Goal: Task Accomplishment & Management: Manage account settings

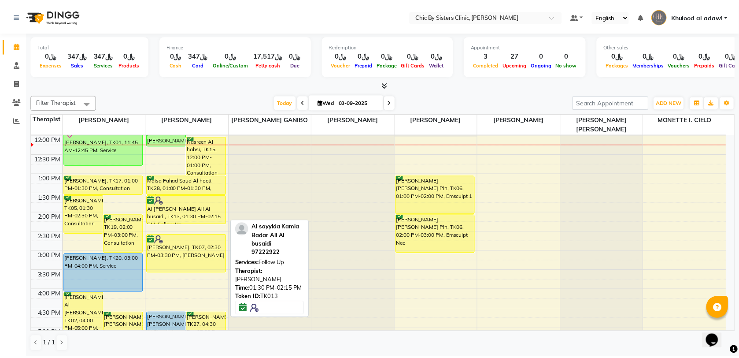
scroll to position [44, 0]
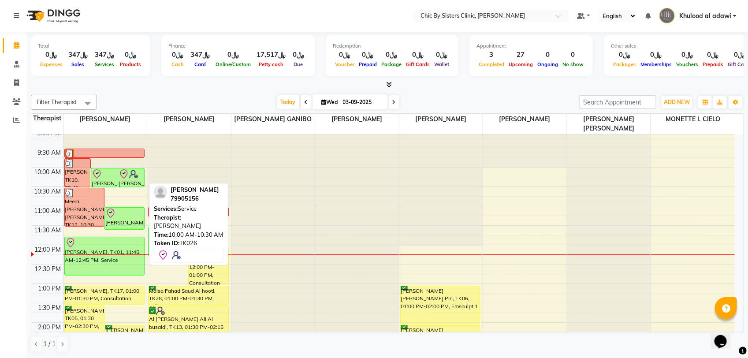
click at [133, 176] on img at bounding box center [133, 174] width 9 height 9
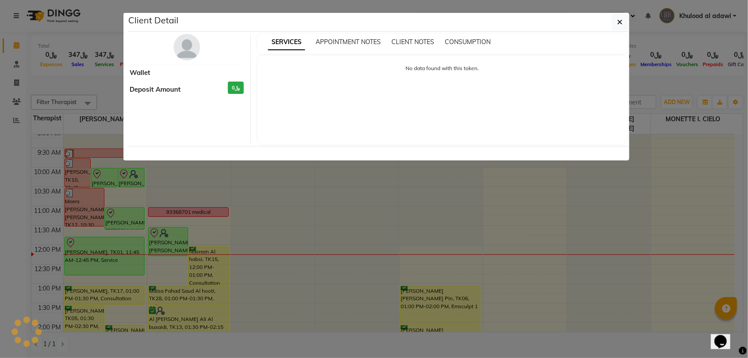
select select "8"
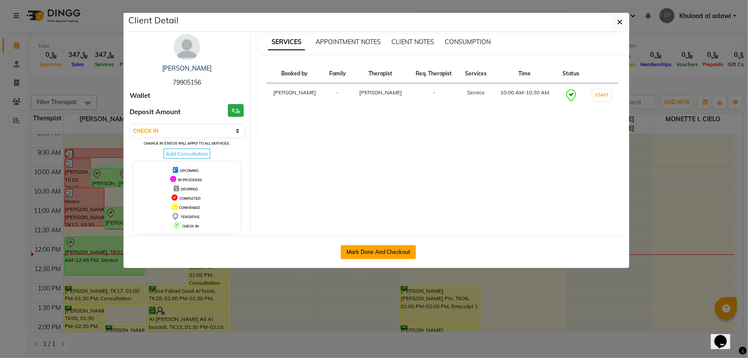
click at [387, 248] on button "Mark Done And Checkout" at bounding box center [377, 252] width 75 height 14
select select "service"
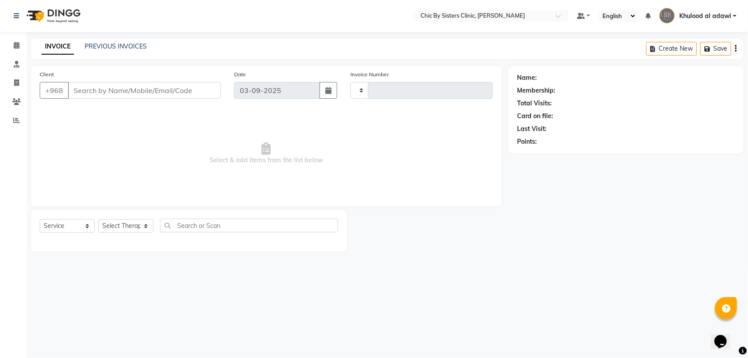
type input "2046"
select select "6348"
type input "79905156"
select select "49177"
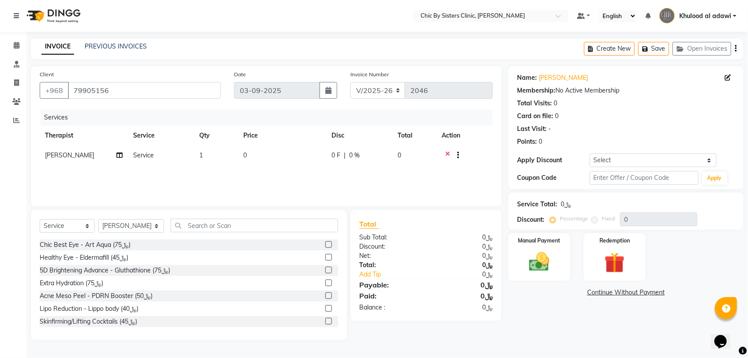
click at [446, 153] on icon at bounding box center [447, 156] width 5 height 11
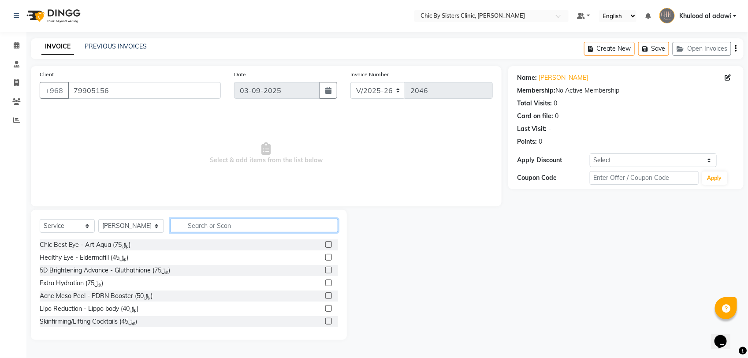
click at [274, 223] on input "text" at bounding box center [253, 225] width 167 height 14
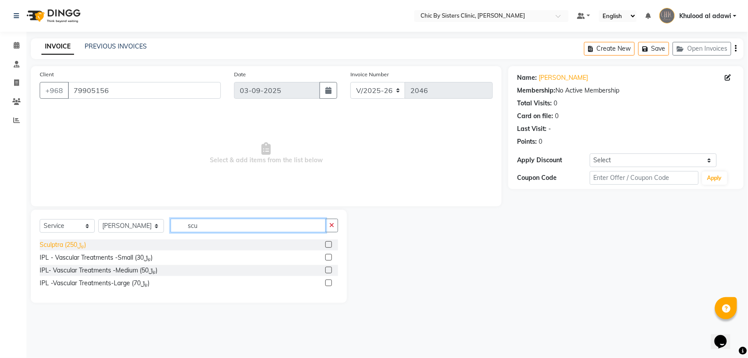
type input "scu"
click at [85, 241] on div "Sculptra (﷼250)" at bounding box center [63, 244] width 46 height 9
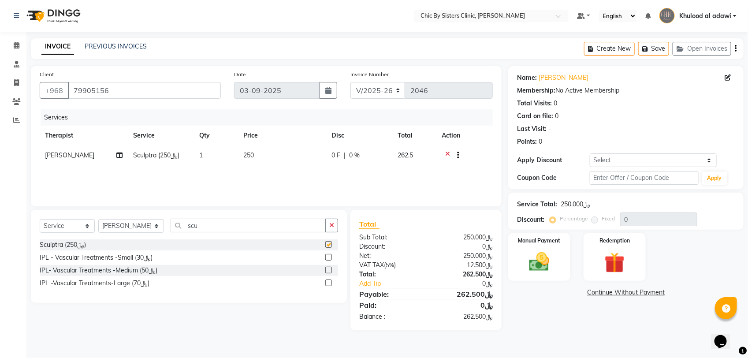
checkbox input "false"
click at [229, 225] on input "scu" at bounding box center [247, 225] width 155 height 14
type input "upp"
click at [104, 243] on div "Korean Upper Face (﷼75)" at bounding box center [77, 244] width 74 height 9
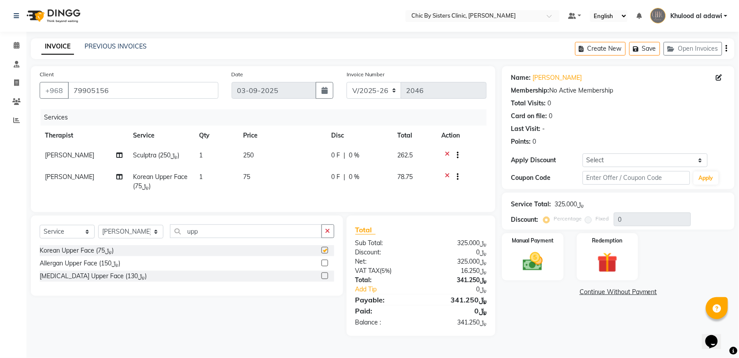
checkbox input "false"
click at [591, 159] on select "Select Coupon → Forma - Full Face (Summer Offer) - Redemption Code Coupon → Ems…" at bounding box center [645, 160] width 125 height 14
select select "4: Object"
click at [583, 153] on select "Select Coupon → Forma - Full Face (Summer Offer) - Redemption Code Coupon → Ems…" at bounding box center [645, 160] width 125 height 14
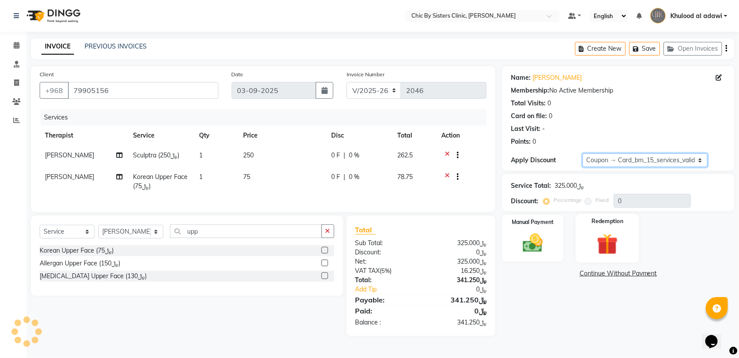
type input "15"
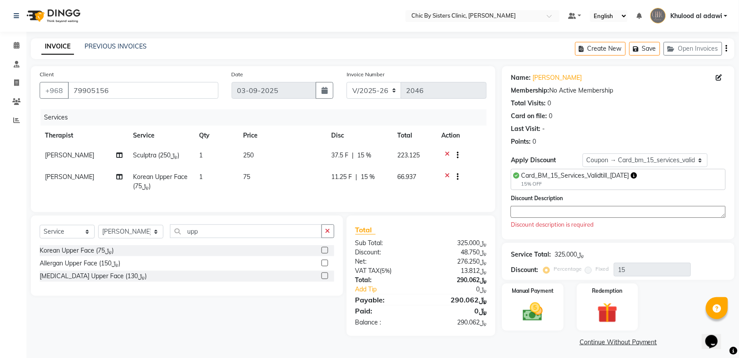
click at [603, 213] on textarea at bounding box center [618, 212] width 215 height 12
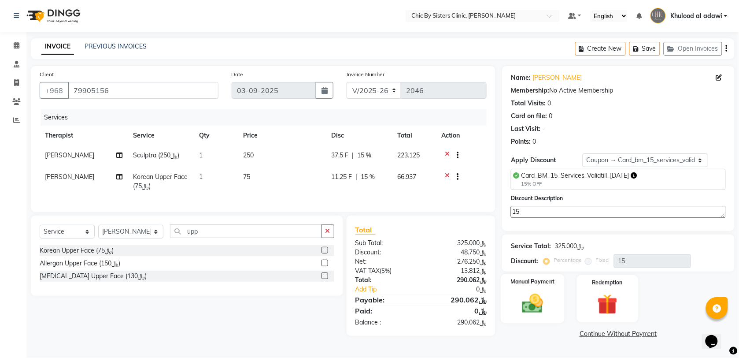
type textarea "15"
click at [532, 289] on div "Manual Payment" at bounding box center [533, 298] width 64 height 49
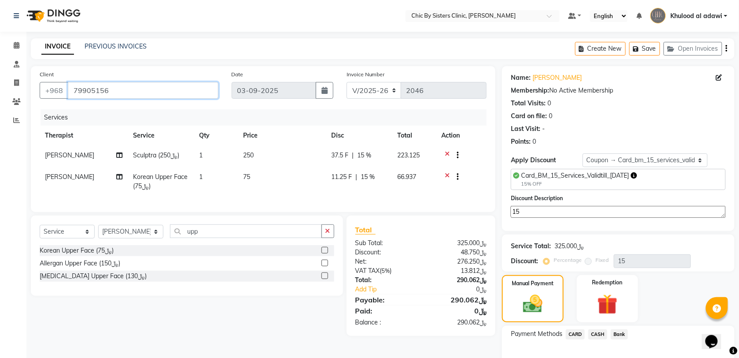
click at [107, 89] on input "79905156" at bounding box center [143, 90] width 151 height 17
click at [574, 333] on span "CARD" at bounding box center [575, 334] width 19 height 10
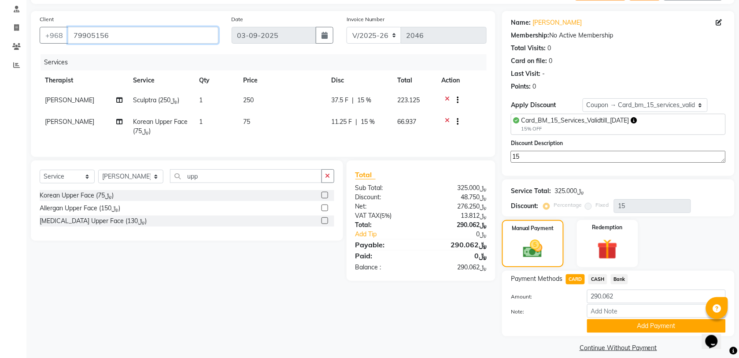
click at [89, 34] on input "79905156" at bounding box center [143, 35] width 151 height 17
click at [635, 322] on button "Add Payment" at bounding box center [656, 326] width 139 height 14
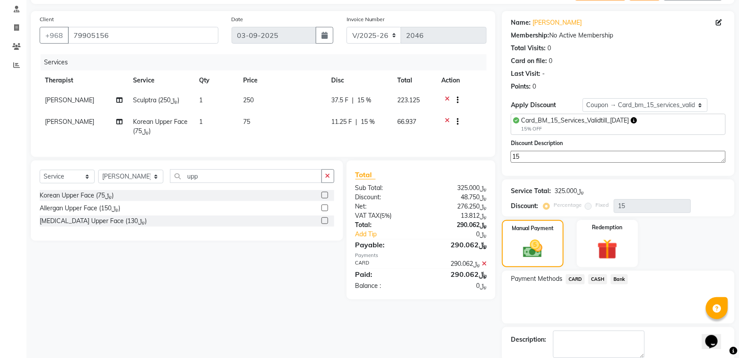
scroll to position [89, 0]
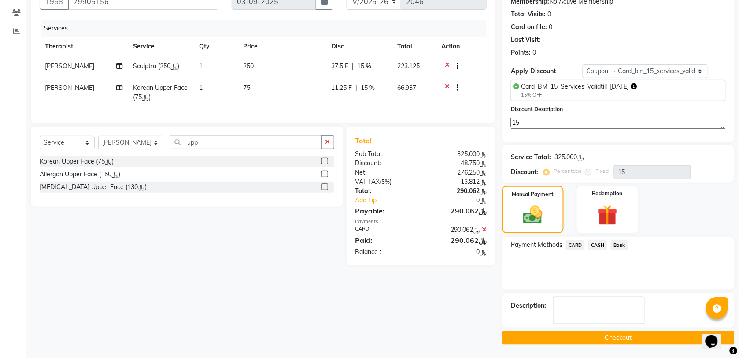
click at [582, 340] on button "Checkout" at bounding box center [618, 338] width 233 height 14
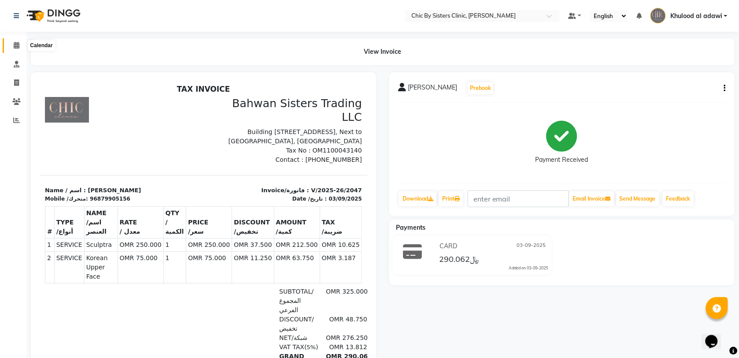
click at [17, 45] on icon at bounding box center [17, 45] width 6 height 7
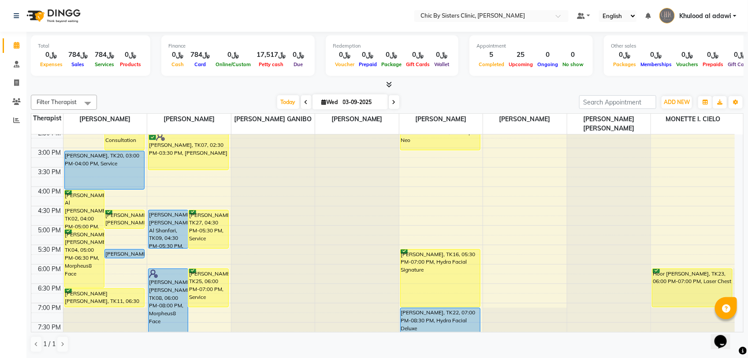
scroll to position [330, 0]
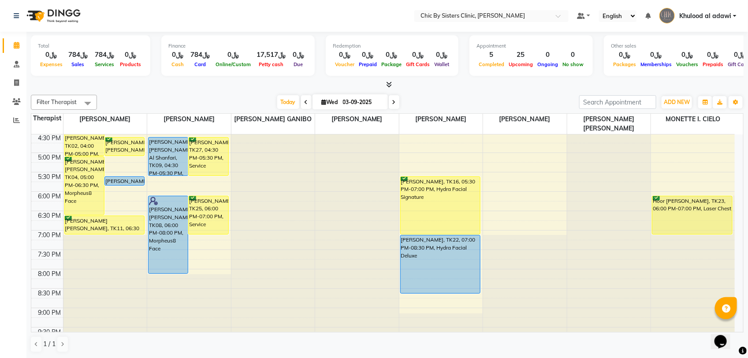
click at [397, 98] on span at bounding box center [394, 102] width 11 height 14
type input "04-09-2025"
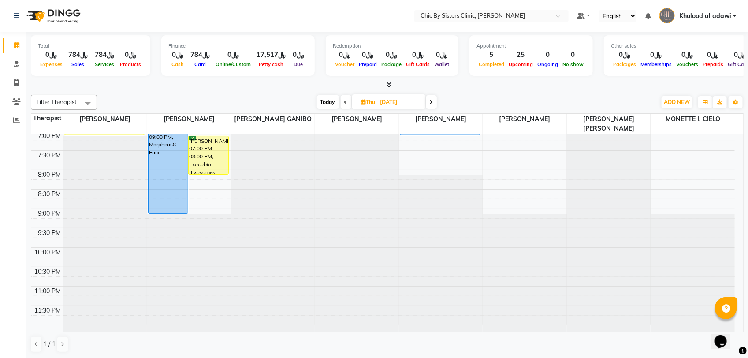
scroll to position [375, 0]
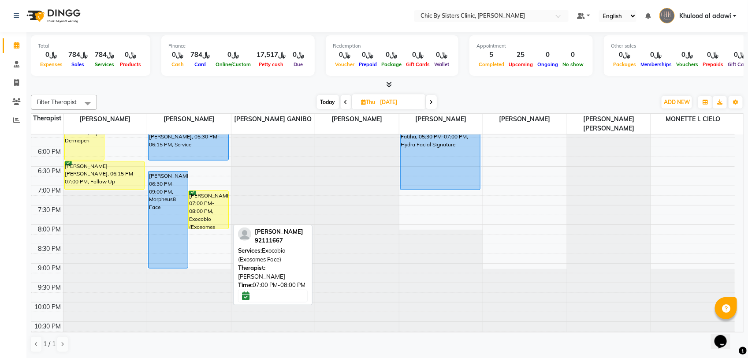
click at [197, 207] on div "Mohammed Daerwas, 07:00 PM-08:00 PM, Exocobio (Exosomes Face)" at bounding box center [208, 210] width 39 height 38
select select "6"
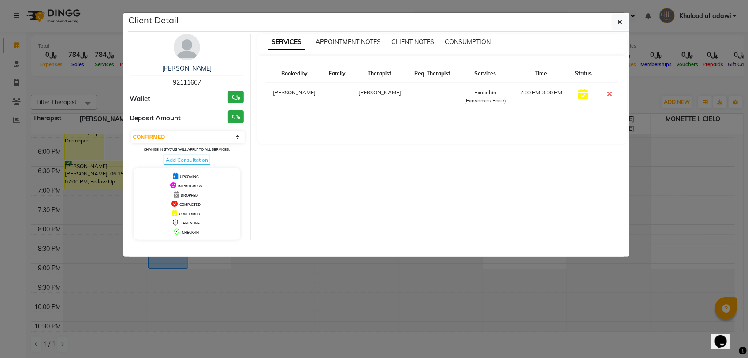
click at [187, 87] on div "Mohammed Daerwas 92111667 Wallet ﷼0 Deposit Amount ﷼0 Select CONFIRMED TENTATIV…" at bounding box center [187, 137] width 128 height 206
click at [189, 81] on span "92111667" at bounding box center [187, 82] width 28 height 8
copy span "92111667"
click at [619, 21] on icon "button" at bounding box center [619, 22] width 5 height 7
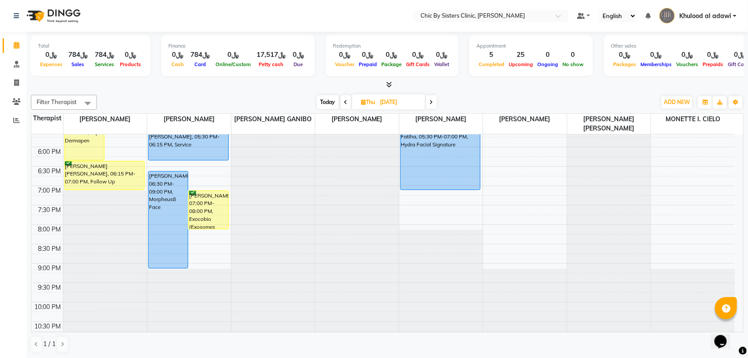
click at [395, 93] on div "Filter Therapist Select All DR. ASSEL SATVALDINOVA DR. AYMAN ELSAQA GERALDINE E…" at bounding box center [387, 223] width 712 height 265
click at [395, 100] on input "04-09-2025" at bounding box center [400, 102] width 44 height 13
select select "9"
select select "2025"
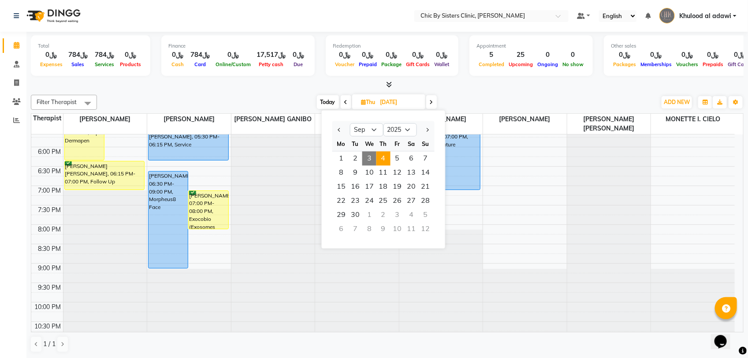
click at [409, 215] on div "4" at bounding box center [411, 215] width 14 height 14
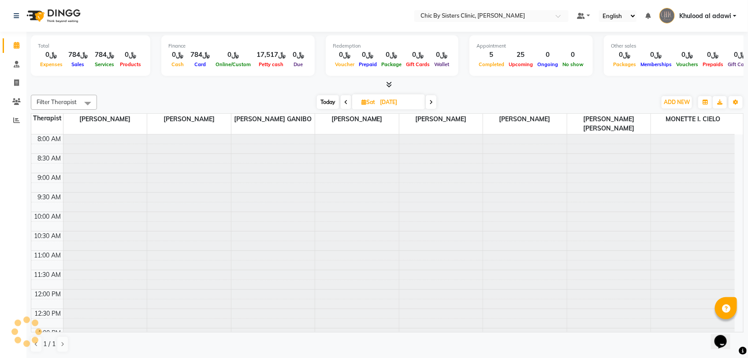
click at [434, 104] on span at bounding box center [431, 102] width 11 height 14
type input "05-10-2025"
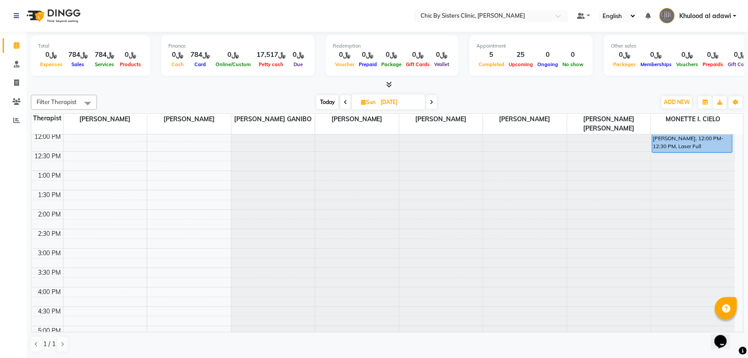
scroll to position [47, 0]
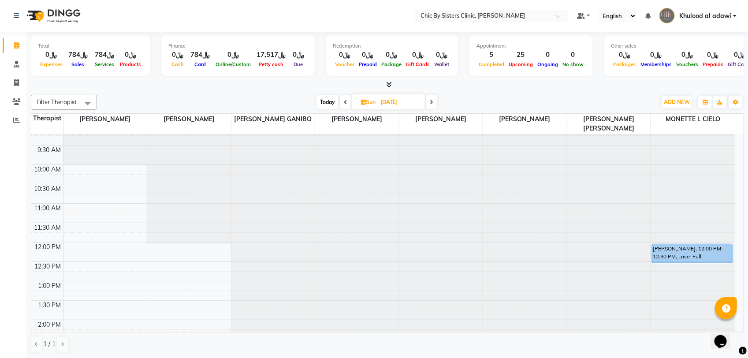
click at [391, 100] on input "05-10-2025" at bounding box center [400, 102] width 44 height 13
select select "10"
select select "2025"
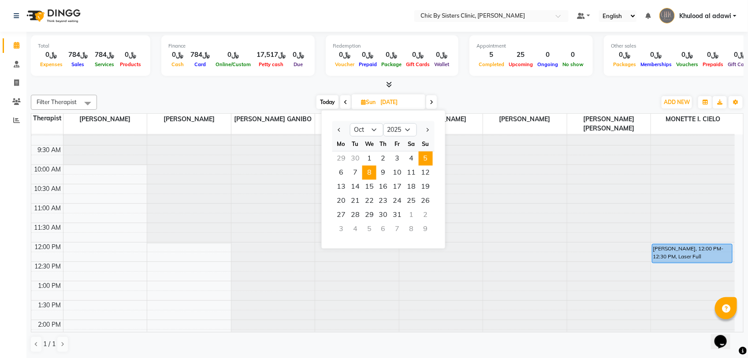
click at [368, 174] on span "8" at bounding box center [369, 173] width 14 height 14
type input "08-10-2025"
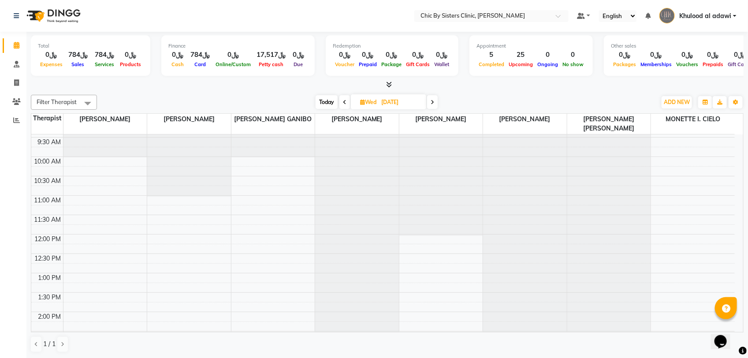
scroll to position [165, 0]
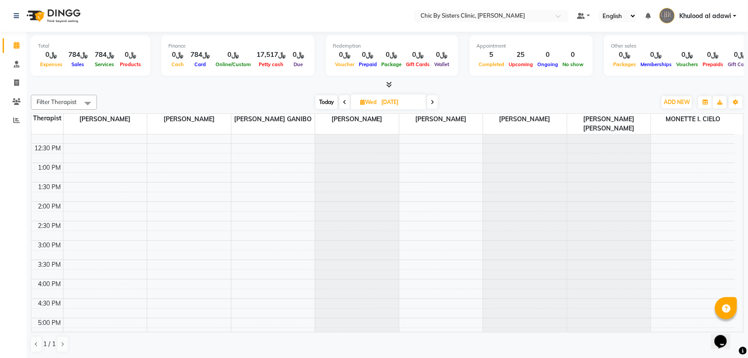
click at [112, 248] on div "8:00 AM 8:30 AM 9:00 AM 9:30 AM 10:00 AM 10:30 AM 11:00 AM 11:30 AM 12:00 PM 12…" at bounding box center [382, 279] width 703 height 620
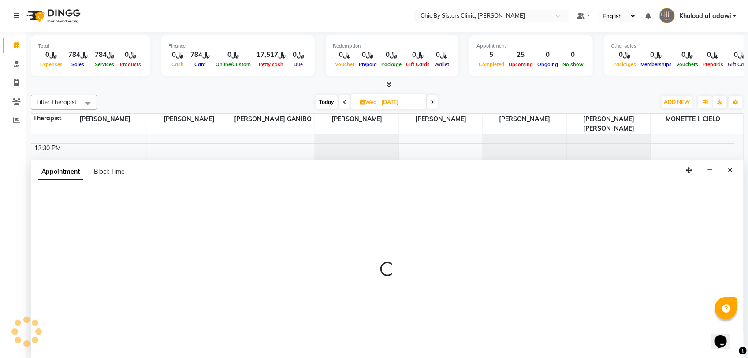
select select "49177"
select select "tentative"
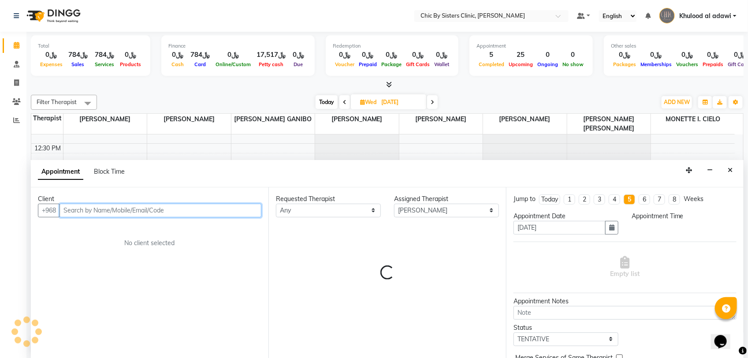
select select "900"
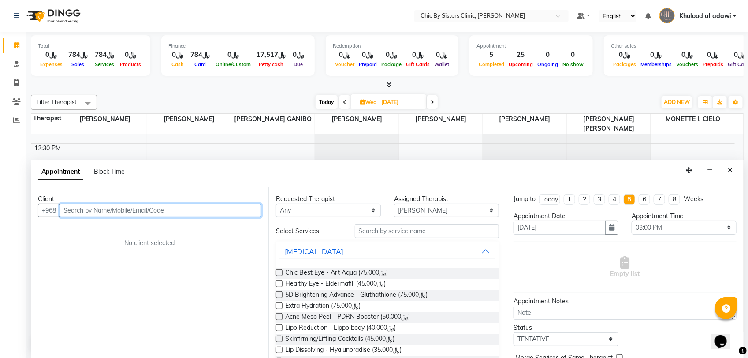
paste input "95857054"
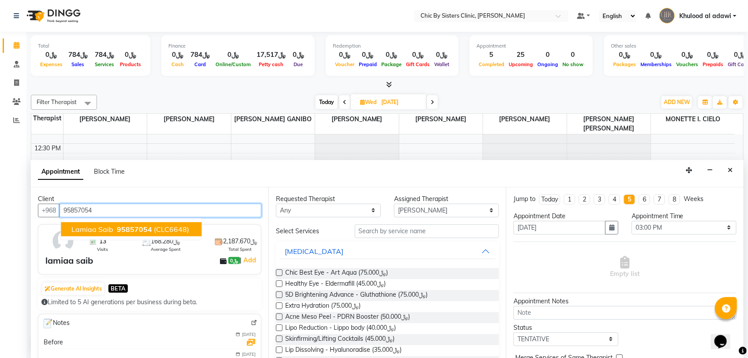
click at [122, 228] on span "95857054" at bounding box center [134, 229] width 35 height 9
type input "95857054"
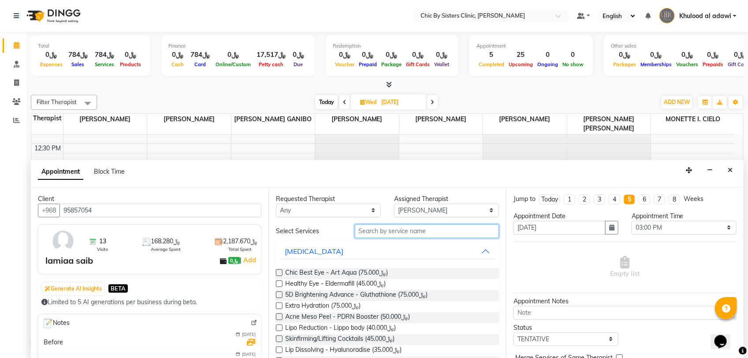
click at [408, 232] on input "text" at bounding box center [427, 231] width 144 height 14
drag, startPoint x: 445, startPoint y: 230, endPoint x: 385, endPoint y: 232, distance: 60.4
click at [385, 232] on input "text" at bounding box center [427, 231] width 144 height 14
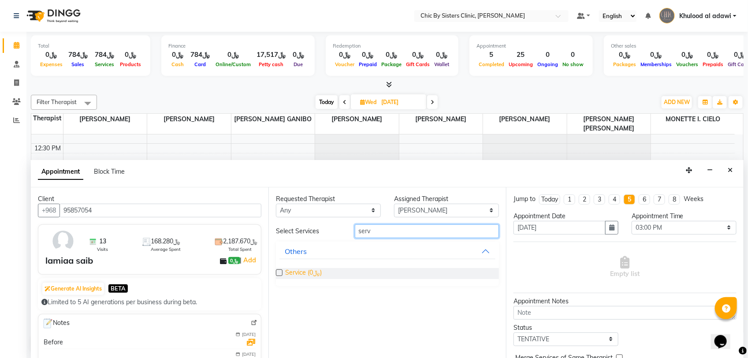
type input "serv"
click at [307, 272] on span "Service (﷼0)" at bounding box center [303, 273] width 37 height 11
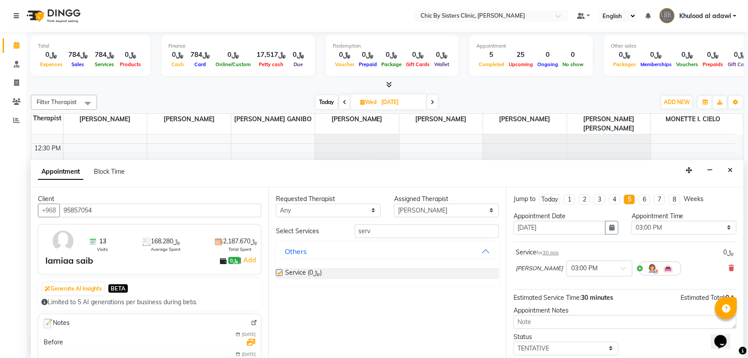
checkbox input "false"
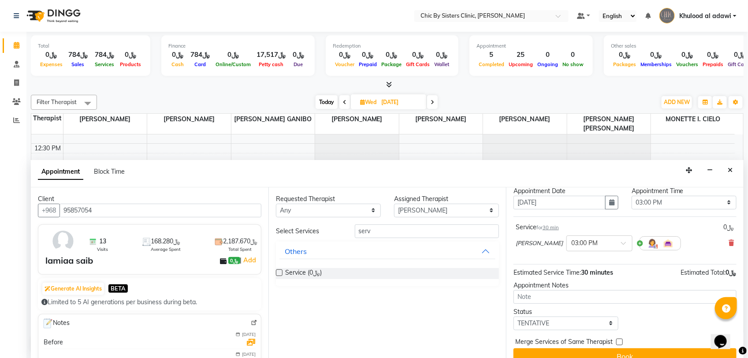
scroll to position [39, 0]
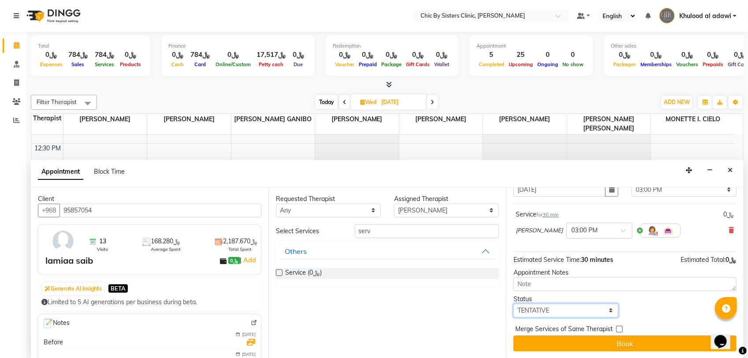
drag, startPoint x: 585, startPoint y: 309, endPoint x: 587, endPoint y: 304, distance: 5.7
click at [585, 309] on select "Select TENTATIVE CONFIRM UPCOMING" at bounding box center [565, 310] width 105 height 14
select select "upcoming"
click at [513, 303] on select "Select TENTATIVE CONFIRM UPCOMING" at bounding box center [565, 310] width 105 height 14
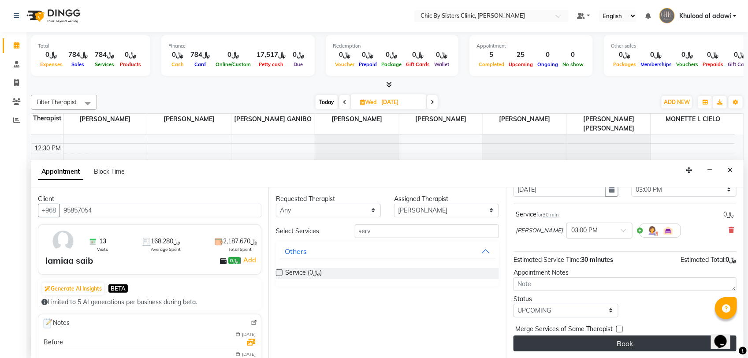
click at [577, 342] on button "Book" at bounding box center [624, 343] width 223 height 16
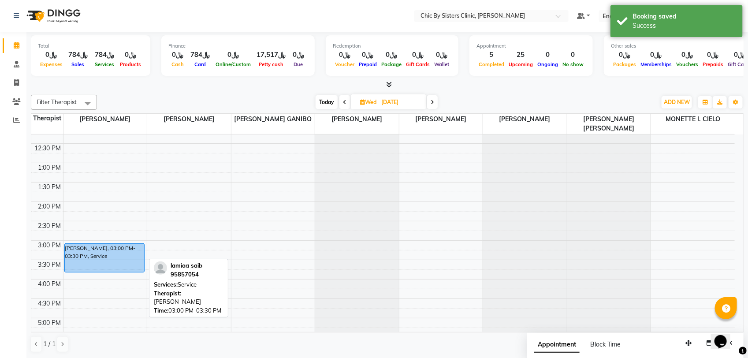
click at [108, 264] on div "lamiaa saib, 03:00 PM-03:30 PM, Service lamiaa saib, 03:00 PM-03:30 PM, Service" at bounding box center [105, 279] width 84 height 620
click at [125, 253] on div "lamiaa saib, 03:00 PM-03:45 PM, Service" at bounding box center [105, 258] width 80 height 28
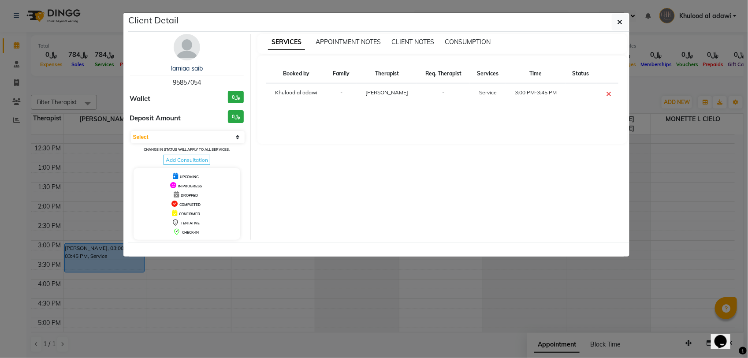
click at [183, 83] on span "95857054" at bounding box center [187, 82] width 28 height 8
copy span "95857054"
drag, startPoint x: 92, startPoint y: 84, endPoint x: 99, endPoint y: 84, distance: 7.5
click at [92, 84] on ngb-modal-window "Client Detail lamiaa saib 95857054 Wallet ﷼0 Deposit Amount ﷼0 Select CONFIRMED…" at bounding box center [374, 179] width 748 height 358
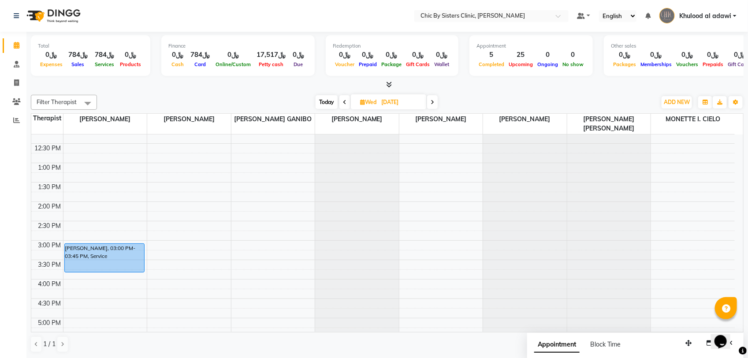
click at [318, 101] on span "Today" at bounding box center [326, 102] width 22 height 14
type input "03-09-2025"
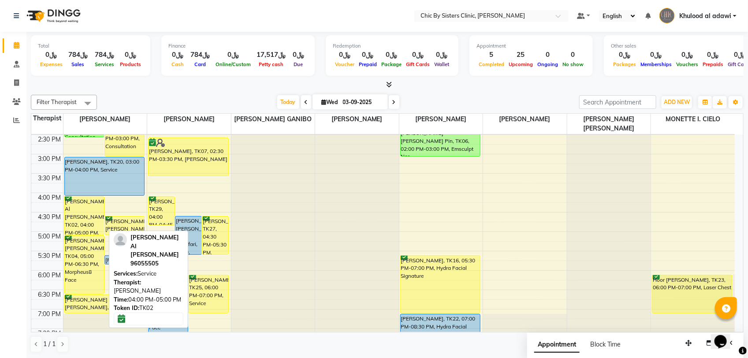
scroll to position [196, 0]
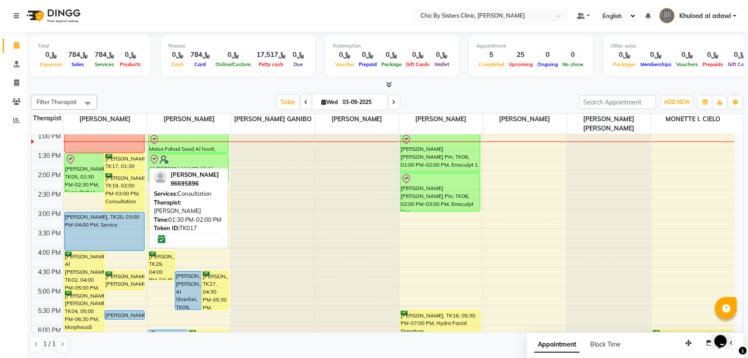
click at [131, 165] on div "Areej Al Maamari, TK17, 01:30 PM-02:00 PM, Consultation" at bounding box center [124, 163] width 39 height 18
select select "6"
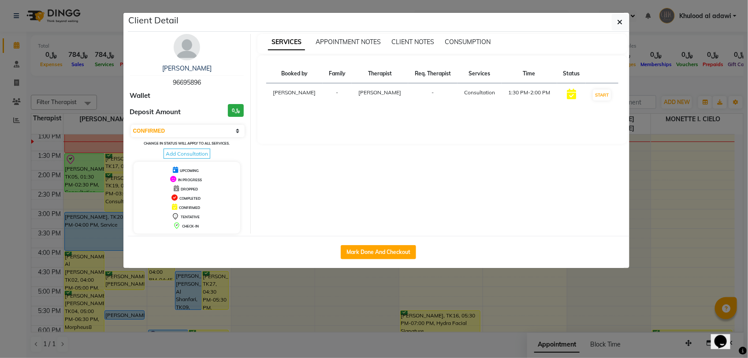
click at [185, 79] on span "96695896" at bounding box center [187, 82] width 28 height 8
copy span "96695896"
click at [109, 85] on ngb-modal-window "Client Detail Areej Al Maamari 96695896 Wallet Deposit Amount ﷼0 Select IN SERV…" at bounding box center [374, 179] width 748 height 358
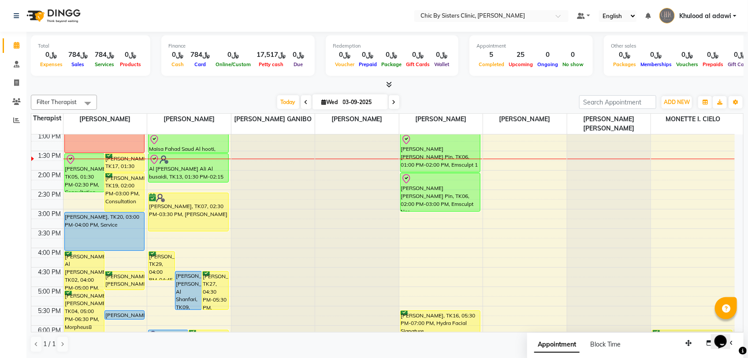
click at [372, 104] on input "03-09-2025" at bounding box center [362, 102] width 44 height 13
select select "9"
select select "2025"
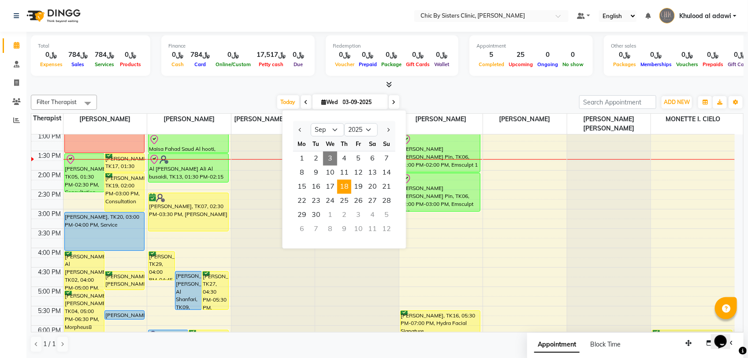
click at [340, 181] on span "18" at bounding box center [344, 187] width 14 height 14
type input "18-09-2025"
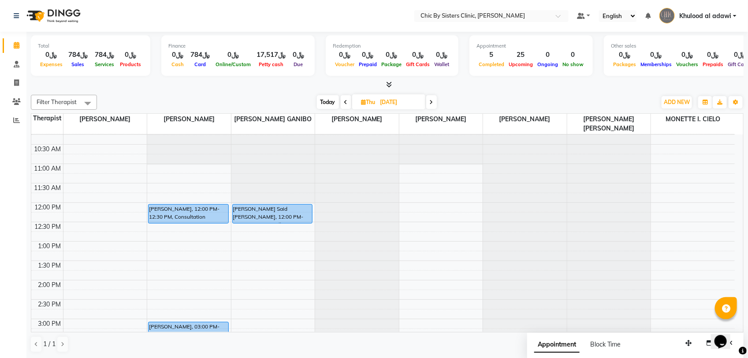
scroll to position [86, 0]
click at [162, 191] on div "8:00 AM 8:30 AM 9:00 AM 9:30 AM 10:00 AM 10:30 AM 11:00 AM 11:30 AM 12:00 PM 12…" at bounding box center [382, 358] width 703 height 620
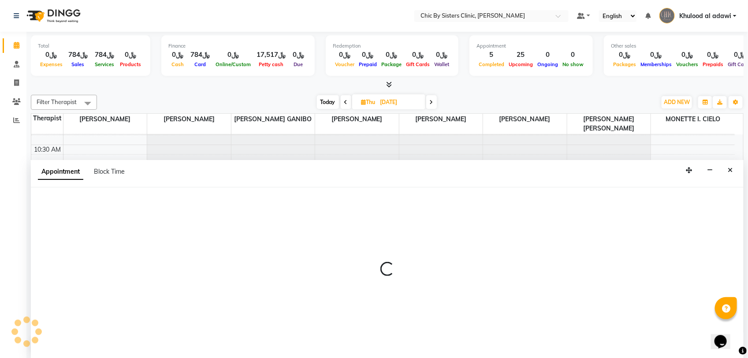
select select "49178"
select select "tentative"
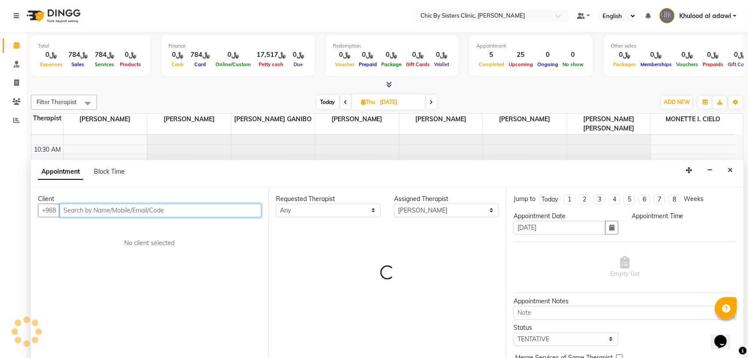
select select "690"
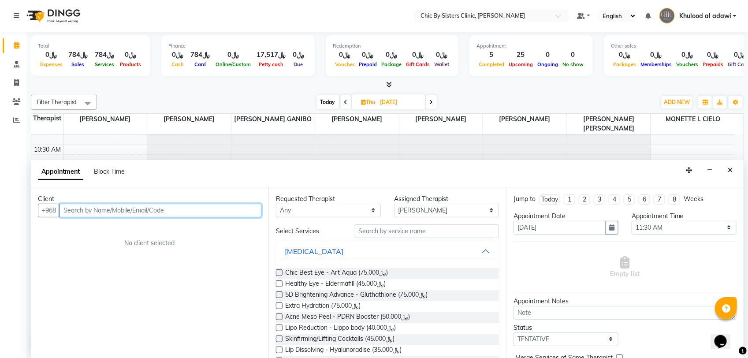
paste input "92827717"
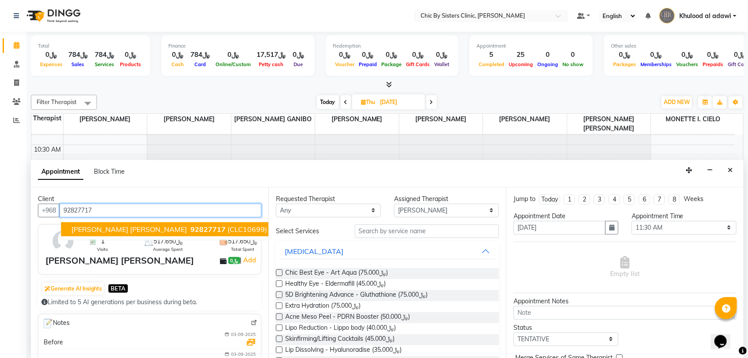
click at [125, 230] on span "Lubna Nasar Mohammed Al Taei" at bounding box center [129, 229] width 115 height 9
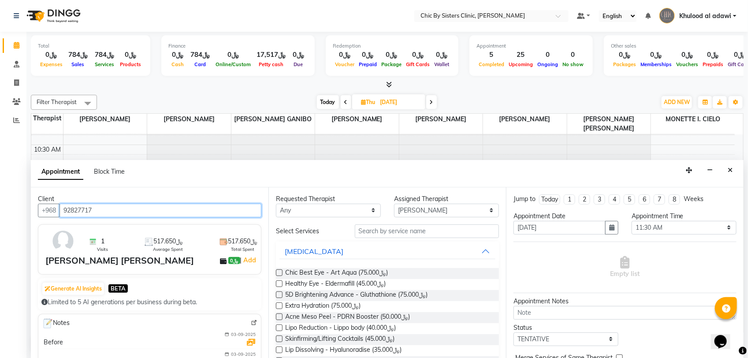
type input "92827717"
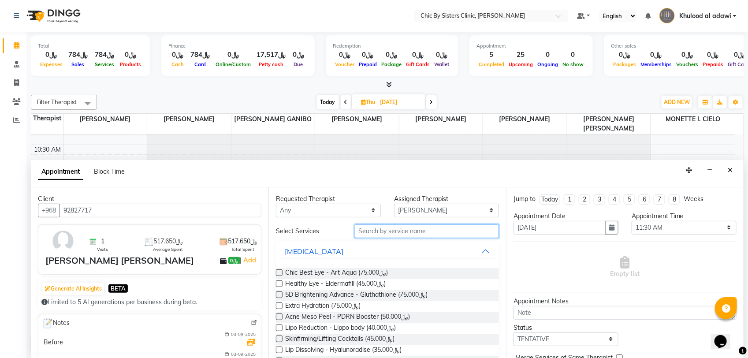
click at [408, 232] on input "text" at bounding box center [427, 231] width 144 height 14
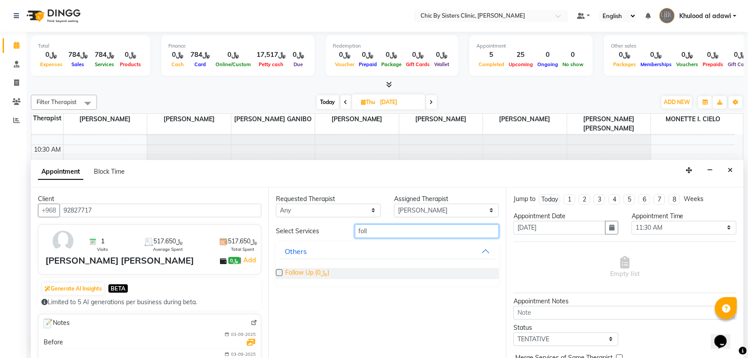
type input "foll"
click at [311, 271] on span "Follow Up (﷼0)" at bounding box center [307, 273] width 44 height 11
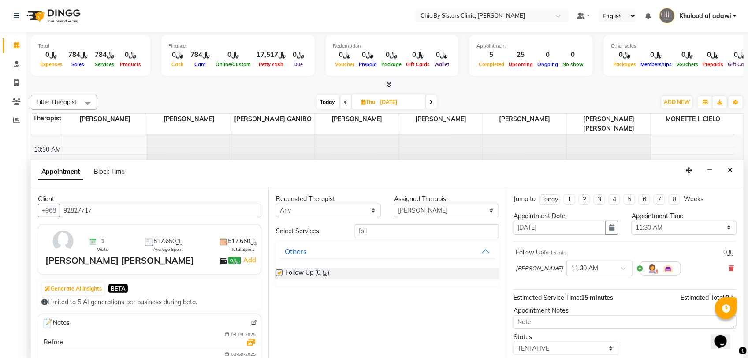
checkbox input "false"
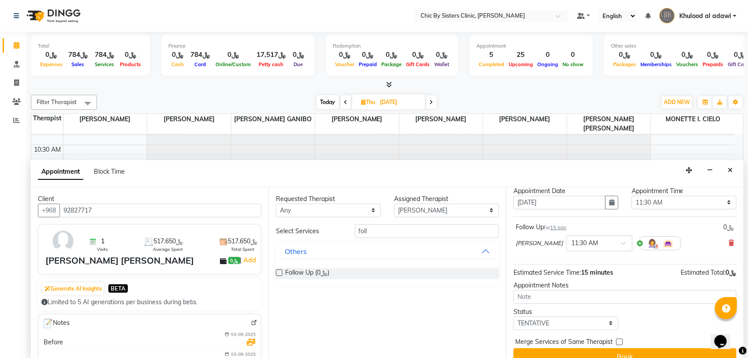
scroll to position [39, 0]
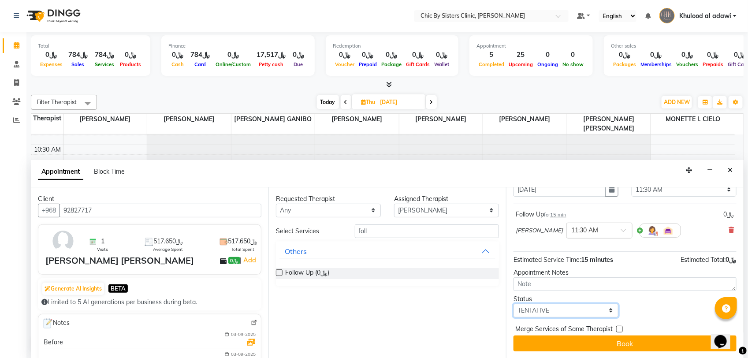
drag, startPoint x: 574, startPoint y: 307, endPoint x: 576, endPoint y: 302, distance: 6.0
click at [574, 307] on select "Select TENTATIVE CONFIRM UPCOMING" at bounding box center [565, 310] width 105 height 14
select select "upcoming"
click at [513, 303] on select "Select TENTATIVE CONFIRM UPCOMING" at bounding box center [565, 310] width 105 height 14
click at [570, 334] on span "Merge Services of Same Therapist" at bounding box center [563, 329] width 97 height 11
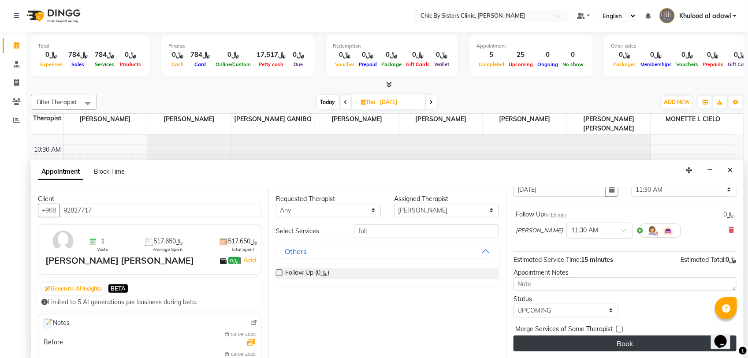
click at [569, 342] on button "Book" at bounding box center [624, 343] width 223 height 16
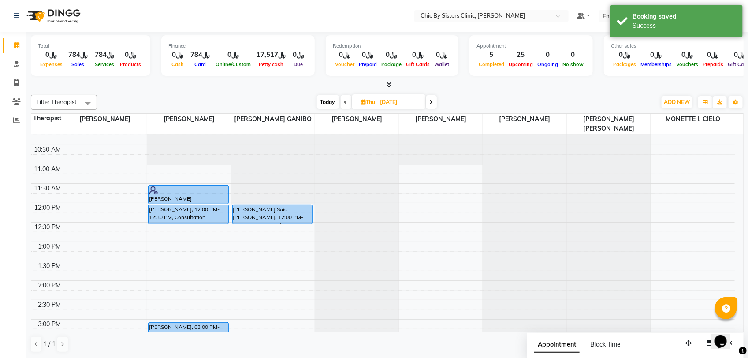
click at [214, 201] on div "Lubna Nasar Mohammed Al Taei, 11:30 AM-11:45 AM, Follow Up Fidaa Mohammed zorou…" at bounding box center [189, 358] width 84 height 620
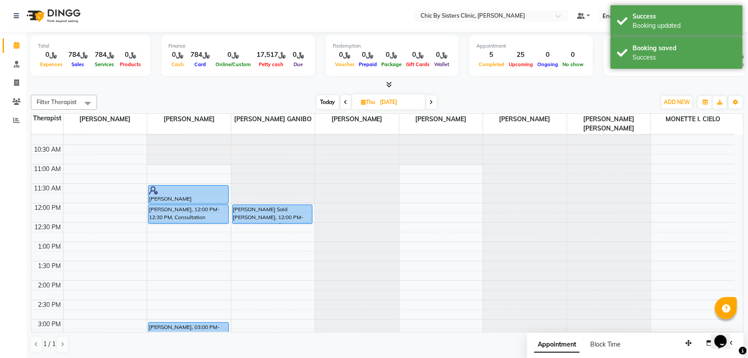
click at [327, 101] on span "Today" at bounding box center [328, 102] width 22 height 14
type input "03-09-2025"
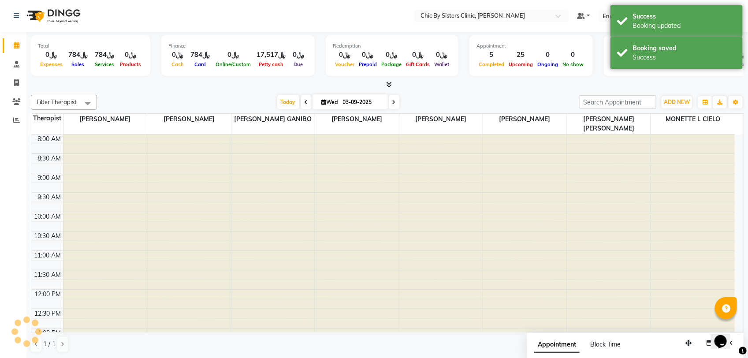
scroll to position [196, 0]
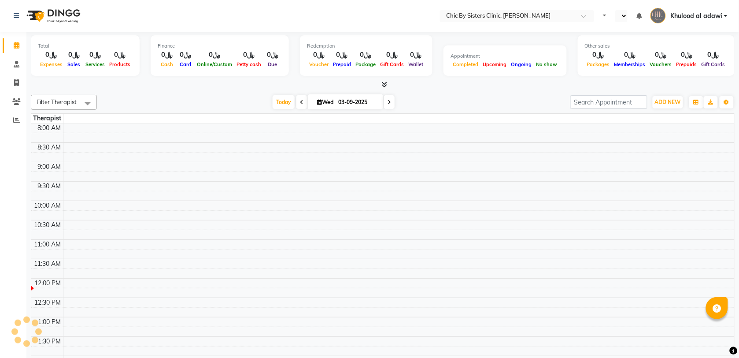
select select "en"
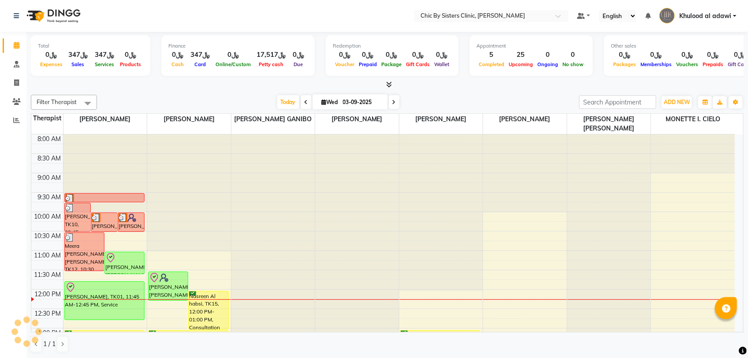
click at [348, 98] on input "03-09-2025" at bounding box center [362, 102] width 44 height 13
select select "9"
select select "2025"
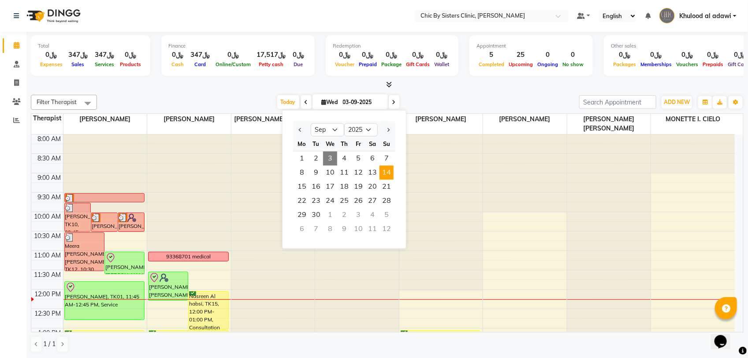
click at [391, 176] on span "14" at bounding box center [386, 173] width 14 height 14
type input "14-09-2025"
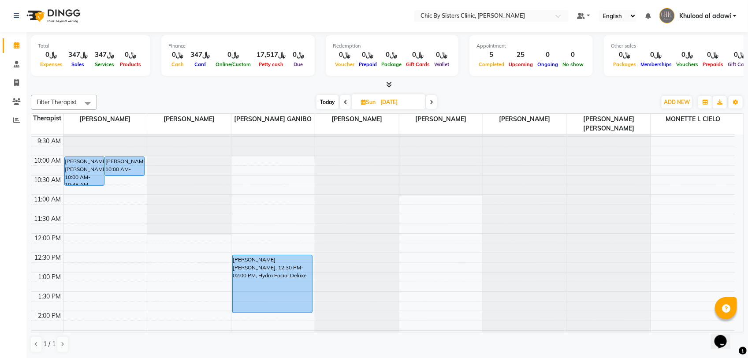
scroll to position [55, 0]
click at [381, 100] on input "14-09-2025" at bounding box center [400, 102] width 44 height 13
select select "9"
select select "2025"
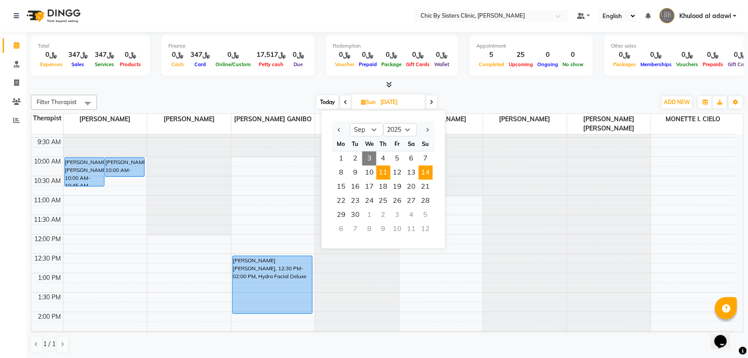
click at [384, 172] on span "11" at bounding box center [383, 173] width 14 height 14
type input "11-09-2025"
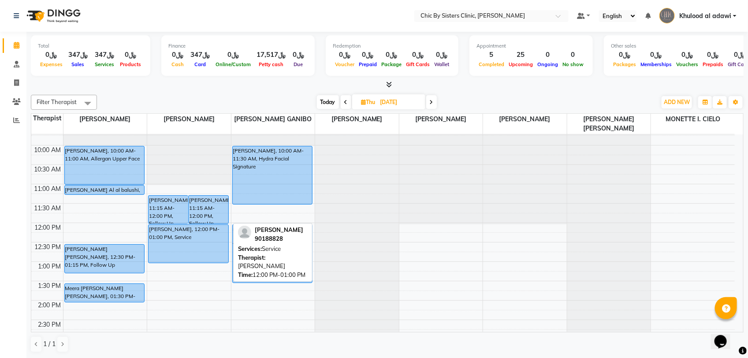
scroll to position [47, 0]
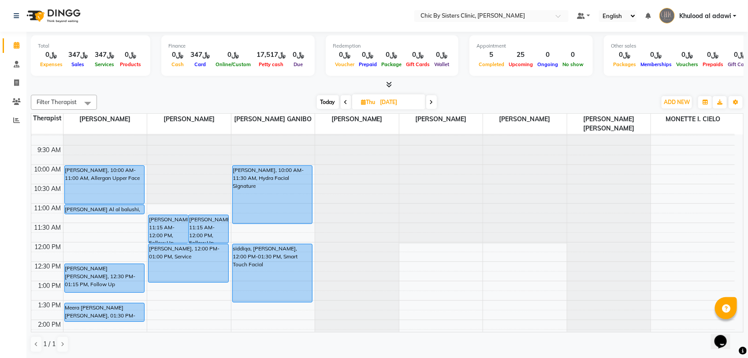
click at [396, 96] on input "11-09-2025" at bounding box center [400, 102] width 44 height 13
select select "9"
select select "2025"
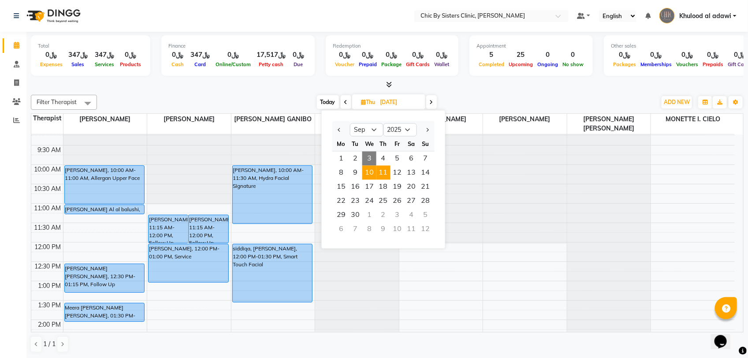
click at [370, 175] on span "10" at bounding box center [369, 173] width 14 height 14
type input "10-09-2025"
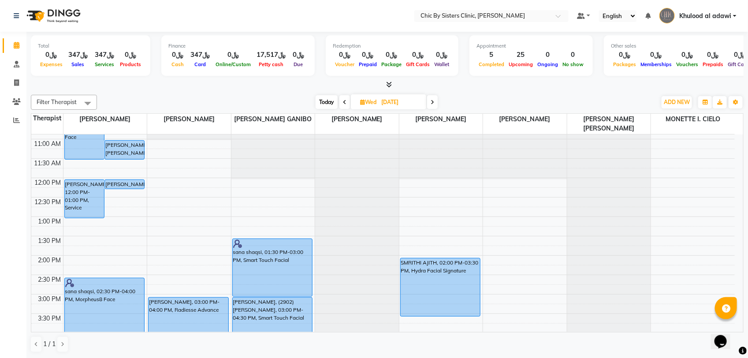
scroll to position [110, 0]
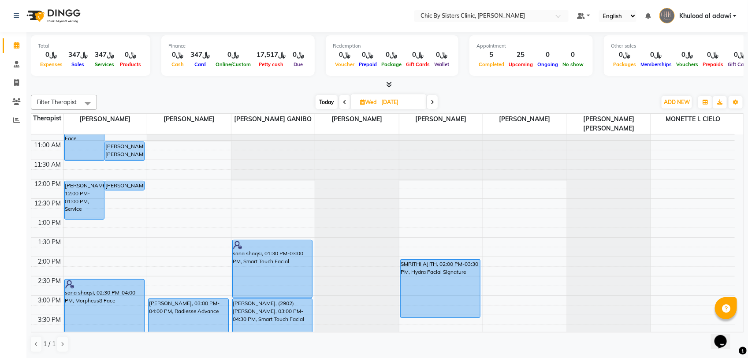
click at [131, 168] on div "8:00 AM 8:30 AM 9:00 AM 9:30 AM 10:00 AM 10:30 AM 11:00 AM 11:30 AM 12:00 PM 12…" at bounding box center [382, 334] width 703 height 620
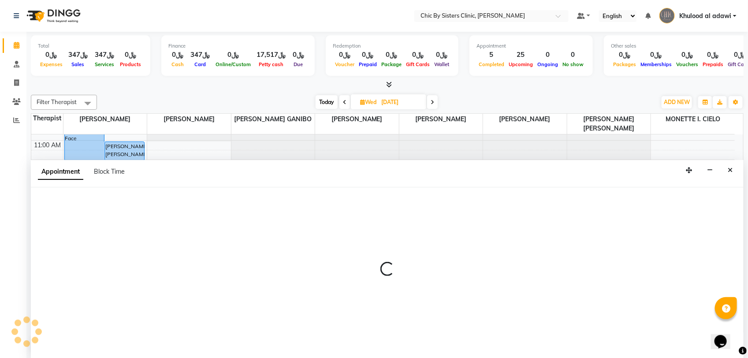
select select "49177"
select select "tentative"
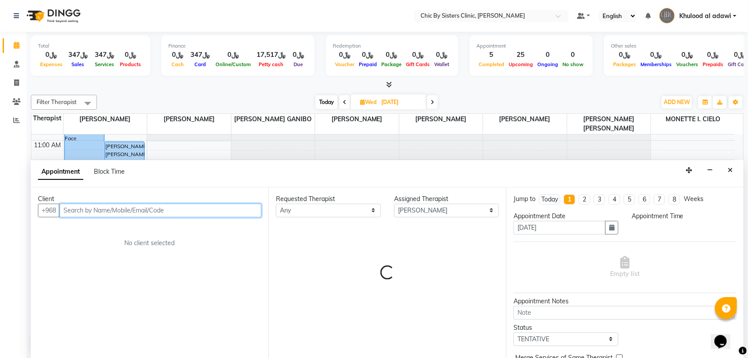
select select "690"
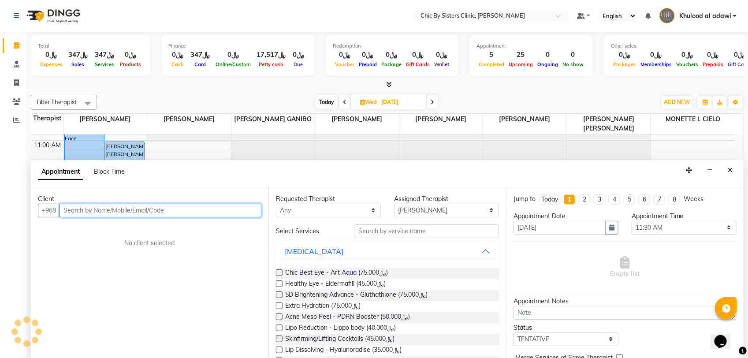
paste input "79905156"
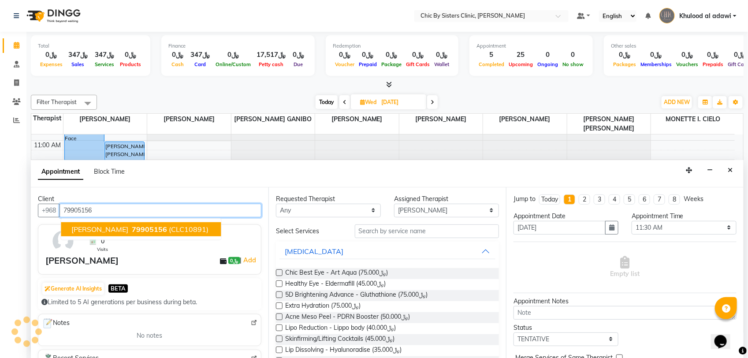
click at [155, 228] on button "Yasmeen Jussab Siddique 79905156 (CLC10891)" at bounding box center [141, 229] width 160 height 14
type input "79905156"
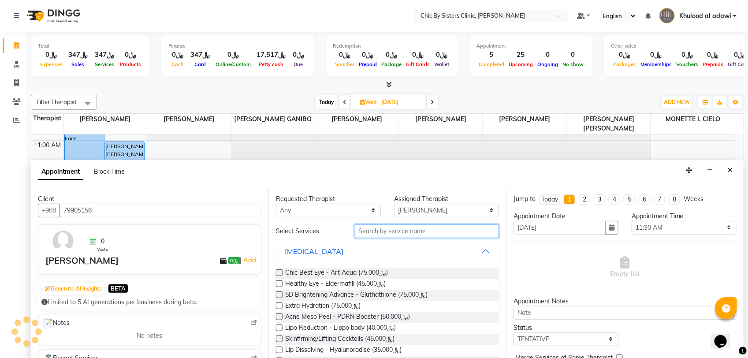
click at [443, 229] on input "text" at bounding box center [427, 231] width 144 height 14
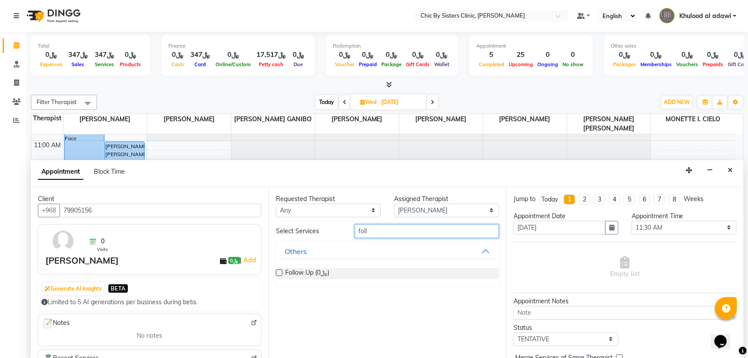
type input "foll"
click at [278, 273] on label at bounding box center [279, 272] width 7 height 7
click at [278, 273] on input "checkbox" at bounding box center [279, 273] width 6 height 6
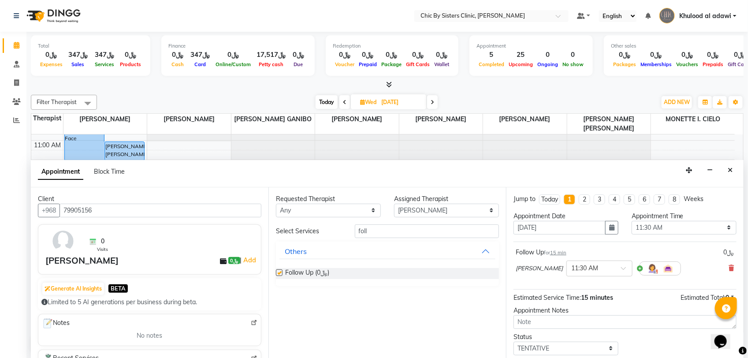
checkbox input "false"
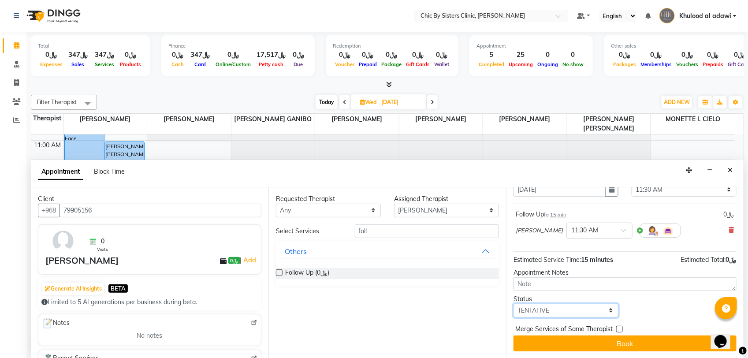
click at [596, 306] on select "Select TENTATIVE CONFIRM UPCOMING" at bounding box center [565, 310] width 105 height 14
select select "upcoming"
click at [513, 303] on select "Select TENTATIVE CONFIRM UPCOMING" at bounding box center [565, 310] width 105 height 14
click at [602, 339] on button "Book" at bounding box center [624, 343] width 223 height 16
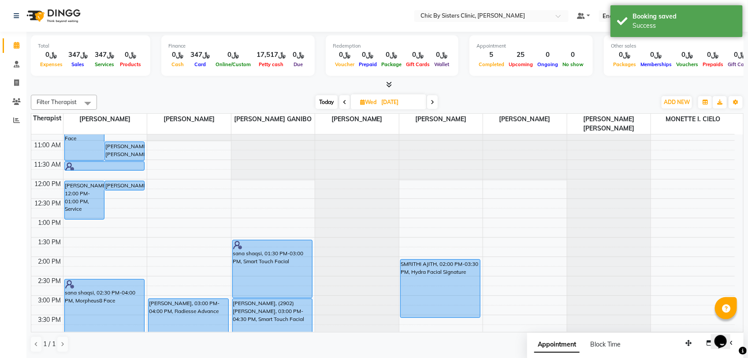
click at [146, 165] on div "8:00 AM 8:30 AM 9:00 AM 9:30 AM 10:00 AM 10:30 AM 11:00 AM 11:30 AM 12:00 PM 12…" at bounding box center [382, 334] width 703 height 620
select select "49177"
select select "690"
select select "tentative"
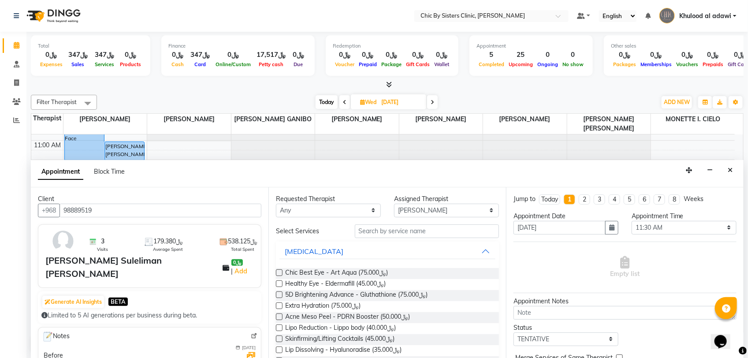
type input "98889519"
click at [394, 234] on input "text" at bounding box center [427, 231] width 144 height 14
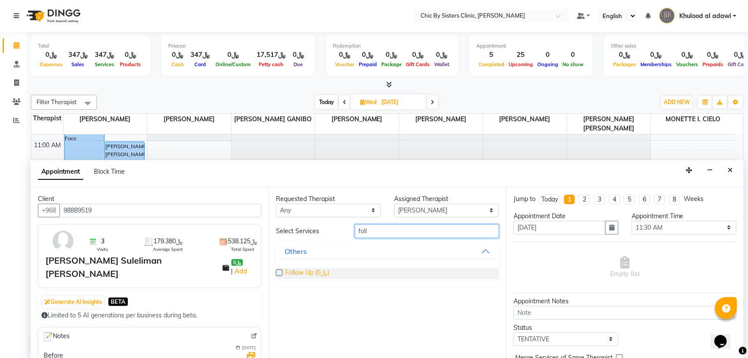
type input "foll"
click at [328, 274] on span "Follow Up (﷼0)" at bounding box center [307, 273] width 44 height 11
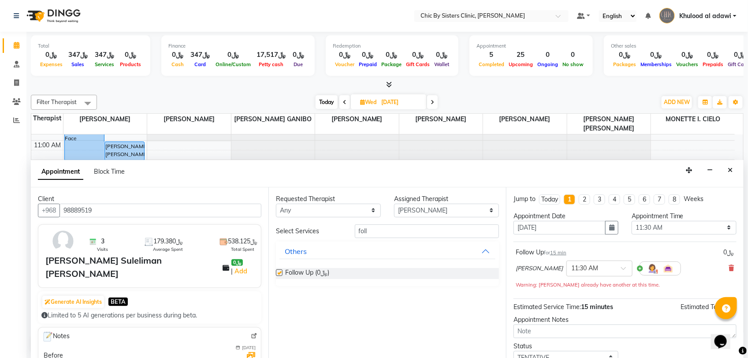
checkbox input "false"
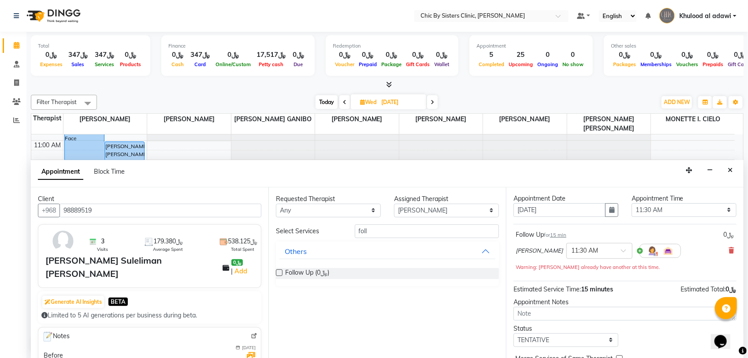
scroll to position [48, 0]
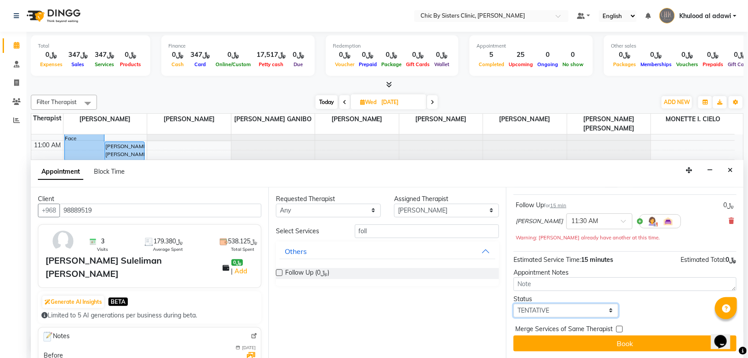
drag, startPoint x: 606, startPoint y: 309, endPoint x: 606, endPoint y: 304, distance: 4.8
click at [606, 309] on select "Select TENTATIVE CONFIRM UPCOMING" at bounding box center [565, 310] width 105 height 14
click at [592, 310] on select "Select TENTATIVE CONFIRM UPCOMING" at bounding box center [565, 310] width 105 height 14
select select "upcoming"
click at [513, 303] on select "Select TENTATIVE CONFIRM UPCOMING" at bounding box center [565, 310] width 105 height 14
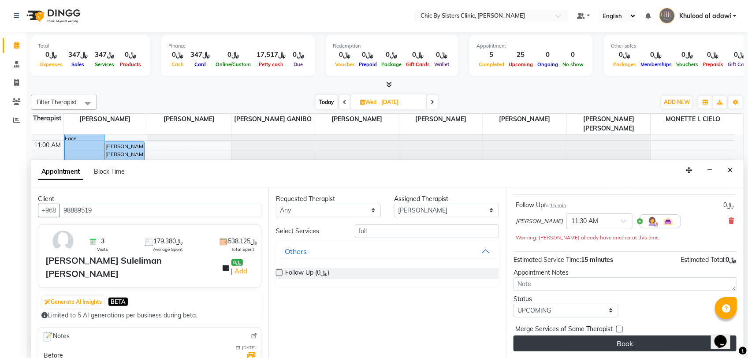
click at [607, 342] on button "Book" at bounding box center [624, 343] width 223 height 16
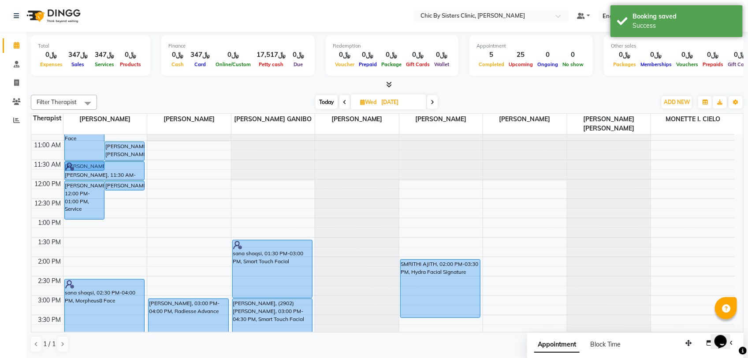
click at [128, 173] on div "Noor Al Bahrani, 10:00 AM-11:30 AM, Morpheus8 Face nasra new, 10:00 AM-10:45 AM…" at bounding box center [105, 334] width 84 height 620
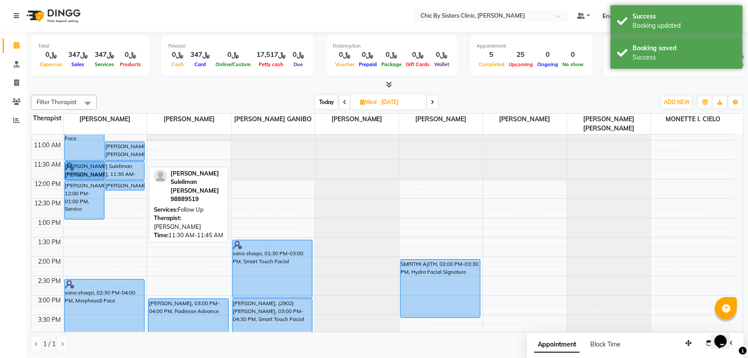
click at [117, 172] on div "Noor Al Bahrani, 10:00 AM-11:30 AM, Morpheus8 Face nasra new, 10:00 AM-10:45 AM…" at bounding box center [105, 334] width 84 height 620
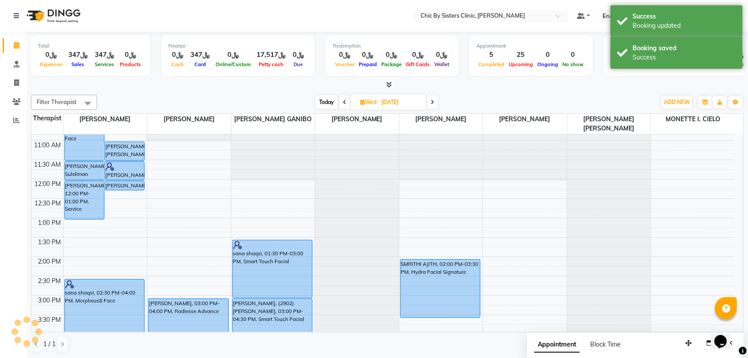
click at [331, 105] on span "Today" at bounding box center [326, 102] width 22 height 14
type input "03-09-2025"
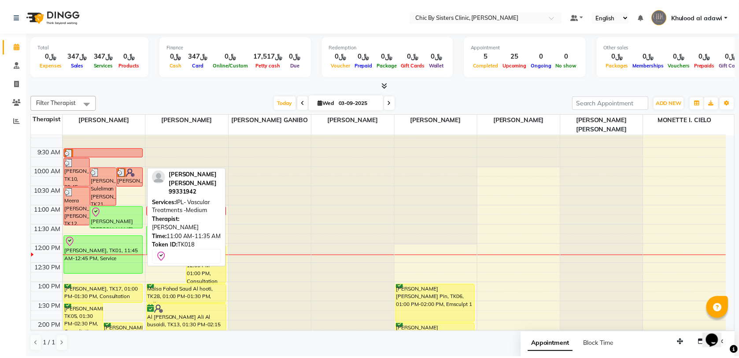
scroll to position [0, 0]
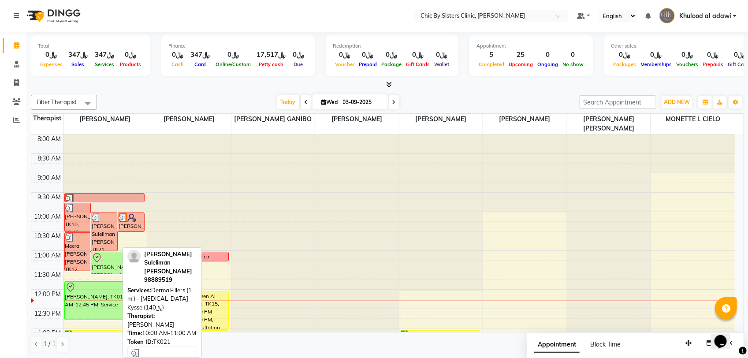
click at [110, 225] on div "[PERSON_NAME] Suleliman [PERSON_NAME], TK21, 10:00 AM-11:00 AM, Derma Fillers (…" at bounding box center [104, 232] width 26 height 38
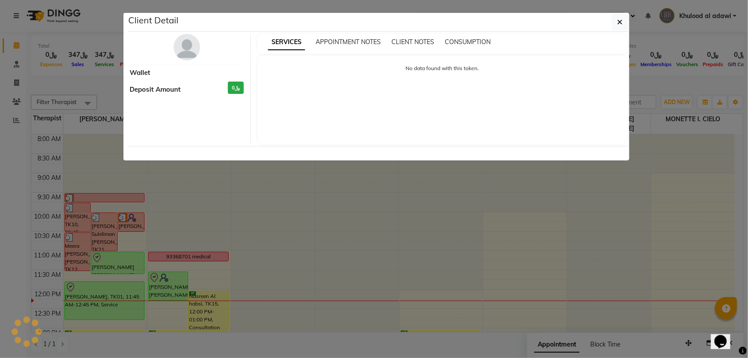
select select "3"
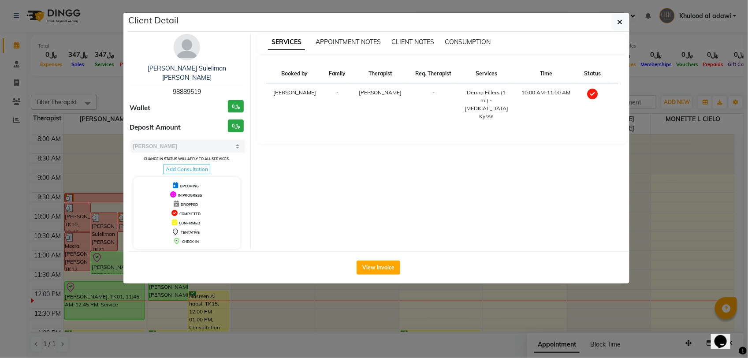
click at [190, 88] on span "98889519" at bounding box center [187, 92] width 28 height 8
copy span "98889519"
drag, startPoint x: 114, startPoint y: 93, endPoint x: 173, endPoint y: 108, distance: 60.8
click at [115, 93] on ngb-modal-window "Client Detail Aida Abdullah Suleliman al Jahdami 98889519 Wallet ﷼0 Deposit Amo…" at bounding box center [374, 179] width 748 height 358
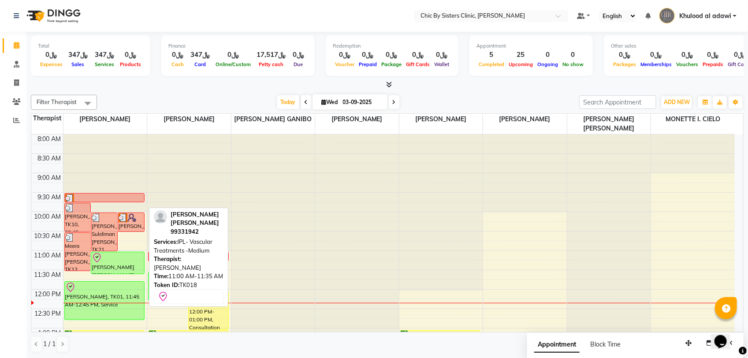
click at [124, 254] on div at bounding box center [118, 257] width 52 height 11
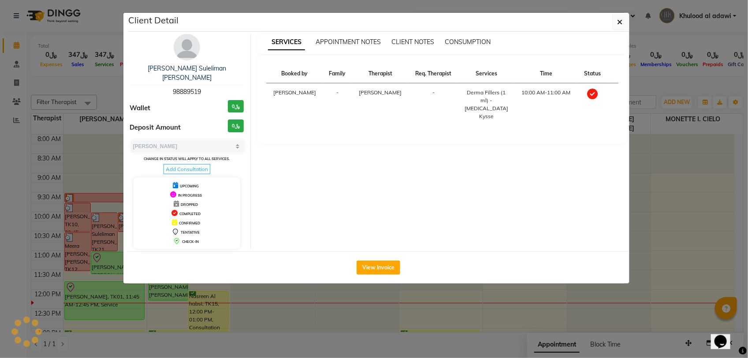
select select "8"
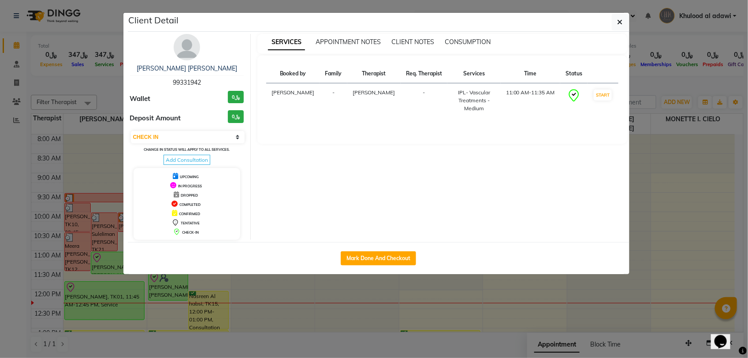
drag, startPoint x: 215, startPoint y: 49, endPoint x: 194, endPoint y: 51, distance: 20.8
click at [215, 49] on div "Fatma abdulhussain Jaffar 99331942 Wallet ﷼0 Deposit Amount ﷼0 Select IN SERVIC…" at bounding box center [187, 137] width 128 height 206
click at [194, 51] on img at bounding box center [187, 47] width 26 height 26
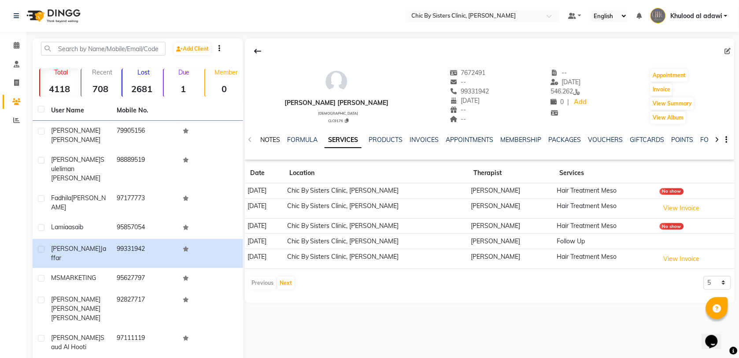
click at [269, 142] on link "NOTES" at bounding box center [270, 140] width 20 height 8
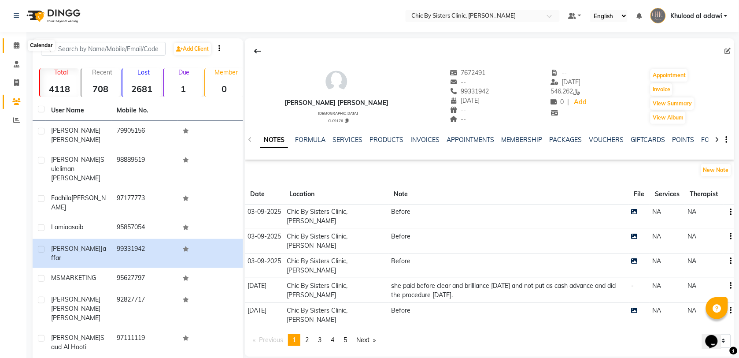
click at [14, 48] on icon at bounding box center [17, 45] width 6 height 7
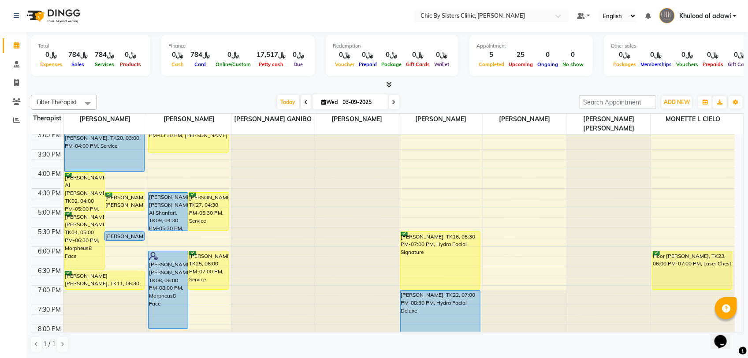
scroll to position [55, 0]
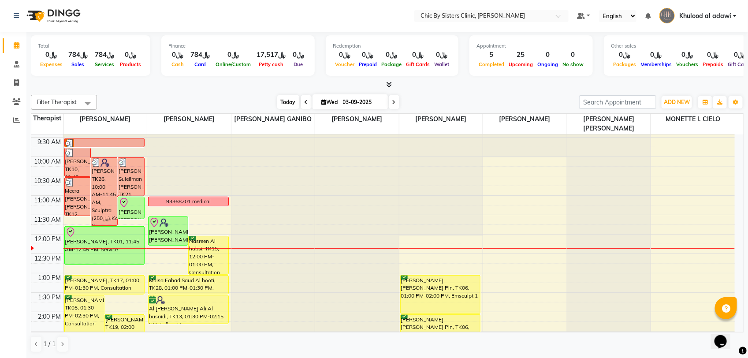
click at [278, 103] on span "Today" at bounding box center [288, 102] width 22 height 14
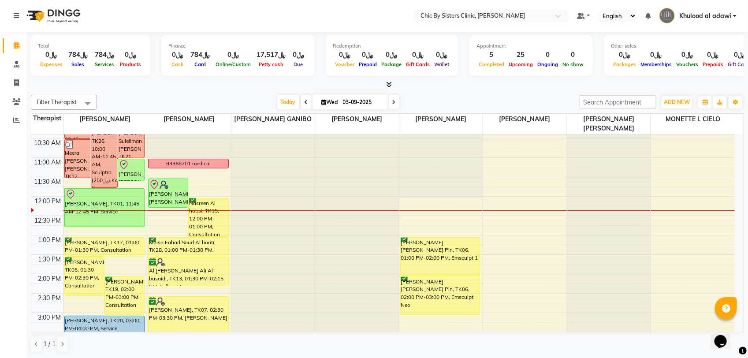
scroll to position [47, 0]
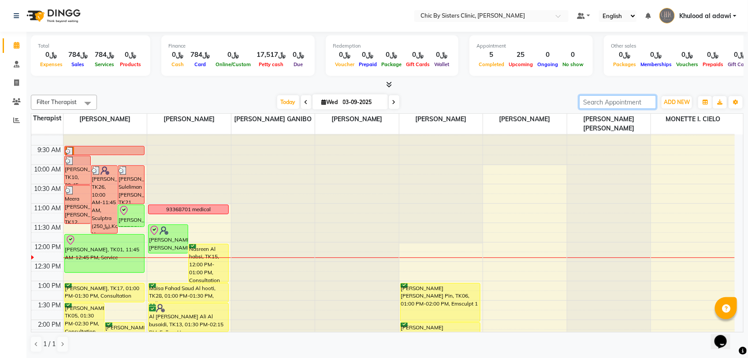
paste input "96899421152"
type input "96899421152"
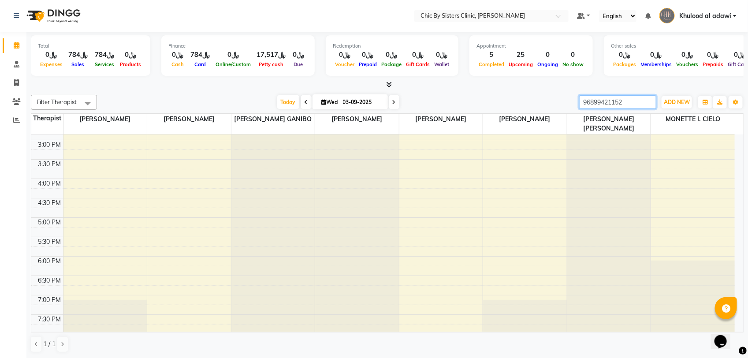
scroll to position [267, 0]
click at [648, 102] on input "96899421152" at bounding box center [617, 102] width 77 height 14
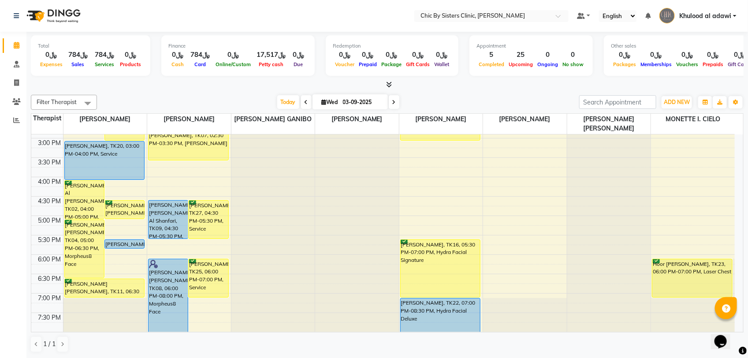
click at [355, 104] on input "03-09-2025" at bounding box center [362, 102] width 44 height 13
select select "9"
select select "2025"
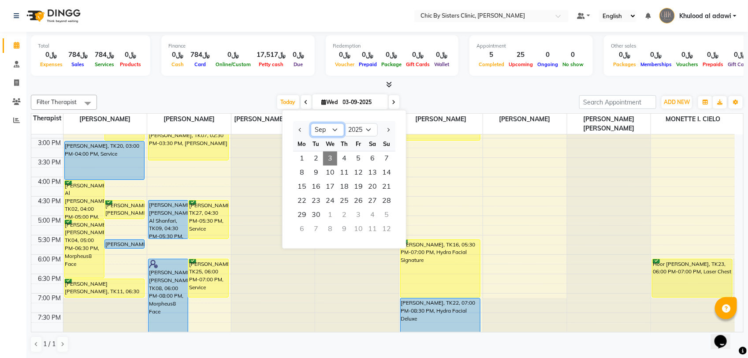
click at [327, 126] on select "Jan Feb Mar Apr May Jun Jul Aug Sep Oct Nov Dec" at bounding box center [327, 129] width 33 height 13
select select "8"
click at [311, 123] on select "Jan Feb Mar Apr May Jun Jul Aug Sep Oct Nov Dec" at bounding box center [327, 129] width 33 height 13
click at [347, 202] on span "21" at bounding box center [344, 201] width 14 height 14
type input "21-08-2025"
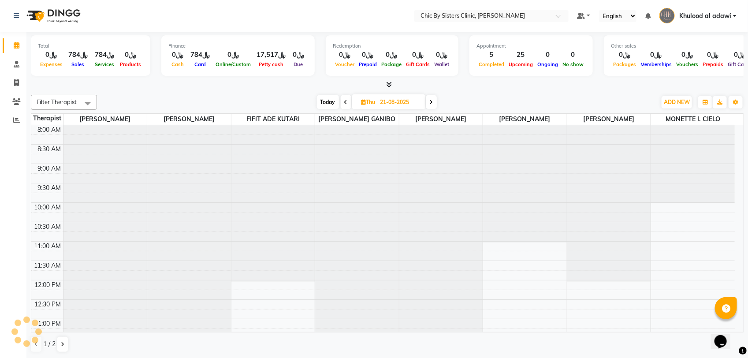
scroll to position [157, 0]
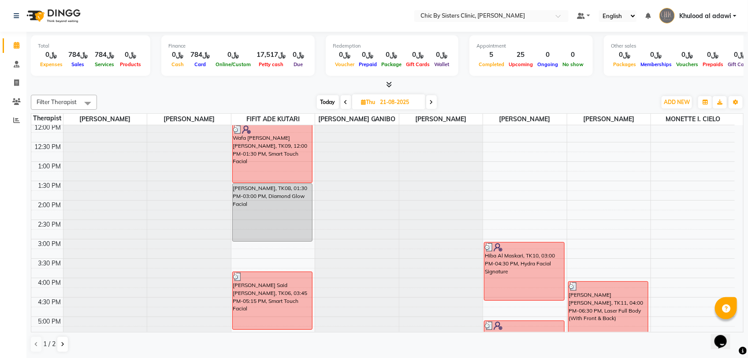
click at [415, 104] on input "21-08-2025" at bounding box center [400, 102] width 44 height 13
select select "8"
select select "2025"
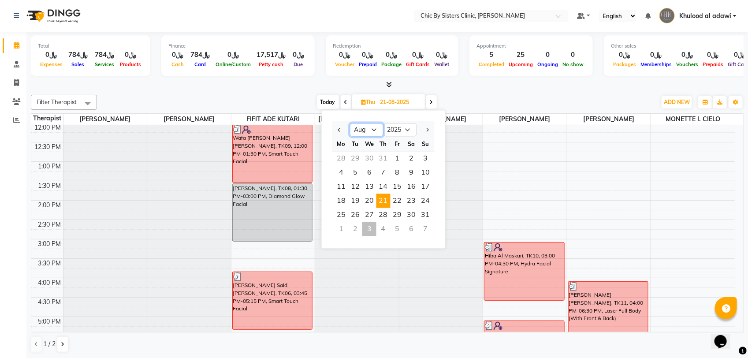
click at [369, 132] on select "Jan Feb Mar Apr May Jun Jul Aug Sep Oct Nov Dec" at bounding box center [366, 129] width 33 height 13
select select "9"
click at [350, 123] on select "Jan Feb Mar Apr May Jun Jul Aug Sep Oct Nov Dec" at bounding box center [366, 129] width 33 height 13
click at [344, 159] on span "1" at bounding box center [341, 159] width 14 height 14
type input "01-09-2025"
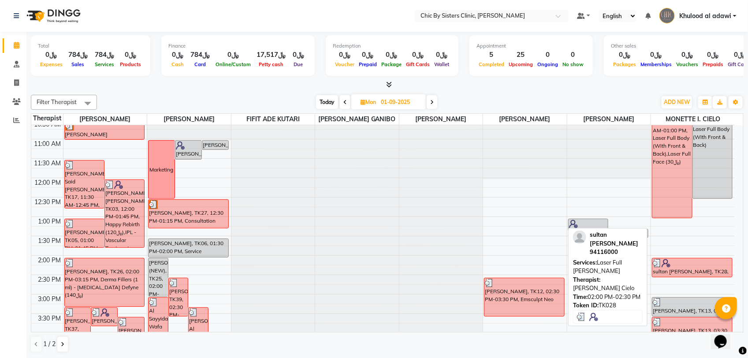
scroll to position [0, 0]
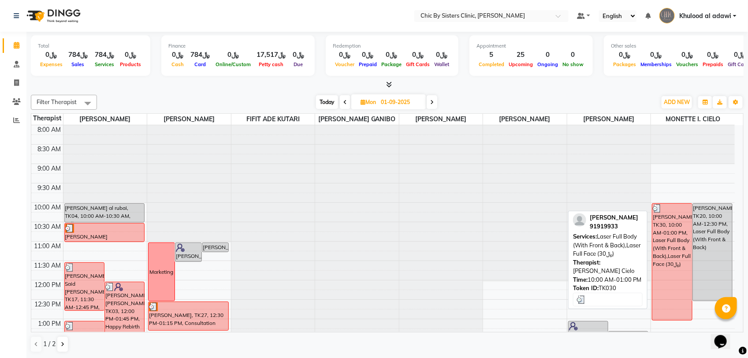
click at [671, 277] on div "Shahad haitham, TK30, 10:00 AM-01:00 PM, Laser Full Body (With Front & Back),La…" at bounding box center [672, 262] width 40 height 116
select select "3"
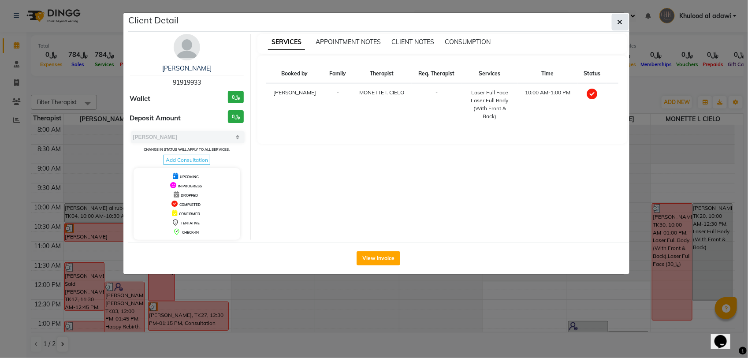
click at [617, 18] on span "button" at bounding box center [619, 22] width 5 height 9
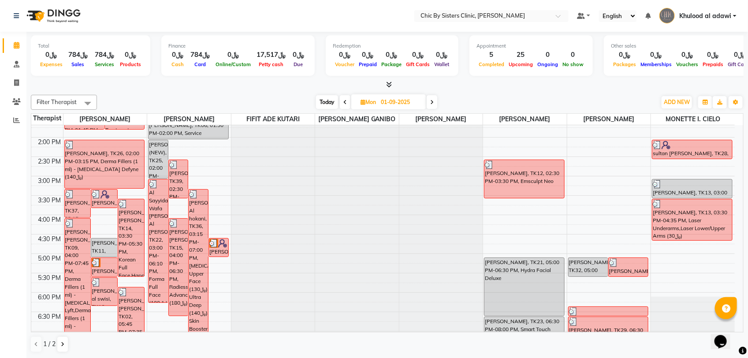
scroll to position [110, 0]
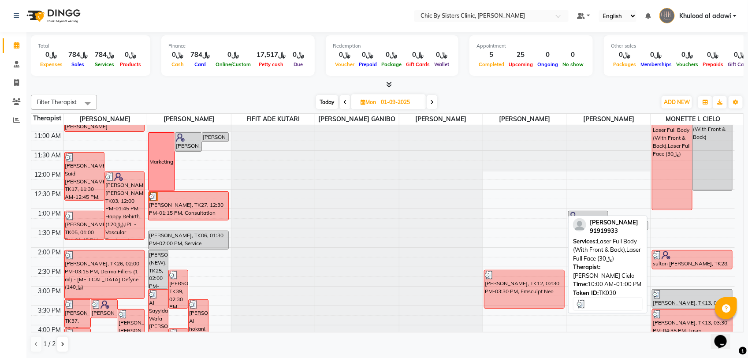
click at [669, 191] on div "Shahad haitham, TK30, 10:00 AM-01:00 PM, Laser Full Body (With Front & Back),La…" at bounding box center [672, 151] width 40 height 116
select select "3"
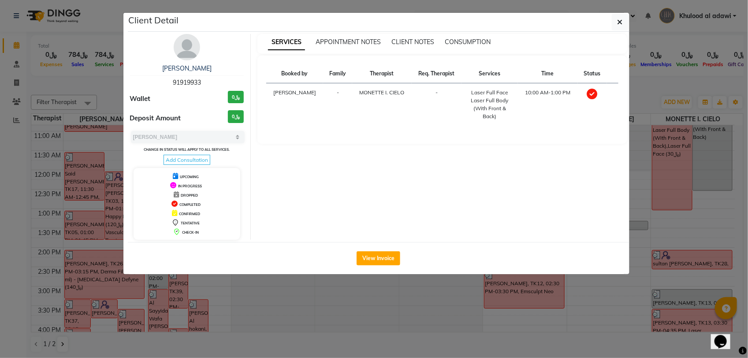
click at [186, 48] on img at bounding box center [187, 47] width 26 height 26
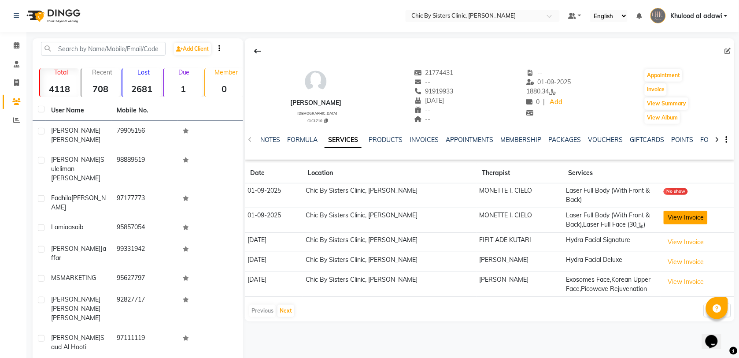
click at [694, 221] on button "View Invoice" at bounding box center [686, 218] width 44 height 14
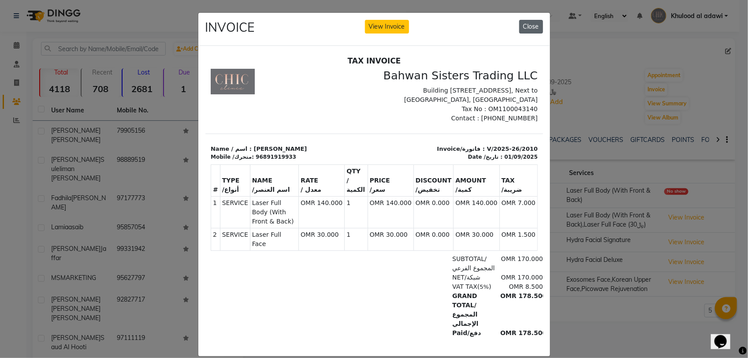
click at [524, 23] on button "Close" at bounding box center [531, 27] width 24 height 14
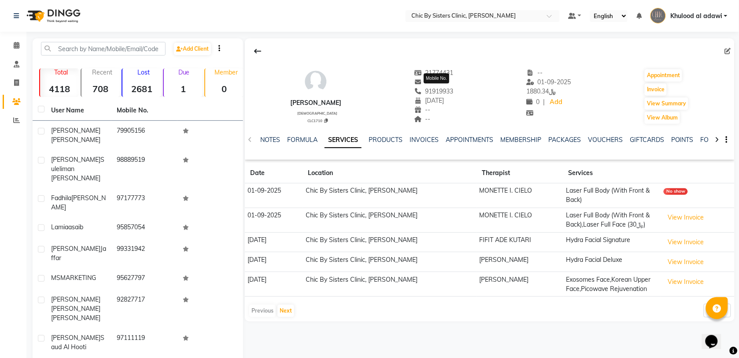
click at [438, 89] on span "91919933" at bounding box center [434, 91] width 40 height 8
copy span "91919933"
click at [20, 86] on span at bounding box center [16, 83] width 15 height 10
select select "service"
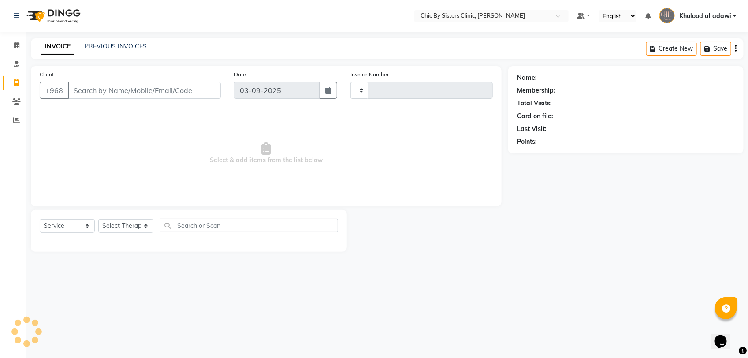
type input "2048"
select select "6348"
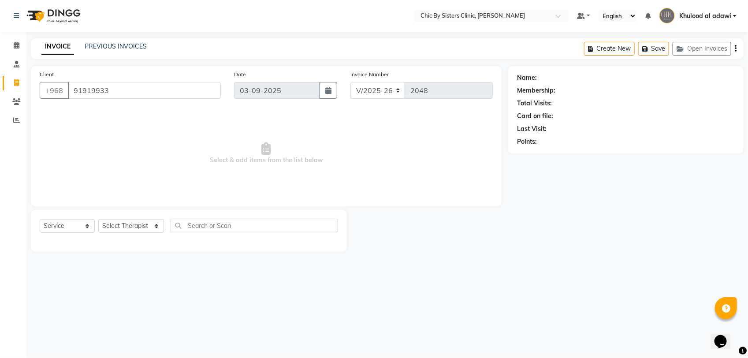
type input "91919933"
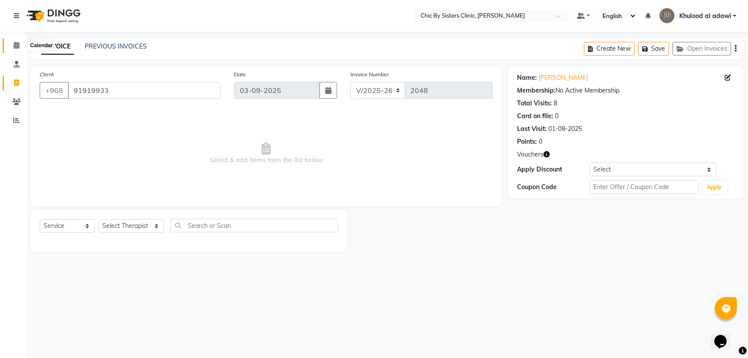
click at [18, 47] on icon at bounding box center [17, 45] width 6 height 7
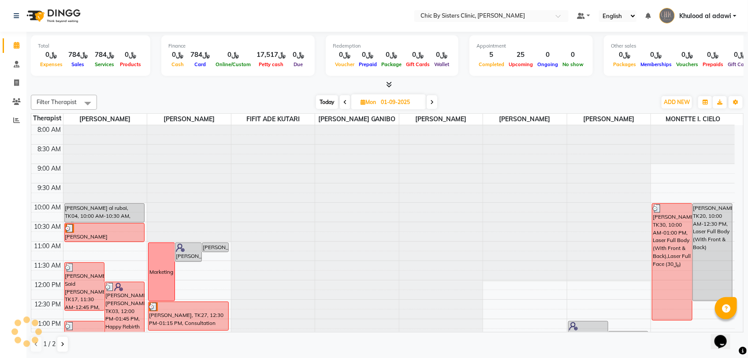
click at [176, 125] on div at bounding box center [189, 125] width 84 height 0
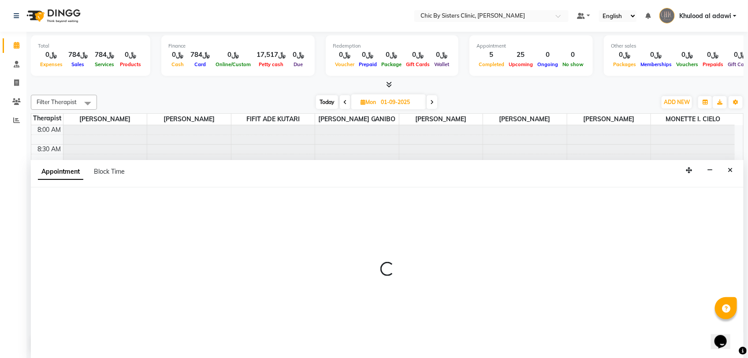
select select "49178"
select select "570"
select select "tentative"
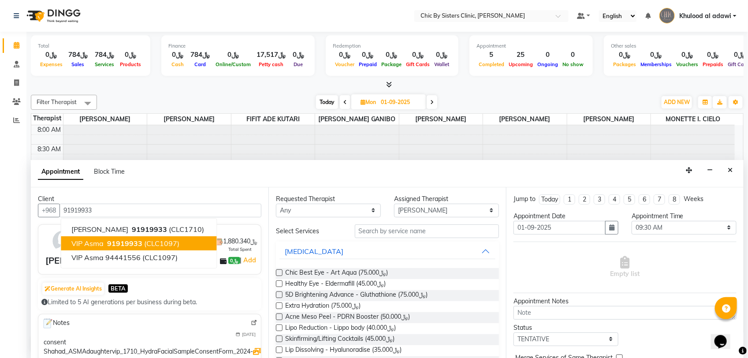
click at [159, 241] on span "(CLC1097)" at bounding box center [161, 243] width 35 height 9
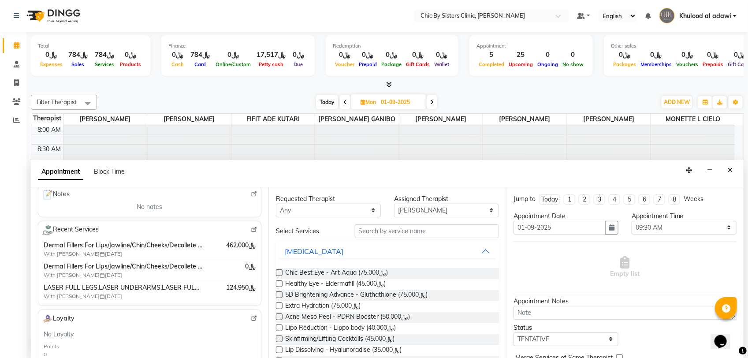
scroll to position [110, 0]
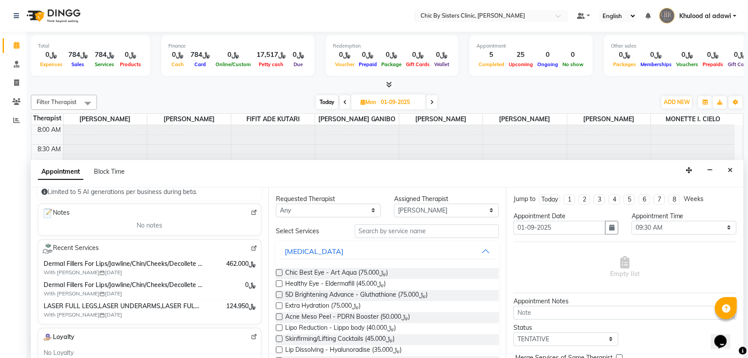
type input "91919933"
click at [251, 246] on img at bounding box center [254, 248] width 7 height 7
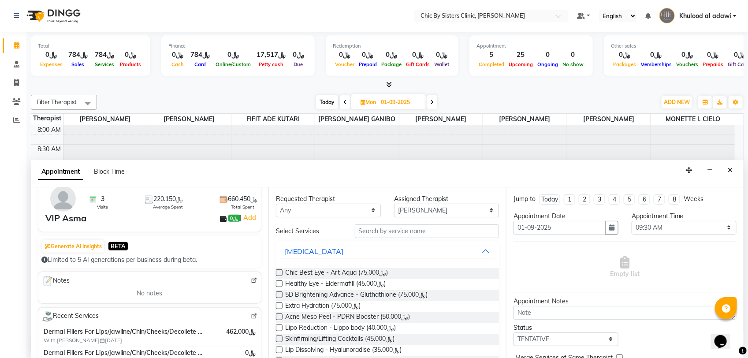
scroll to position [0, 0]
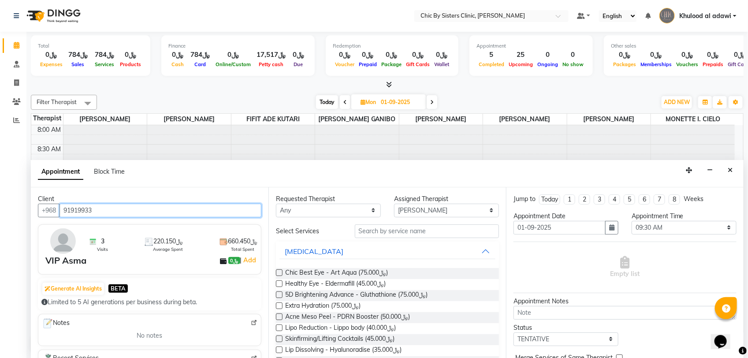
click at [122, 207] on input "91919933" at bounding box center [160, 211] width 202 height 14
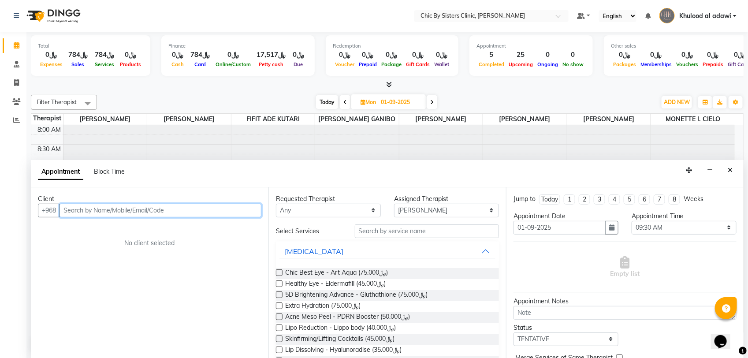
paste input "91919933"
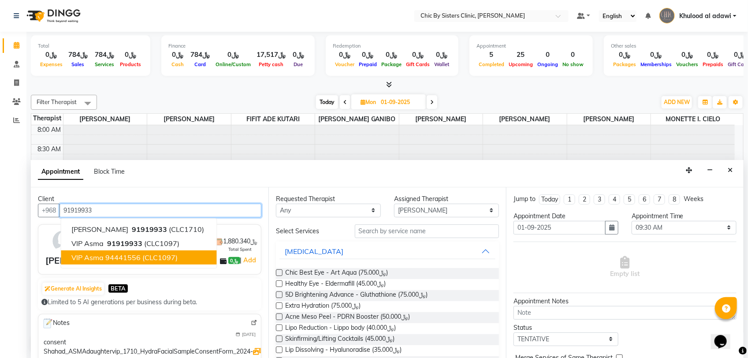
click at [153, 258] on span "(CLC1097)" at bounding box center [160, 257] width 35 height 9
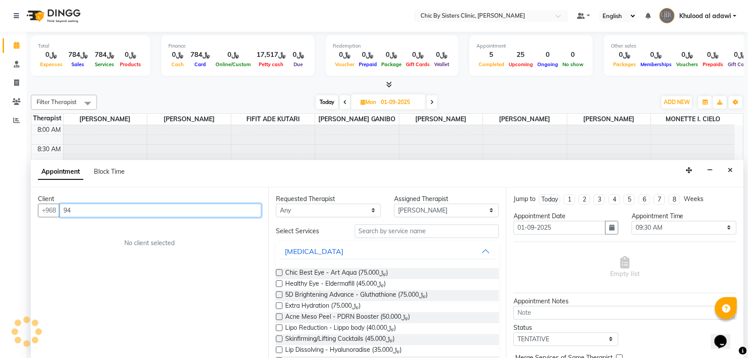
type input "9"
paste input "91919933"
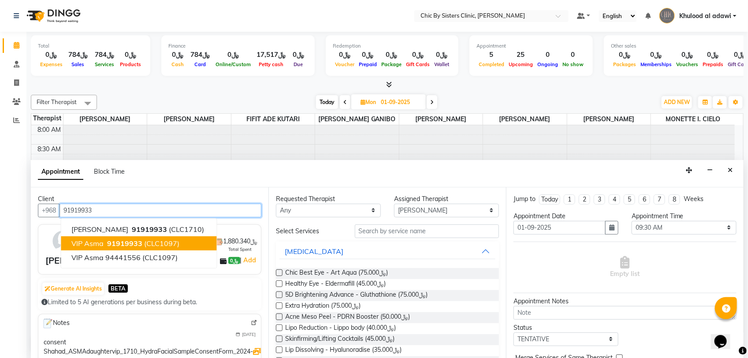
click at [89, 244] on span "VIP Asma" at bounding box center [88, 243] width 32 height 9
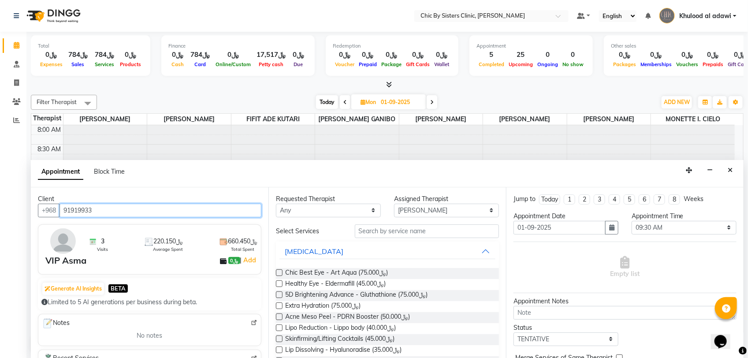
type input "91919933"
click at [70, 260] on div "VIP Asma" at bounding box center [65, 260] width 41 height 13
click at [170, 178] on div "Appointment Block Time" at bounding box center [387, 173] width 712 height 27
click at [730, 170] on icon "Close" at bounding box center [729, 170] width 5 height 6
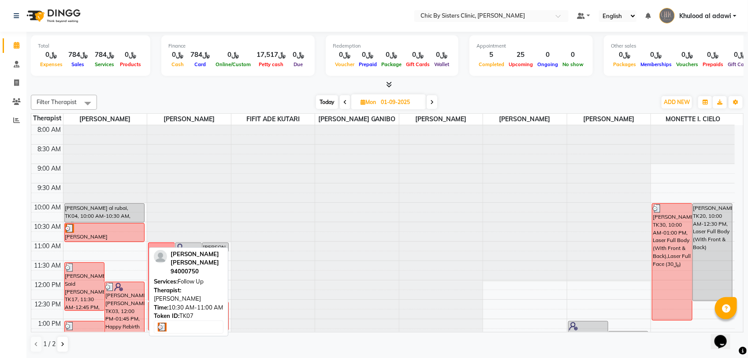
click at [97, 233] on div at bounding box center [104, 228] width 79 height 9
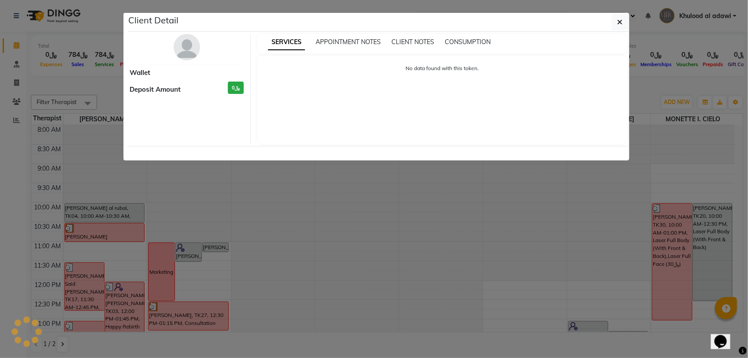
select select "3"
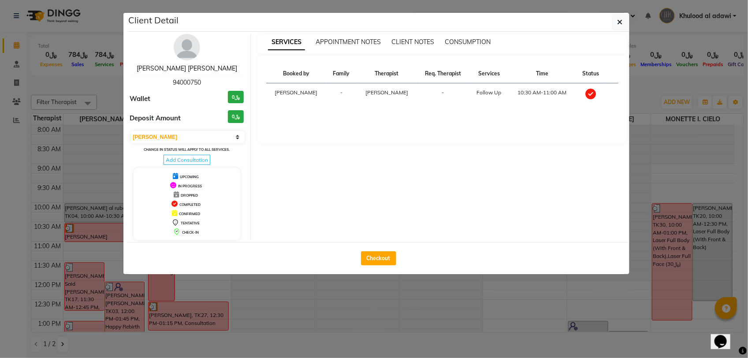
click at [190, 69] on link "Sara Abdulatif Al Zadjali" at bounding box center [187, 68] width 100 height 8
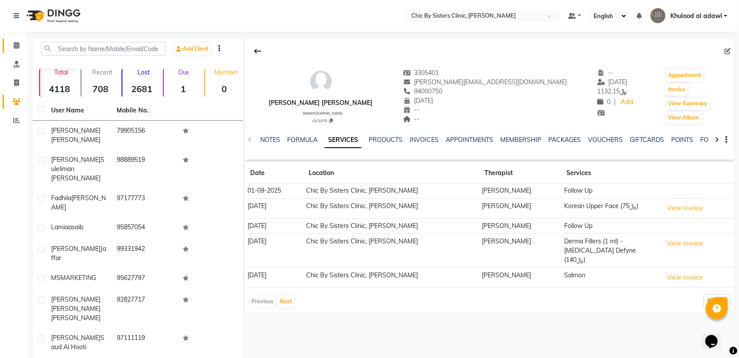
click at [11, 51] on link "Calendar" at bounding box center [13, 45] width 21 height 15
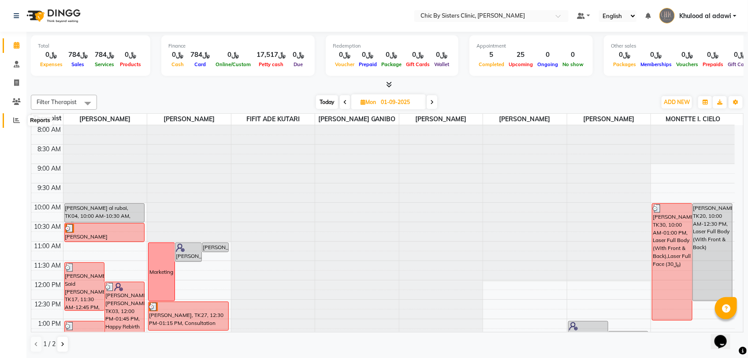
click at [20, 122] on span at bounding box center [16, 120] width 15 height 10
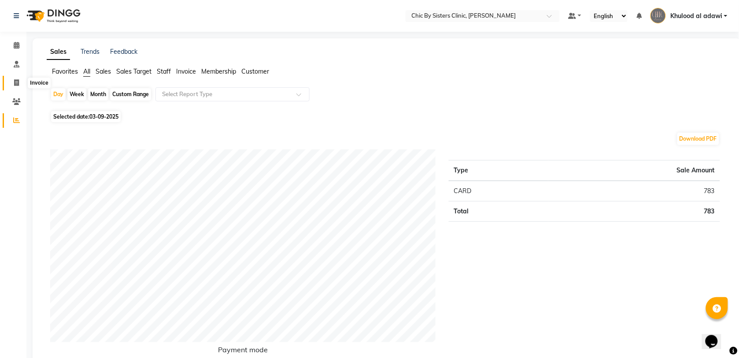
click at [16, 84] on icon at bounding box center [16, 82] width 5 height 7
select select "6348"
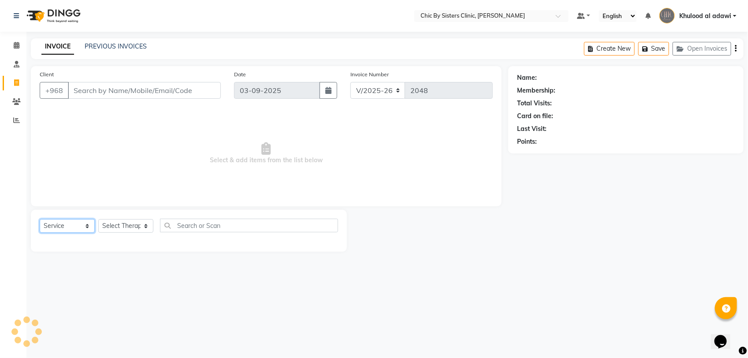
click at [85, 225] on select "Select Service Product Membership Package Voucher Prepaid Gift Card" at bounding box center [67, 226] width 55 height 14
select select "product"
click at [40, 219] on select "Select Service Product Membership Package Voucher Prepaid Gift Card" at bounding box center [67, 226] width 55 height 14
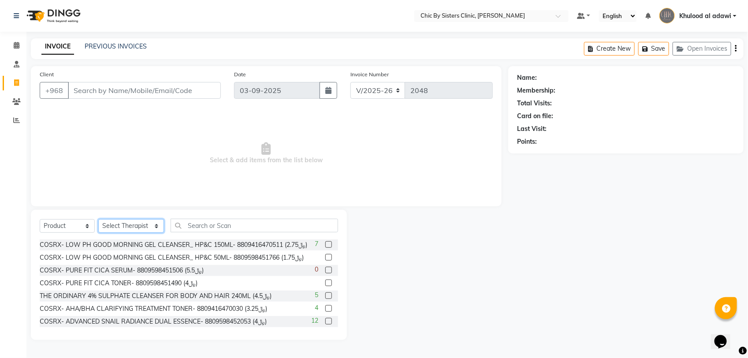
click at [140, 226] on select "Select Therapist ANU JOSE Ashish S DR. ASSEL SATVALDINOVA DR. AYMAN ELSAQA EILI…" at bounding box center [131, 226] width 66 height 14
select select "51262"
click at [98, 219] on select "Select Therapist ANU JOSE Ashish S DR. ASSEL SATVALDINOVA DR. AYMAN ELSAQA EILI…" at bounding box center [131, 226] width 66 height 14
click at [183, 226] on input "text" at bounding box center [253, 225] width 167 height 14
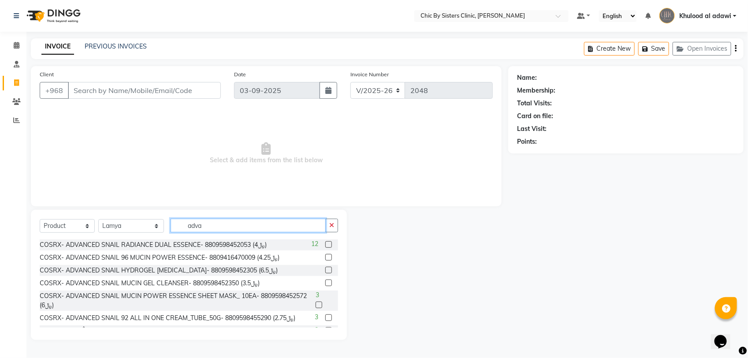
type input "adva"
click at [325, 282] on label at bounding box center [328, 282] width 7 height 7
click at [325, 282] on input "checkbox" at bounding box center [328, 283] width 6 height 6
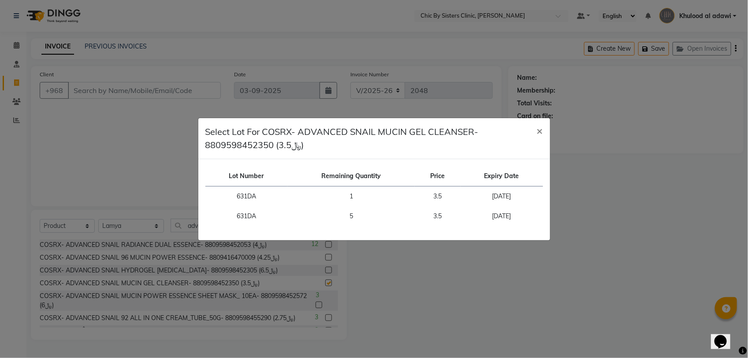
checkbox input "false"
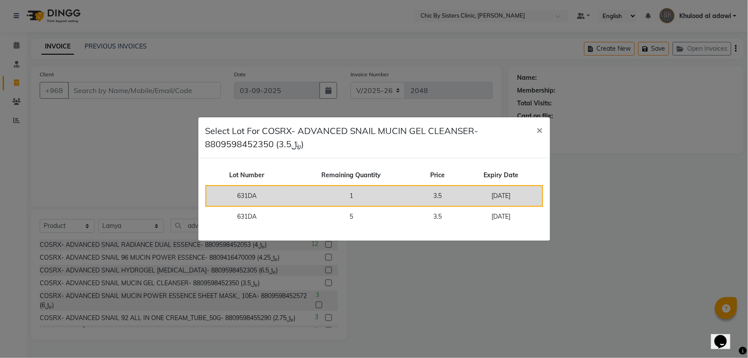
click at [351, 194] on td "1" at bounding box center [351, 195] width 127 height 21
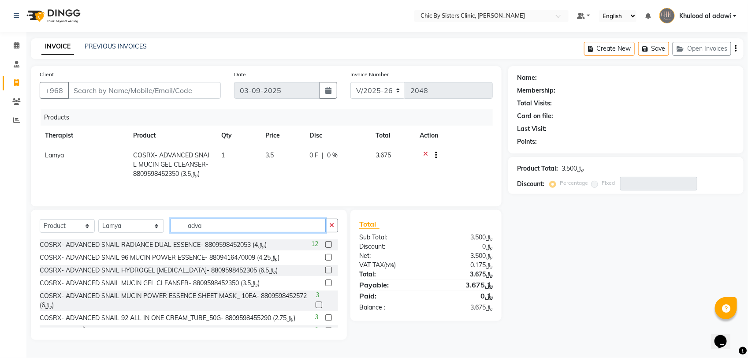
click at [301, 223] on input "adva" at bounding box center [247, 225] width 155 height 14
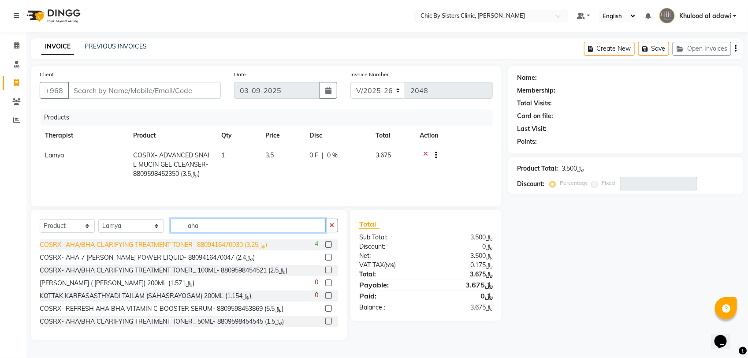
type input "aha"
click at [203, 247] on div "COSRX- AHA/BHA CLARIFYING TREATMENT TONER- 8809416470030 (﷼3.25)" at bounding box center [153, 244] width 227 height 9
checkbox input "false"
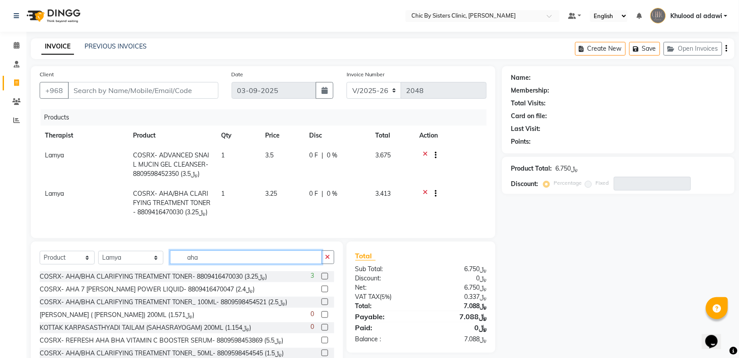
click at [226, 262] on input "aha" at bounding box center [246, 257] width 152 height 14
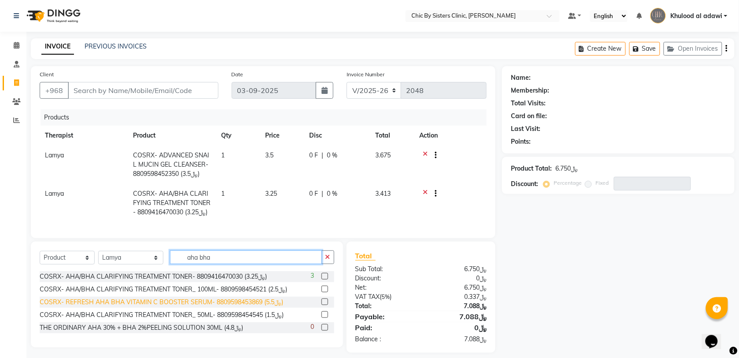
type input "aha bha"
click at [223, 307] on div "COSRX- REFRESH AHA BHA VITAMIN C BOOSTER SERUM- 8809598453869 (﷼5.5)" at bounding box center [162, 301] width 244 height 9
checkbox input "false"
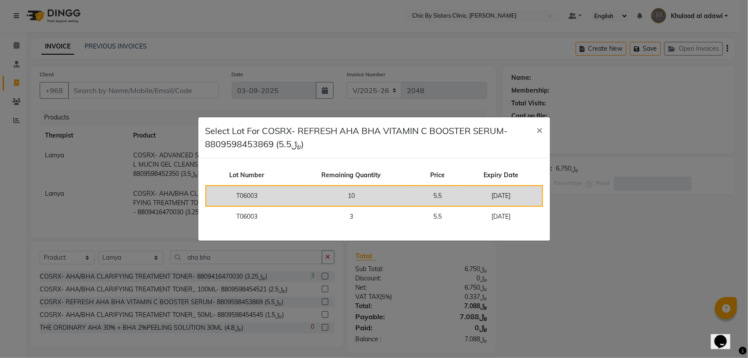
click at [481, 202] on td "2026-05-31" at bounding box center [501, 195] width 82 height 21
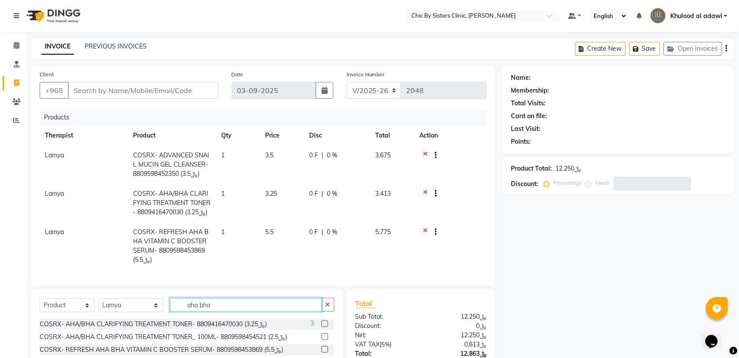
click at [280, 311] on input "aha bha" at bounding box center [246, 305] width 152 height 14
type input "a"
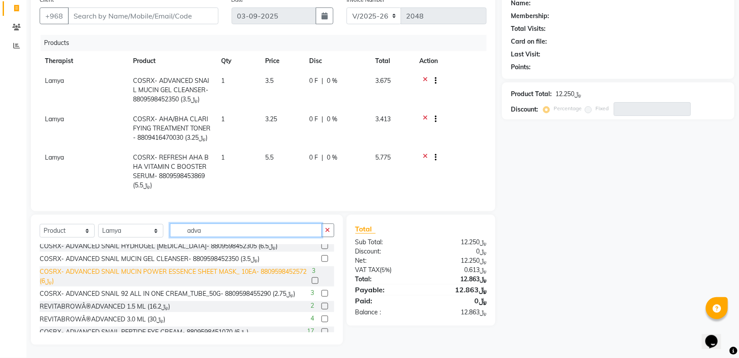
scroll to position [55, 0]
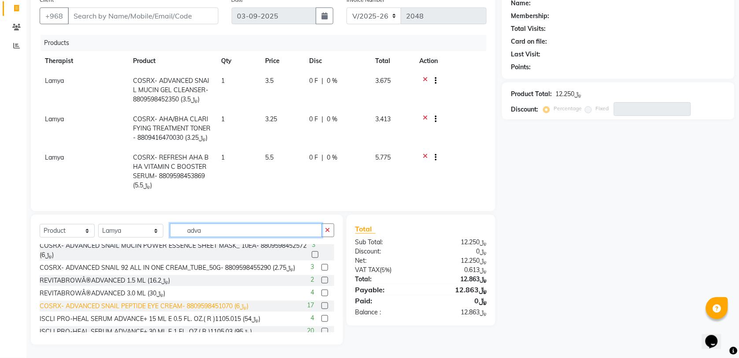
type input "adva"
click at [223, 308] on div "COSRX- ADVANCED SNAIL PEPTIDE EYE CREAM- 8809598451070 (﷼6)" at bounding box center [144, 305] width 209 height 9
checkbox input "false"
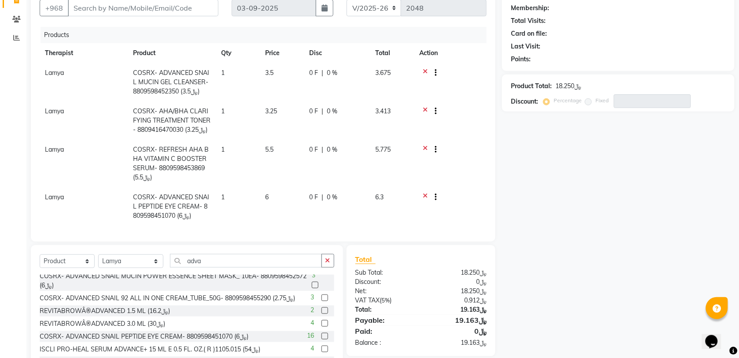
click at [426, 148] on icon at bounding box center [425, 150] width 5 height 11
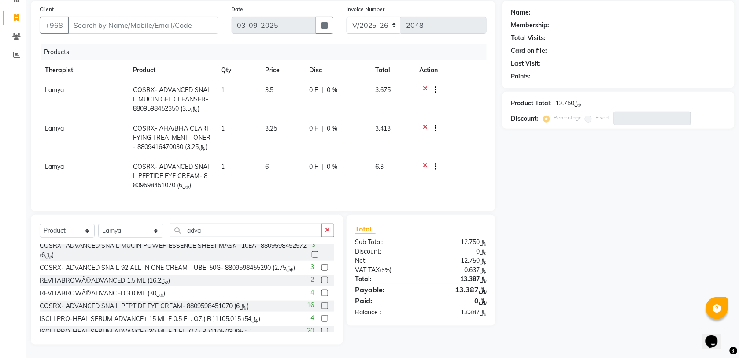
scroll to position [0, 0]
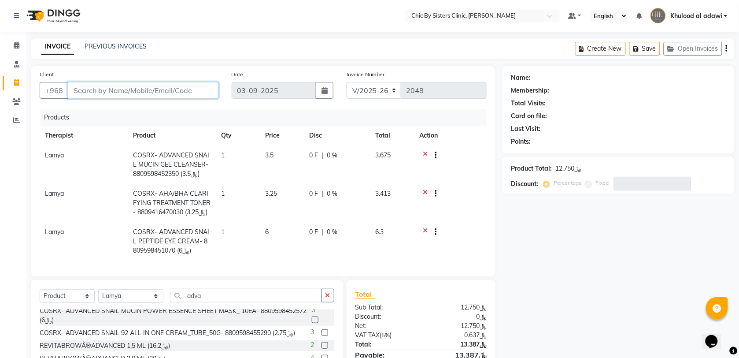
click at [151, 91] on input "Client" at bounding box center [143, 90] width 151 height 17
type input "9"
type input "0"
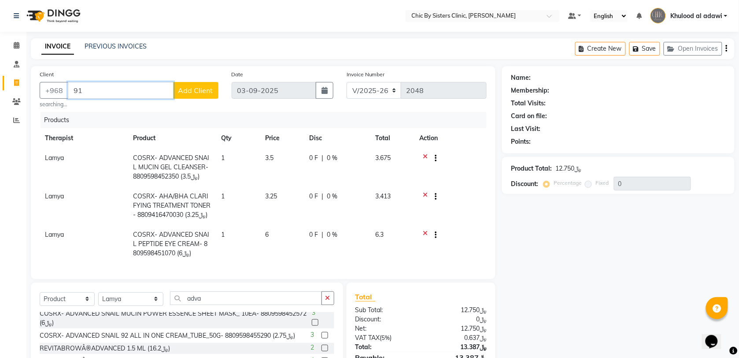
type input "9"
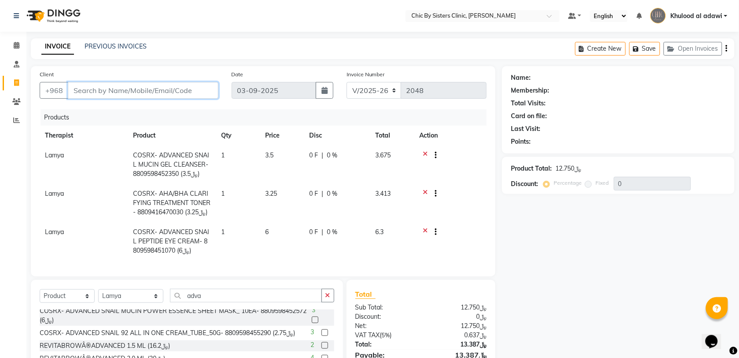
click at [194, 93] on input "Client" at bounding box center [143, 90] width 151 height 17
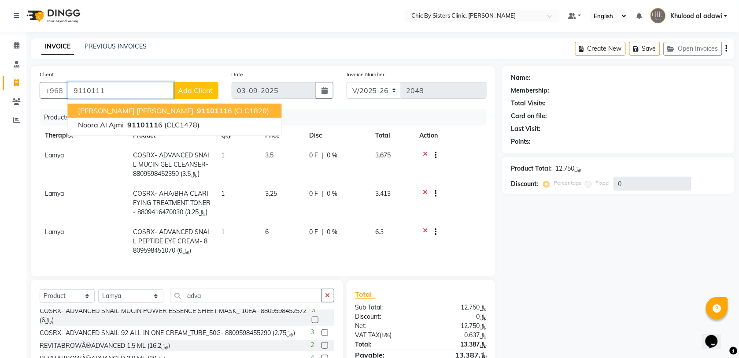
click at [202, 107] on span "9110111" at bounding box center [212, 110] width 31 height 9
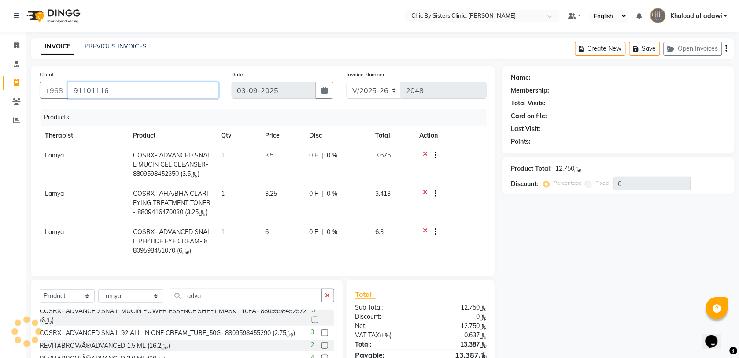
type input "91101116"
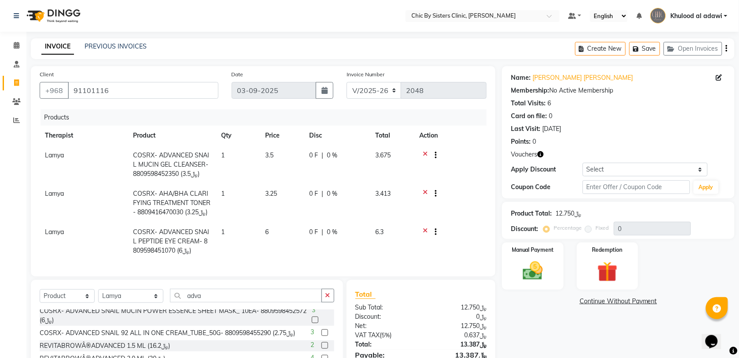
scroll to position [73, 0]
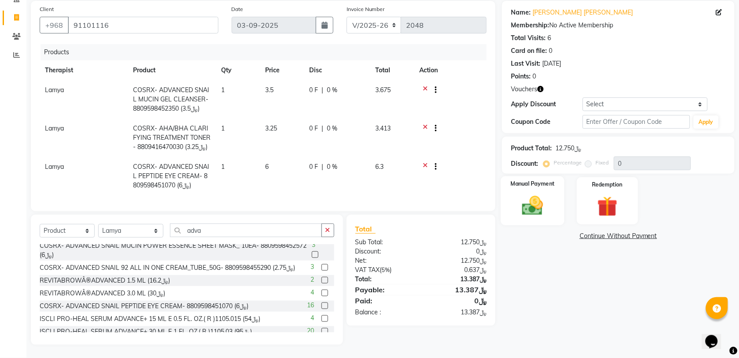
click at [552, 210] on div "Manual Payment" at bounding box center [533, 200] width 64 height 49
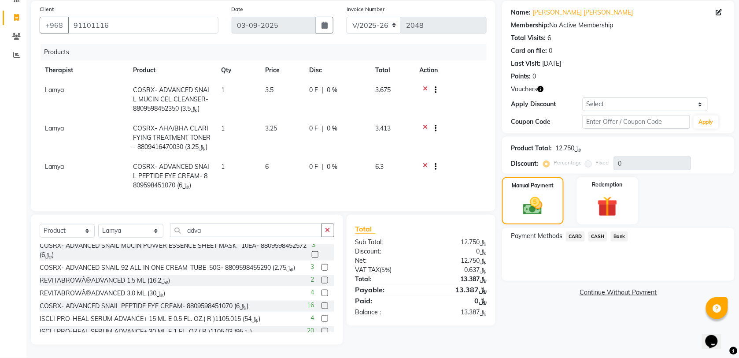
click at [574, 231] on span "CARD" at bounding box center [575, 236] width 19 height 10
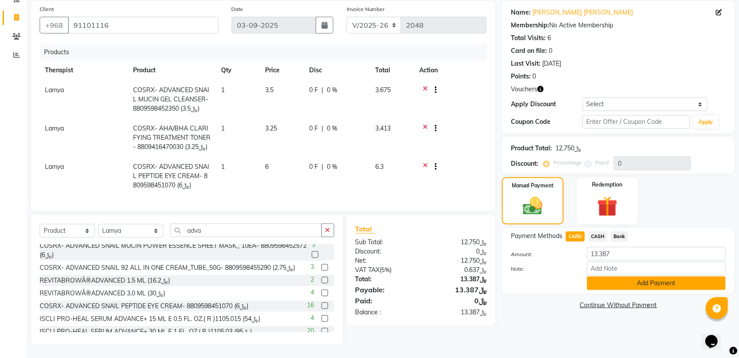
click at [617, 276] on button "Add Payment" at bounding box center [656, 283] width 139 height 14
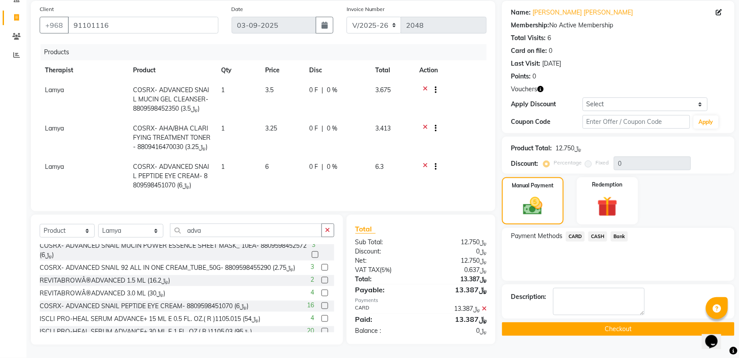
click at [545, 322] on button "Checkout" at bounding box center [618, 329] width 233 height 14
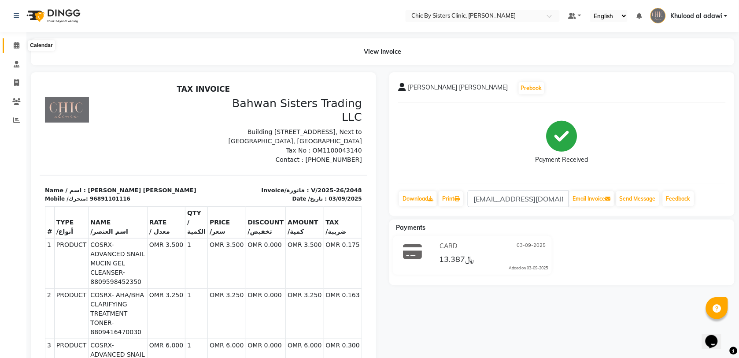
click at [20, 47] on span at bounding box center [16, 46] width 15 height 10
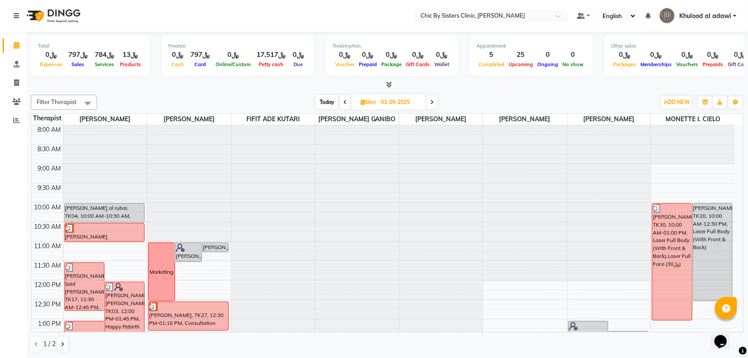
click at [329, 103] on span "Today" at bounding box center [327, 102] width 22 height 14
type input "03-09-2025"
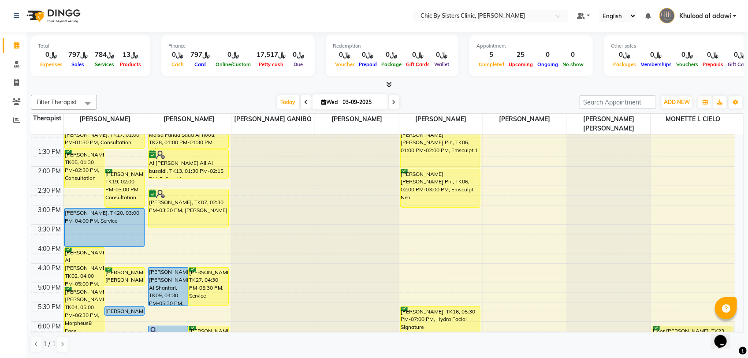
scroll to position [267, 0]
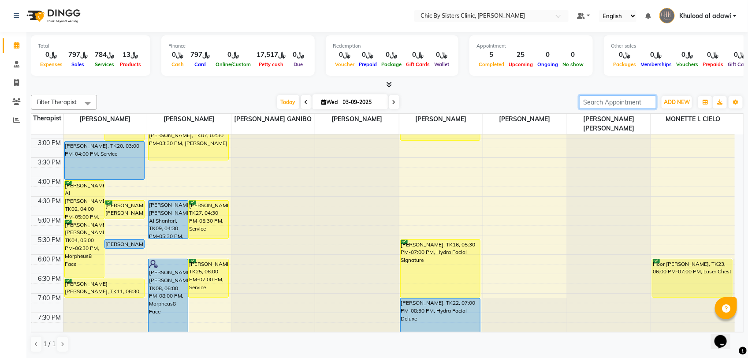
paste input "96895108058"
type input "96895108058"
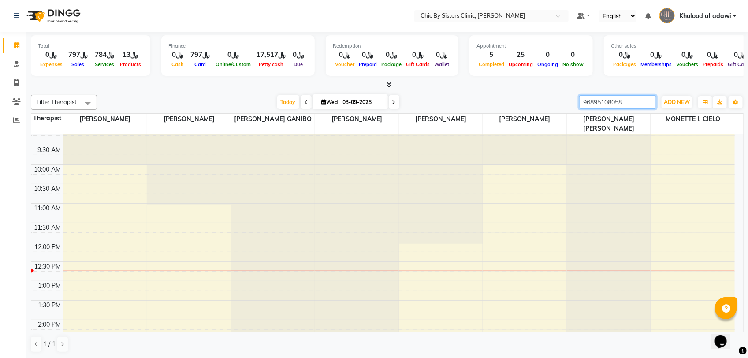
scroll to position [322, 0]
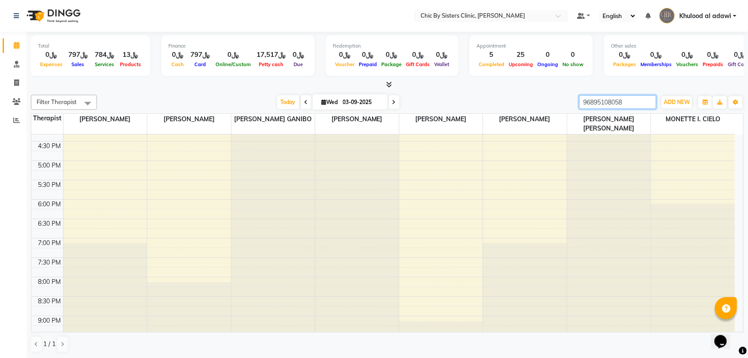
click at [648, 103] on input "96895108058" at bounding box center [617, 102] width 77 height 14
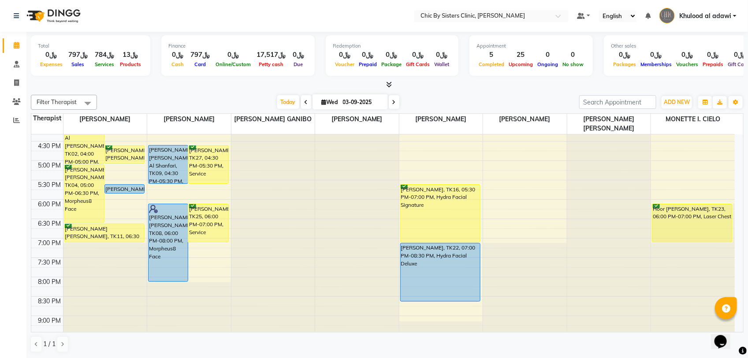
click at [392, 98] on span at bounding box center [394, 102] width 11 height 14
type input "04-09-2025"
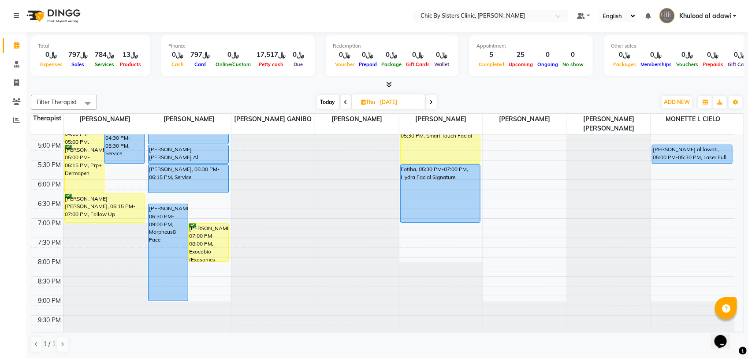
scroll to position [378, 0]
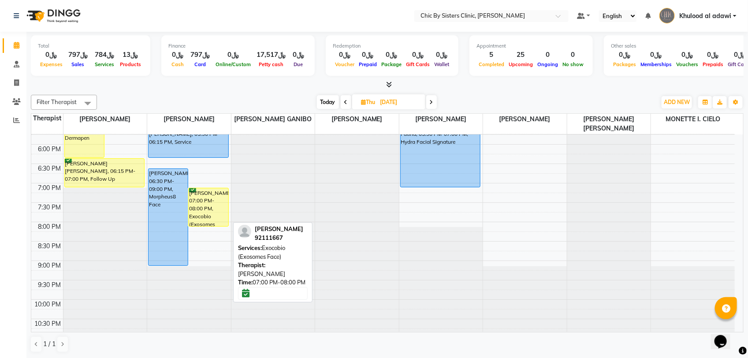
click at [209, 204] on div "Mohammed Daerwas, 07:00 PM-08:00 PM, Exocobio (Exosomes Face)" at bounding box center [208, 207] width 39 height 38
select select "6"
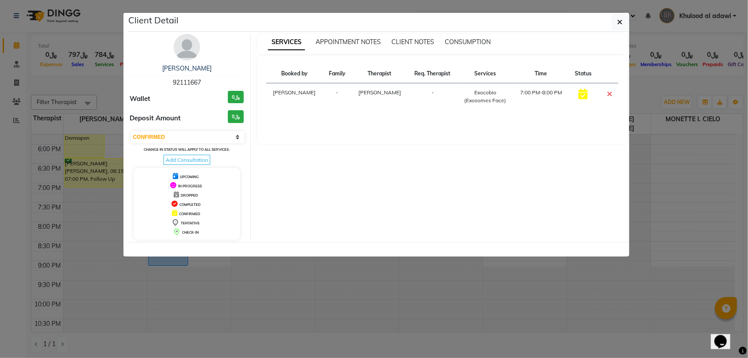
click at [96, 78] on ngb-modal-window "Client Detail Mohammed Daerwas 92111667 Wallet ﷼0 Deposit Amount ﷼0 Select CONF…" at bounding box center [374, 179] width 748 height 358
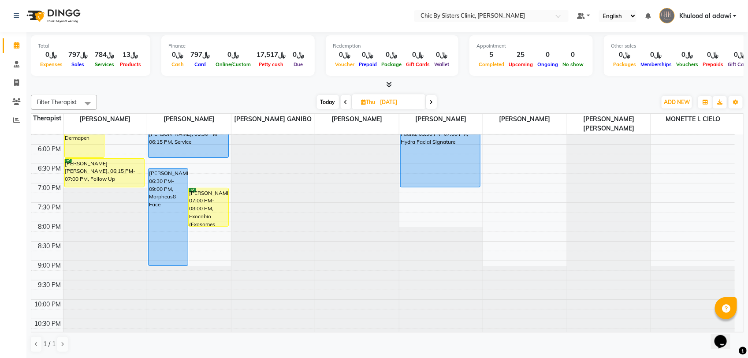
click at [395, 97] on input "04-09-2025" at bounding box center [400, 102] width 44 height 13
select select "9"
select select "2025"
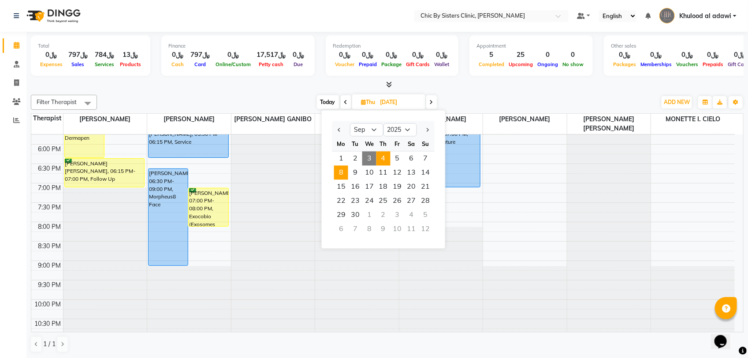
click at [339, 170] on span "8" at bounding box center [341, 173] width 14 height 14
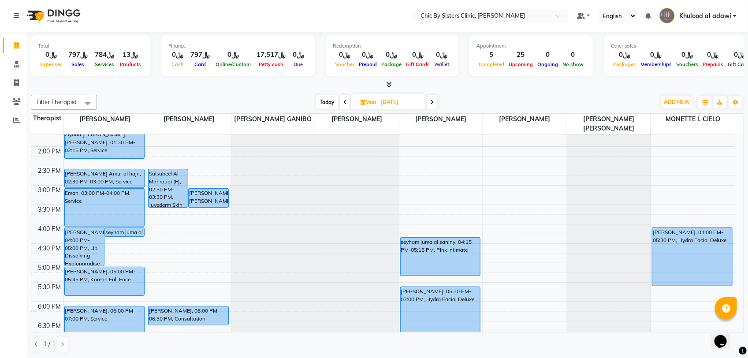
scroll to position [385, 0]
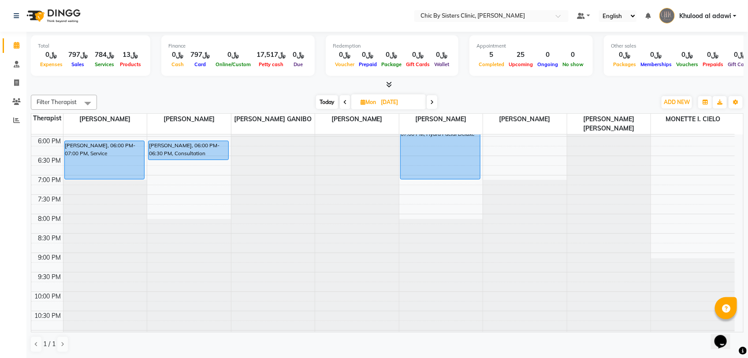
click at [324, 104] on span "Today" at bounding box center [327, 102] width 22 height 14
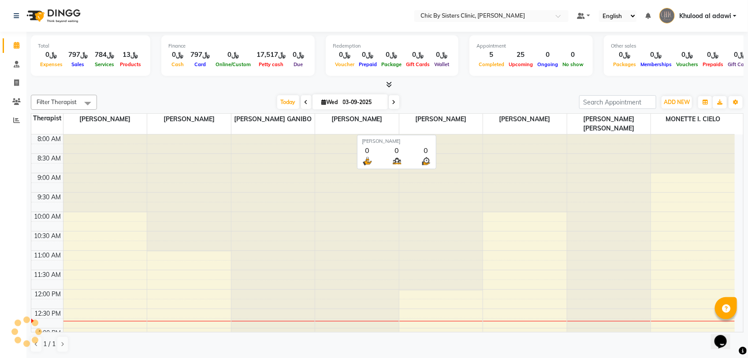
scroll to position [157, 0]
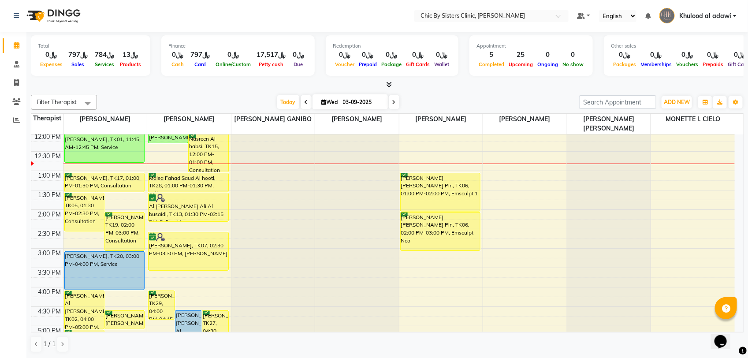
click at [395, 102] on span at bounding box center [394, 102] width 11 height 14
type input "04-09-2025"
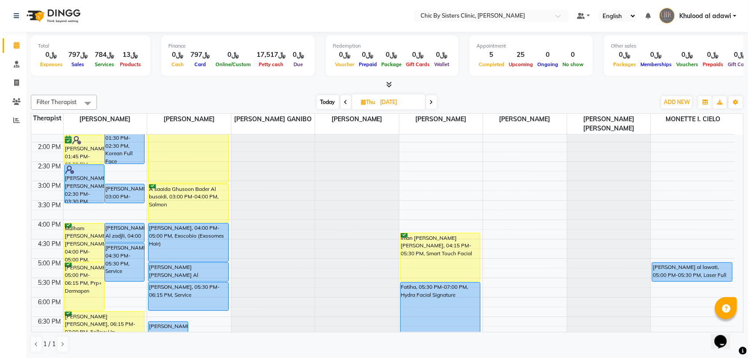
scroll to position [322, 0]
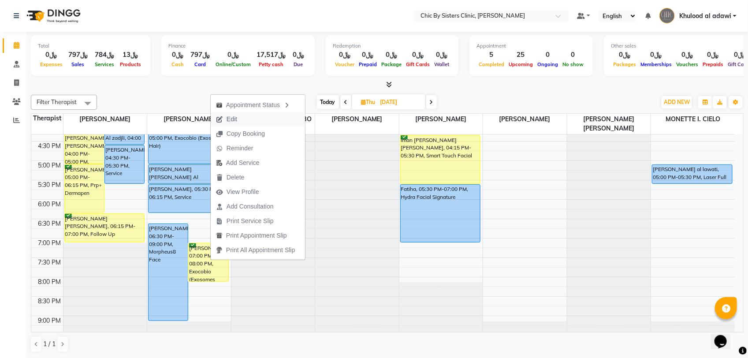
click at [241, 112] on span "Edit" at bounding box center [227, 119] width 32 height 15
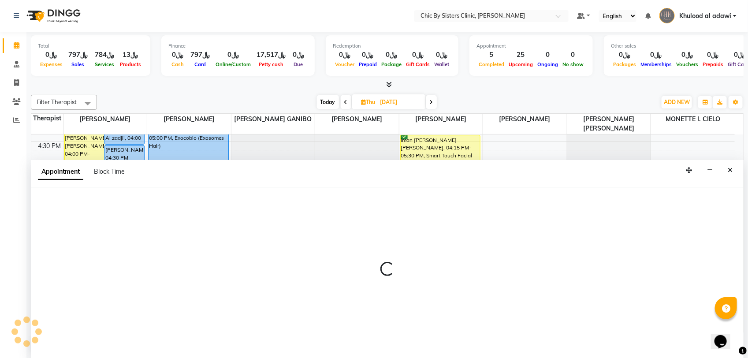
select select "tentative"
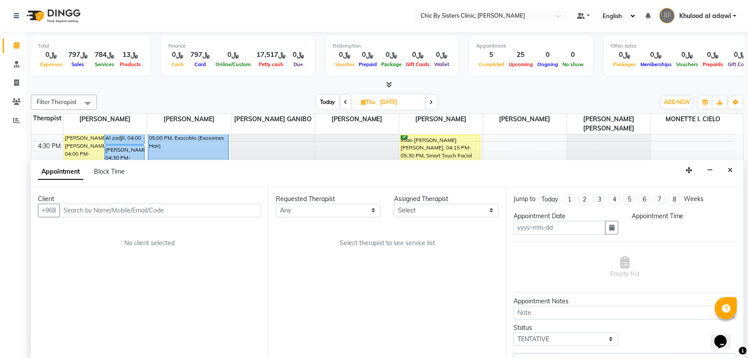
type input "04-09-2025"
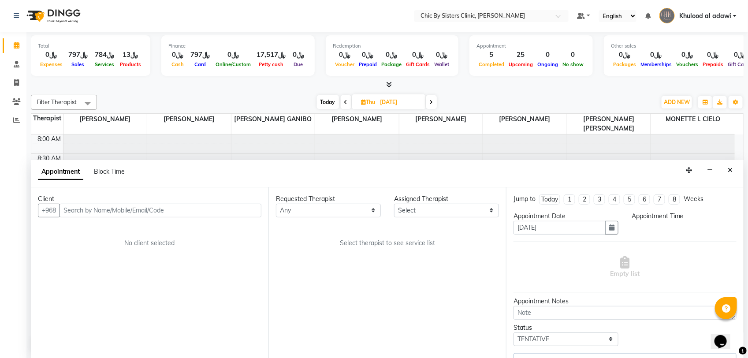
select select "confirm booking"
select select "1140"
select select "49178"
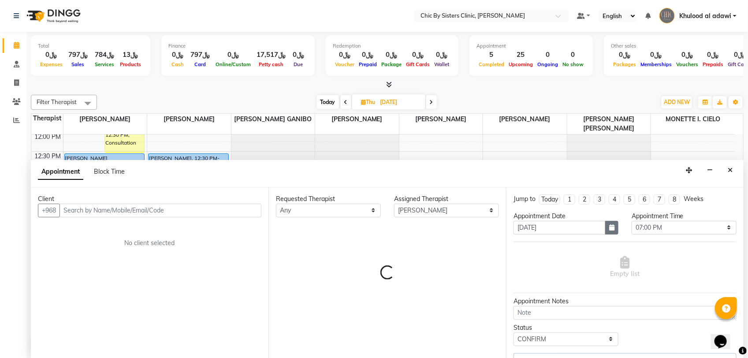
select select "3125"
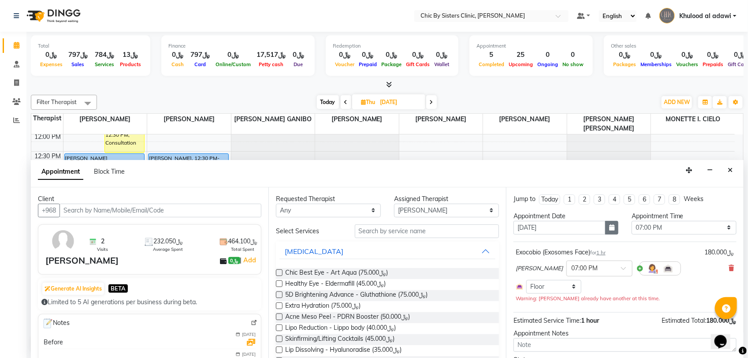
click at [611, 228] on button "button" at bounding box center [611, 228] width 13 height 14
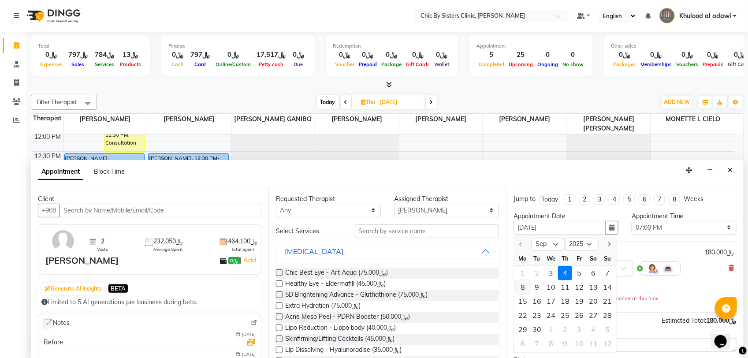
click at [525, 283] on div "8" at bounding box center [522, 287] width 14 height 14
type input "08-09-2025"
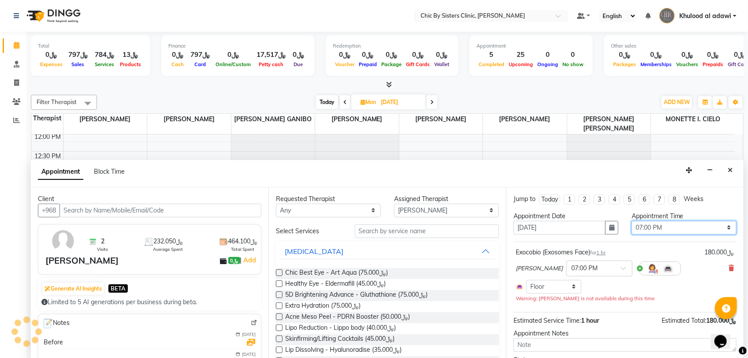
click at [670, 228] on select "Select 09:00 AM 09:15 AM 09:30 AM 09:45 AM 10:00 AM 10:15 AM 10:30 AM 10:45 AM …" at bounding box center [683, 228] width 105 height 14
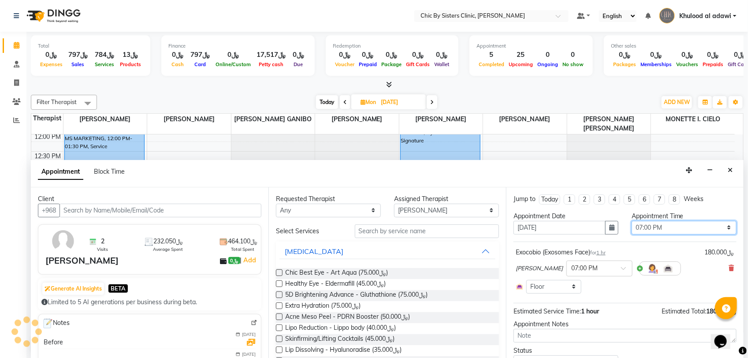
select select "1095"
click at [631, 221] on select "Select 09:00 AM 09:15 AM 09:30 AM 09:45 AM 10:00 AM 10:15 AM 10:30 AM 10:45 AM …" at bounding box center [683, 228] width 105 height 14
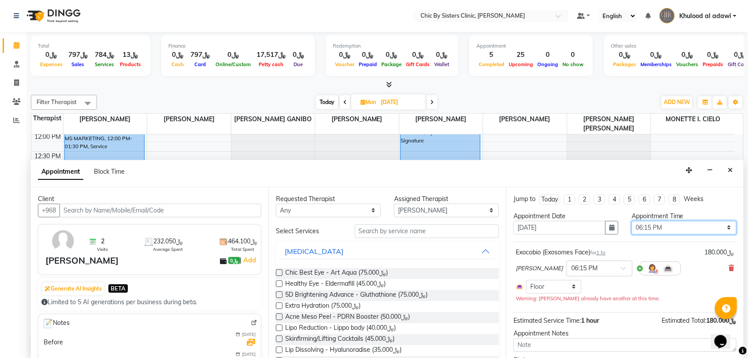
scroll to position [51, 0]
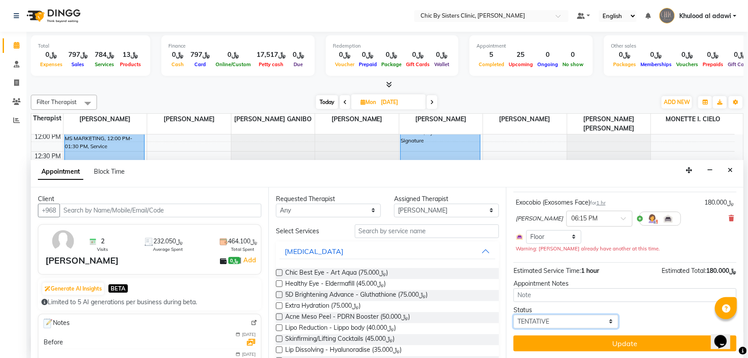
click at [592, 320] on select "Select TENTATIVE CONFIRM UPCOMING" at bounding box center [565, 322] width 105 height 14
select select "upcoming"
click at [513, 315] on select "Select TENTATIVE CONFIRM UPCOMING" at bounding box center [565, 322] width 105 height 14
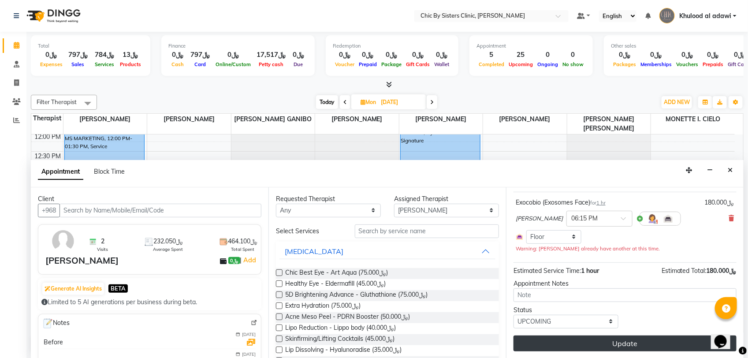
click at [588, 342] on button "Update" at bounding box center [624, 343] width 223 height 16
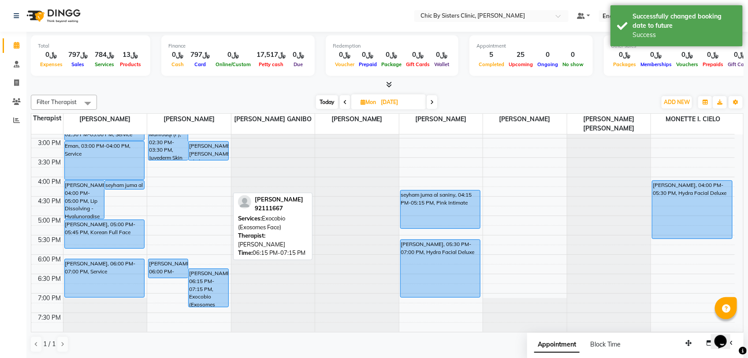
scroll to position [102, 0]
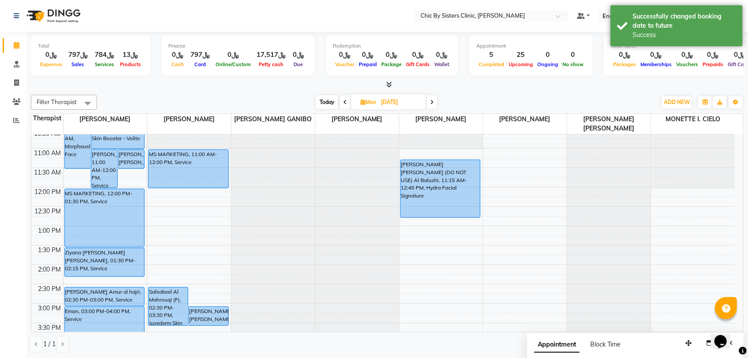
click at [329, 100] on span "Today" at bounding box center [327, 102] width 22 height 14
type input "03-09-2025"
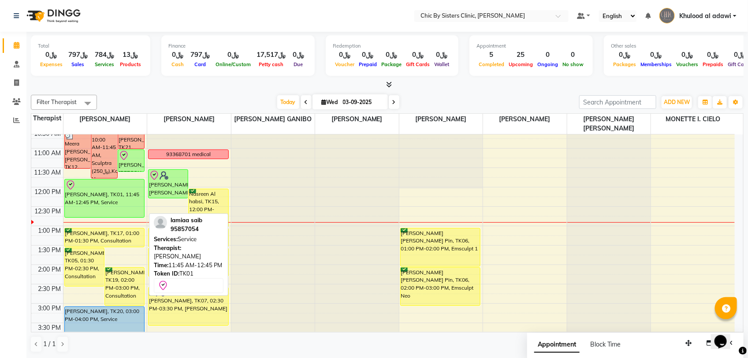
click at [125, 201] on div "[PERSON_NAME], TK01, 11:45 AM-12:45 PM, Service" at bounding box center [105, 198] width 80 height 38
select select "8"
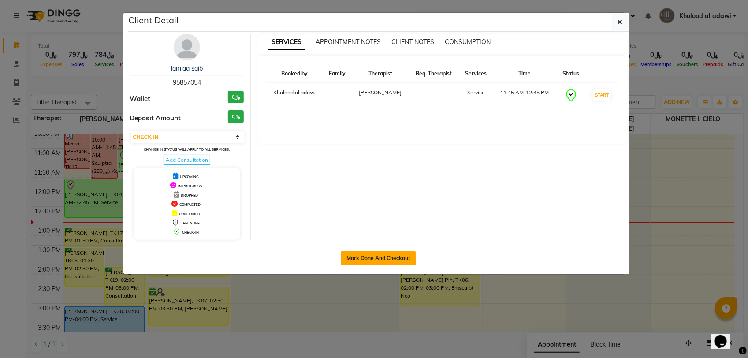
click at [395, 261] on button "Mark Done And Checkout" at bounding box center [377, 258] width 75 height 14
select select "service"
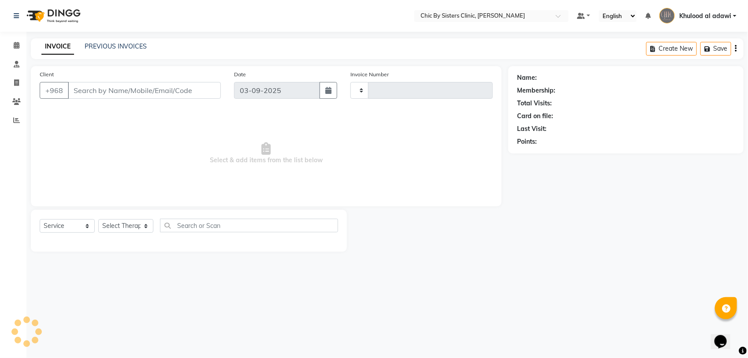
type input "2049"
select select "6348"
type input "95857054"
select select "49177"
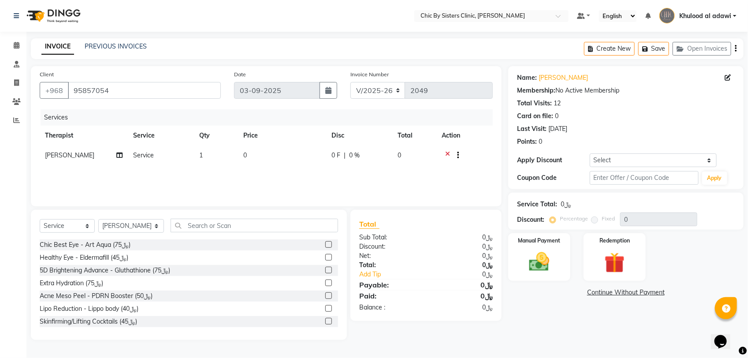
click at [446, 152] on icon at bounding box center [447, 156] width 5 height 11
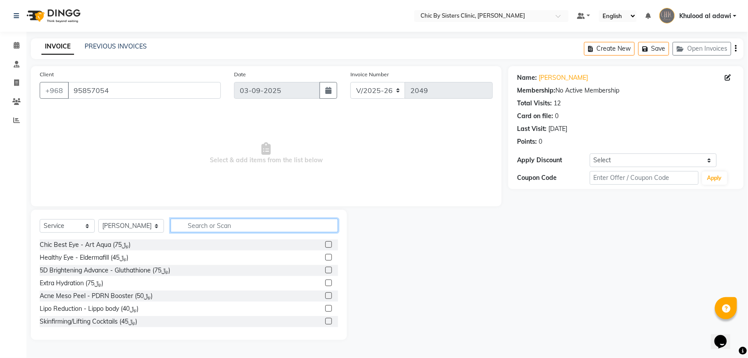
click at [258, 228] on input "text" at bounding box center [253, 225] width 167 height 14
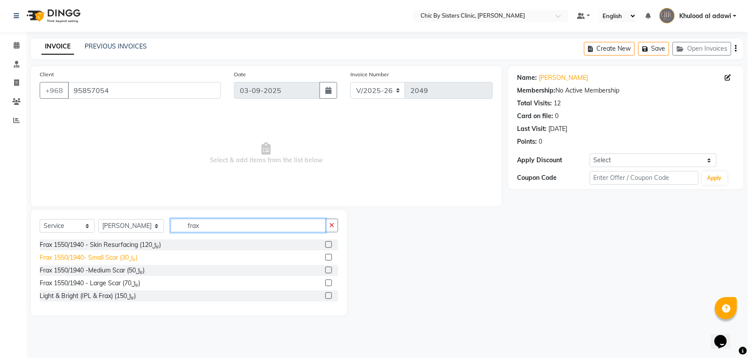
type input "frax"
click at [104, 256] on div "Frax 1550/1940- Small Scar (﷼30)" at bounding box center [89, 257] width 98 height 9
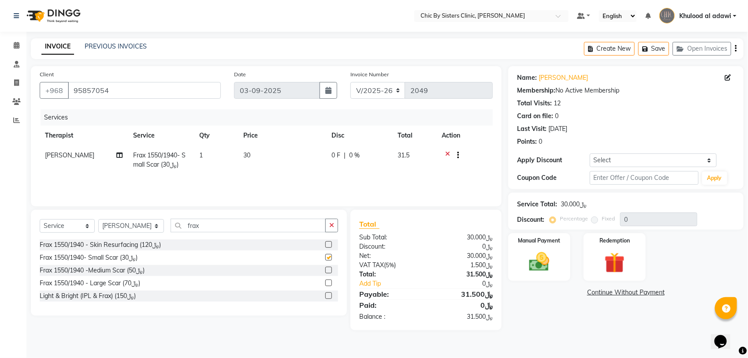
checkbox input "false"
click at [221, 221] on input "frax" at bounding box center [247, 225] width 155 height 14
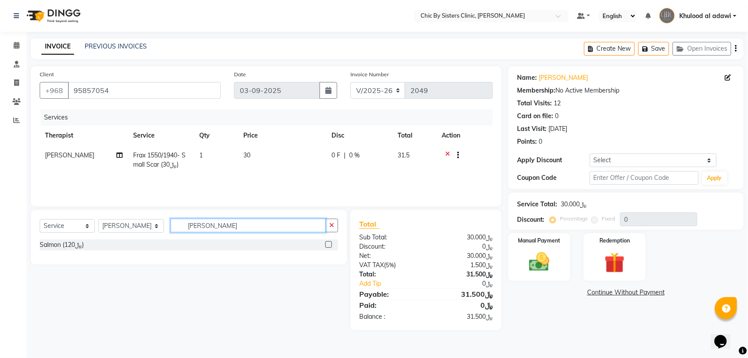
type input "salm"
click at [67, 251] on div "Salmon (﷼120)" at bounding box center [189, 245] width 298 height 13
click at [84, 244] on div "Salmon (﷼120)" at bounding box center [62, 244] width 44 height 9
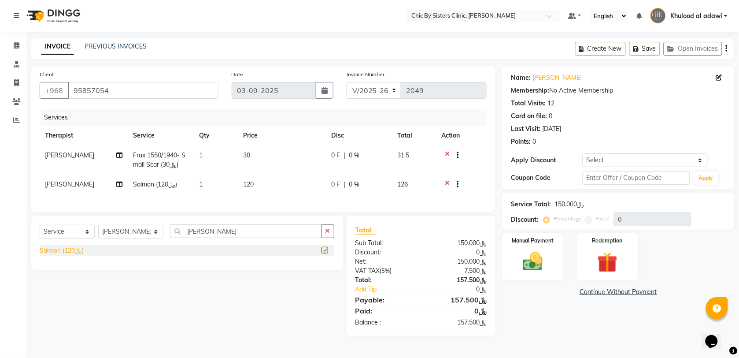
checkbox input "false"
click at [93, 85] on input "95857054" at bounding box center [143, 90] width 151 height 17
click at [560, 260] on div "Manual Payment" at bounding box center [533, 256] width 64 height 49
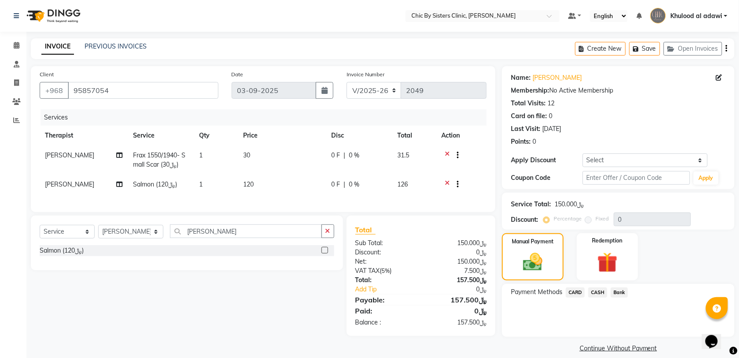
click at [576, 295] on span "CARD" at bounding box center [575, 292] width 19 height 10
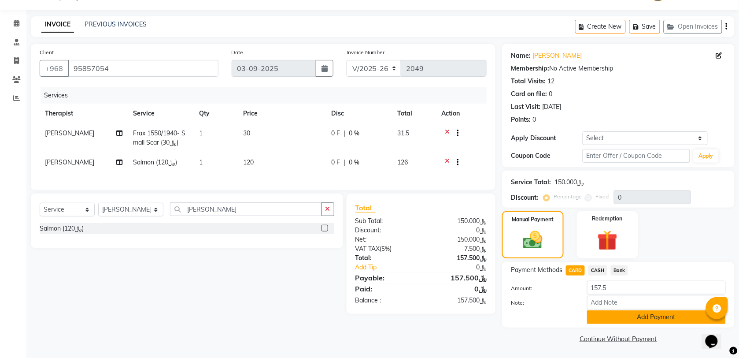
click at [632, 317] on button "Add Payment" at bounding box center [656, 317] width 139 height 14
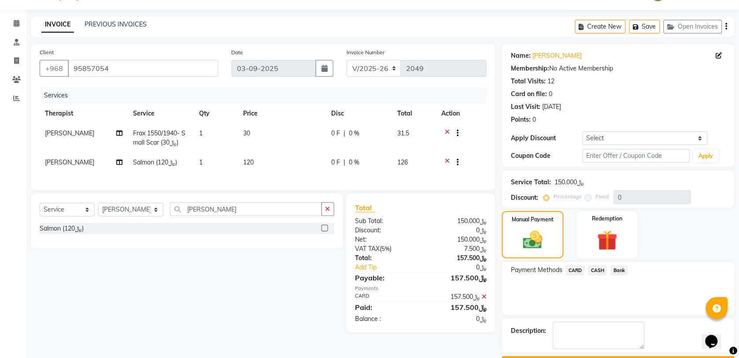
scroll to position [47, 0]
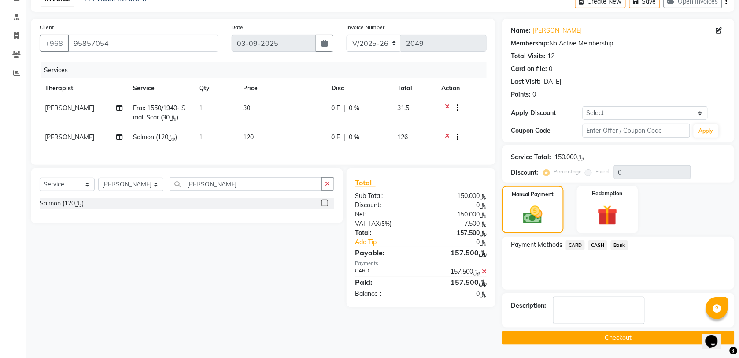
click at [580, 337] on button "Checkout" at bounding box center [618, 338] width 233 height 14
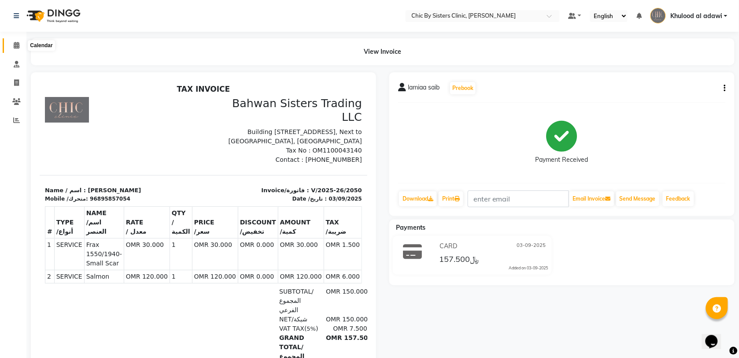
click at [20, 44] on span at bounding box center [16, 46] width 15 height 10
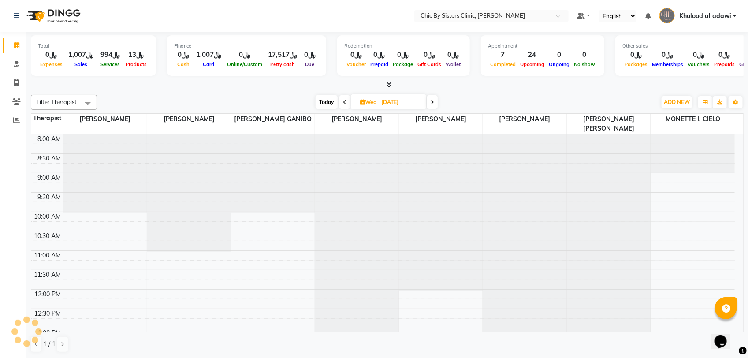
scroll to position [157, 0]
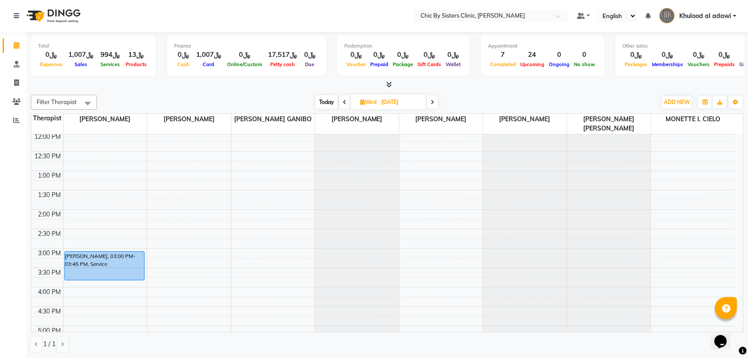
click at [319, 104] on span "Today" at bounding box center [326, 102] width 22 height 14
type input "03-09-2025"
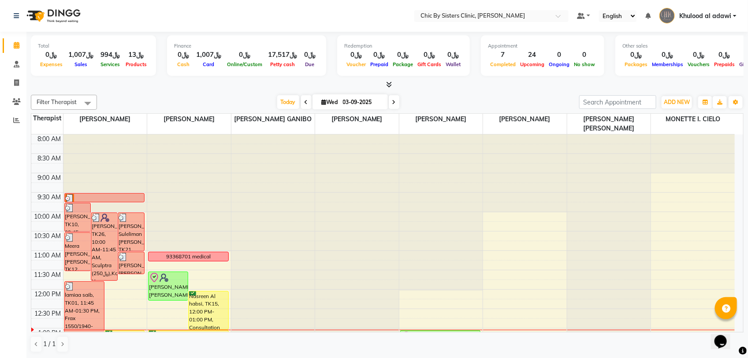
scroll to position [165, 0]
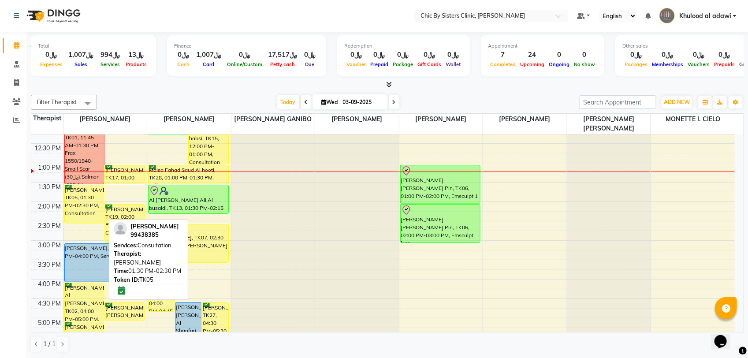
click at [85, 214] on div "[PERSON_NAME], TK05, 01:30 PM-02:30 PM, Consultation" at bounding box center [84, 204] width 39 height 38
select select "6"
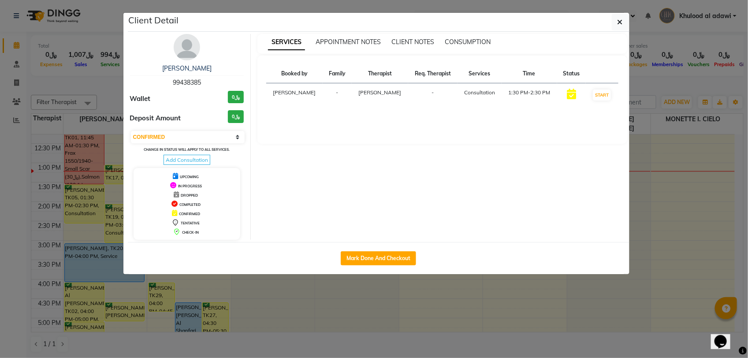
click at [192, 47] on img at bounding box center [187, 47] width 26 height 26
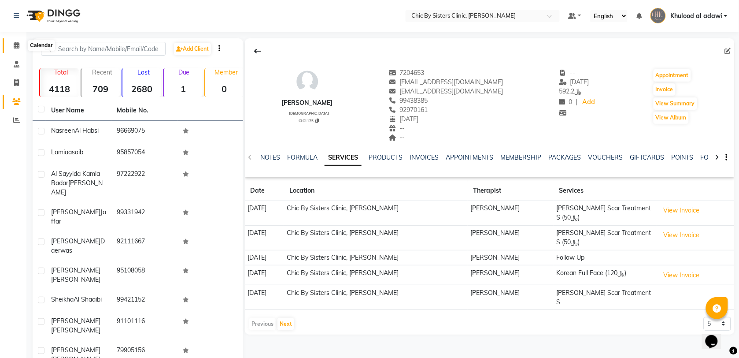
click at [12, 49] on span at bounding box center [16, 46] width 15 height 10
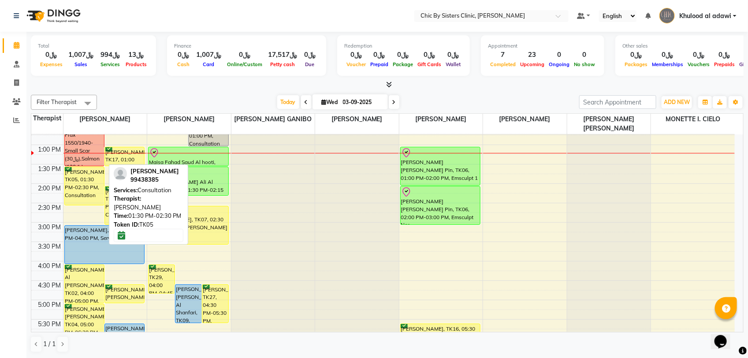
scroll to position [165, 0]
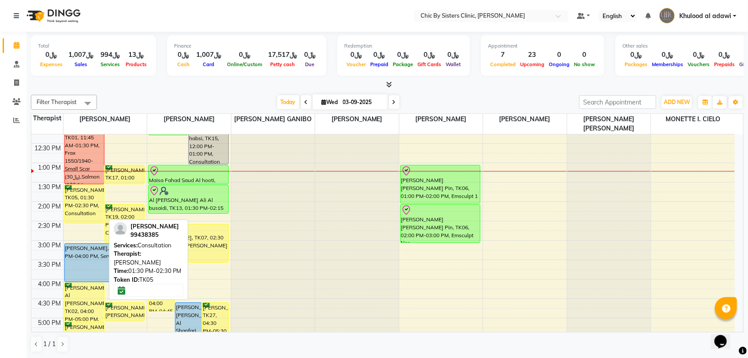
click at [82, 202] on div "[PERSON_NAME], TK05, 01:30 PM-02:30 PM, Consultation" at bounding box center [84, 204] width 39 height 38
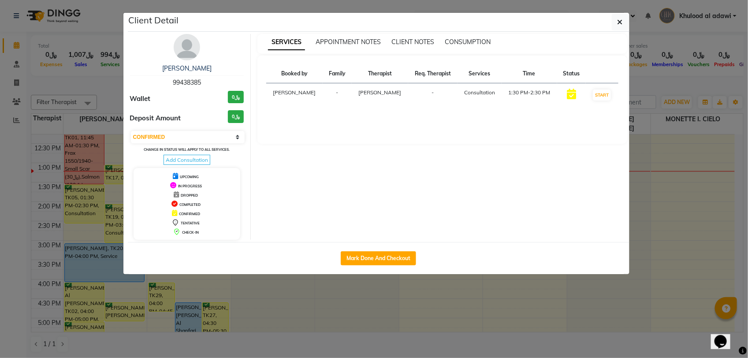
click at [211, 146] on div "Select IN SERVICE CONFIRMED TENTATIVE CHECK IN MARK DONE DROPPED UPCOMING Chang…" at bounding box center [187, 147] width 114 height 34
click at [216, 133] on select "Select IN SERVICE CONFIRMED TENTATIVE CHECK IN MARK DONE DROPPED UPCOMING" at bounding box center [188, 137] width 114 height 12
select select "8"
click at [131, 131] on select "Select IN SERVICE CONFIRMED TENTATIVE CHECK IN MARK DONE DROPPED UPCOMING" at bounding box center [188, 137] width 114 height 12
click at [96, 71] on ngb-modal-window "Client Detail Majan Al Abdullatif 99438385 Wallet ﷼0 Deposit Amount ﷼0 Select I…" at bounding box center [374, 179] width 748 height 358
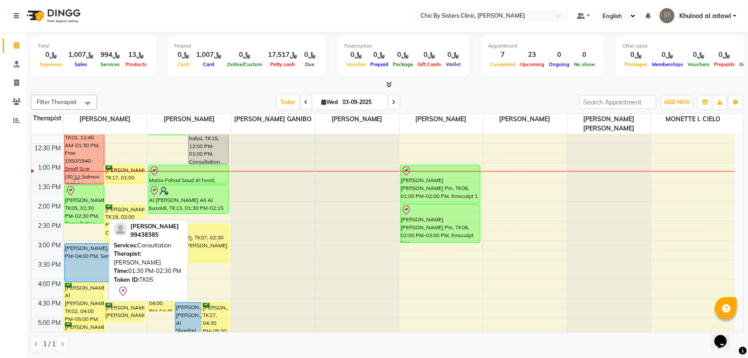
click at [85, 199] on div "[PERSON_NAME], TK05, 01:30 PM-02:30 PM, Consultation" at bounding box center [84, 204] width 39 height 38
select select "8"
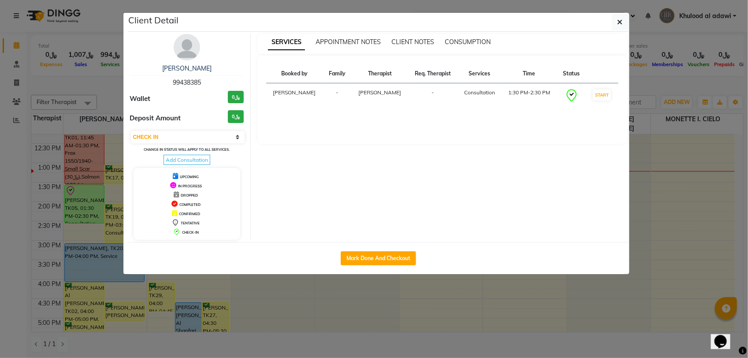
click at [191, 46] on img at bounding box center [187, 47] width 26 height 26
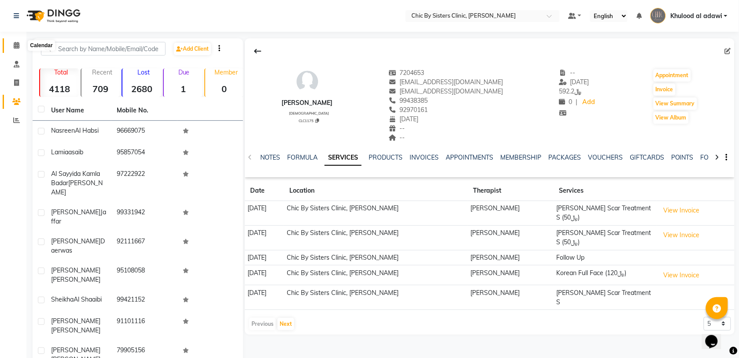
click at [23, 47] on span at bounding box center [16, 46] width 15 height 10
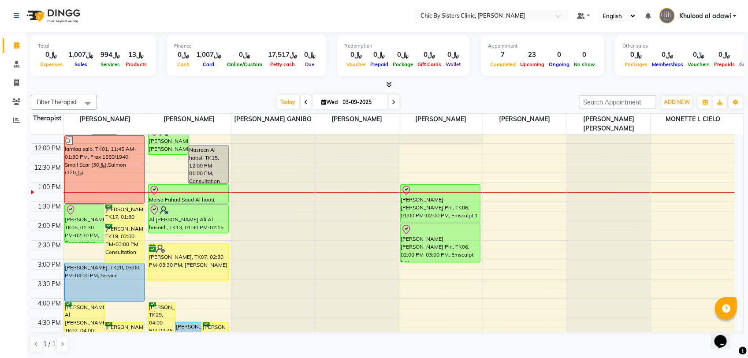
scroll to position [165, 0]
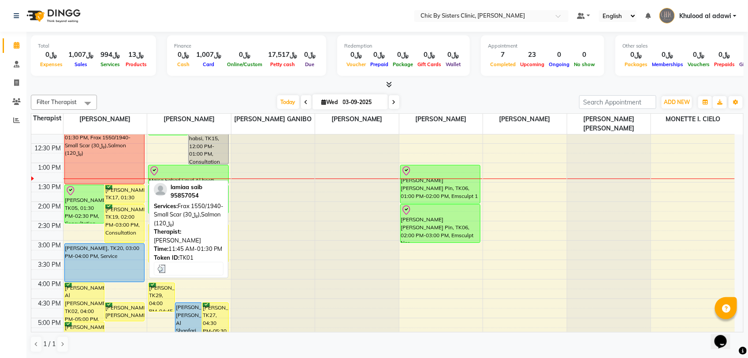
click at [100, 152] on div "lamiaa saib, TK01, 11:45 AM-01:30 PM, Frax 1550/1940- Small Scar (﷼30),Salmon (…" at bounding box center [105, 149] width 80 height 67
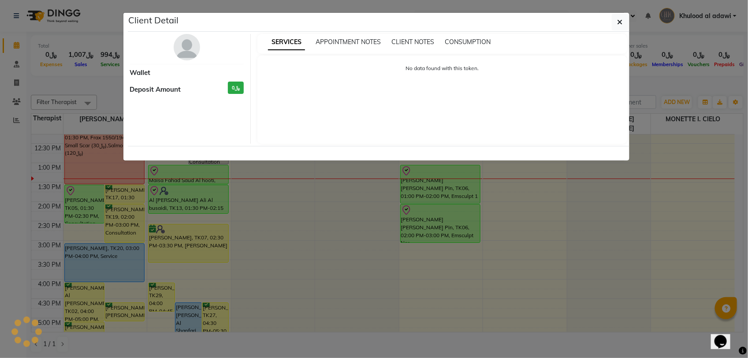
select select "3"
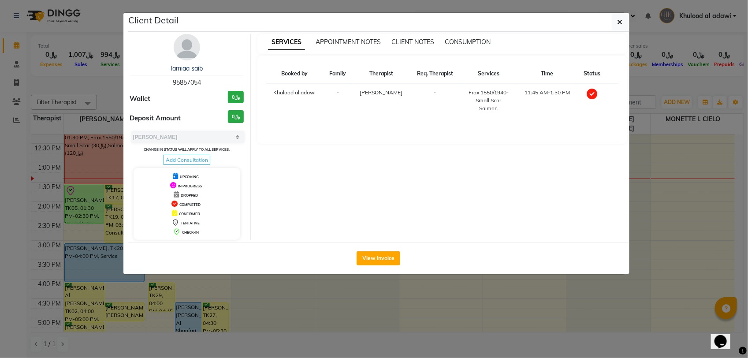
click at [196, 52] on img at bounding box center [187, 47] width 26 height 26
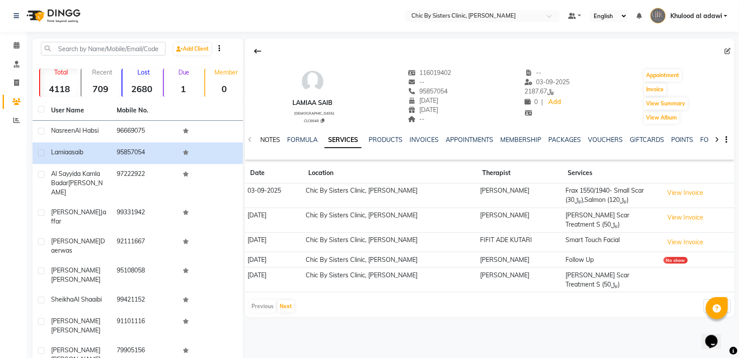
click at [278, 142] on link "NOTES" at bounding box center [270, 140] width 20 height 8
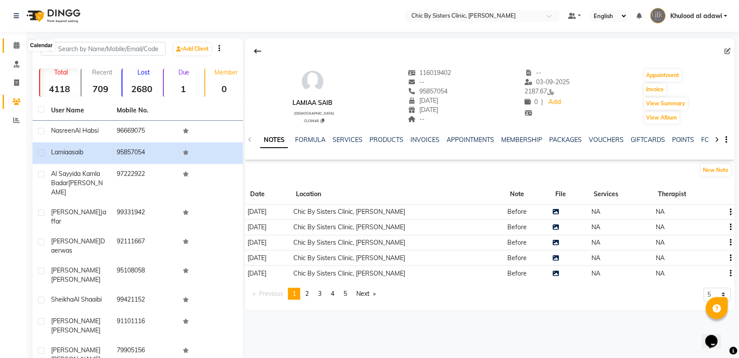
click at [12, 43] on span at bounding box center [16, 46] width 15 height 10
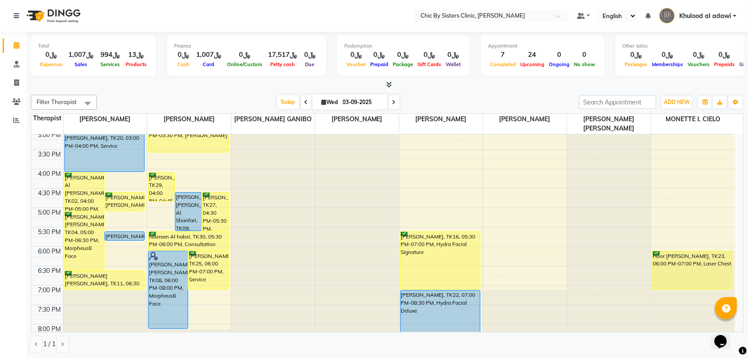
scroll to position [220, 0]
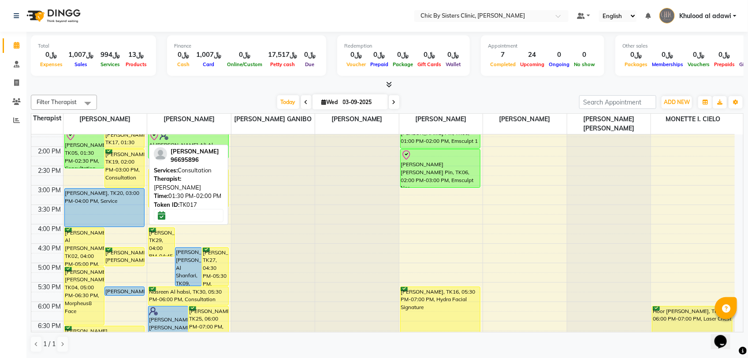
click at [136, 143] on div "Areej Al Maamari, TK17, 01:30 PM-02:00 PM, Consultation" at bounding box center [124, 139] width 39 height 18
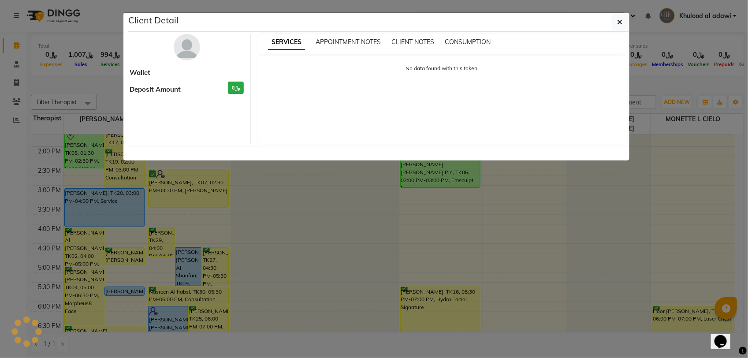
select select "6"
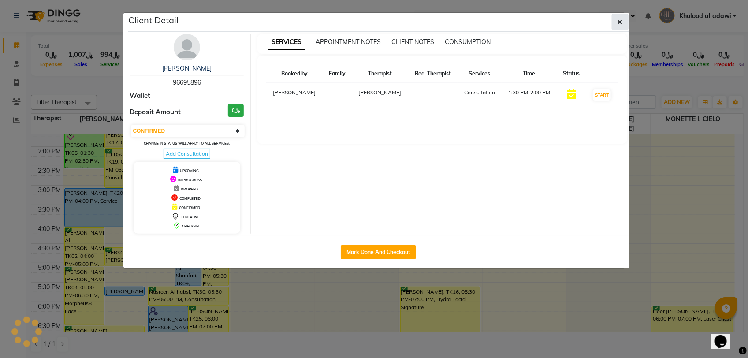
click at [624, 16] on button "button" at bounding box center [619, 22] width 17 height 17
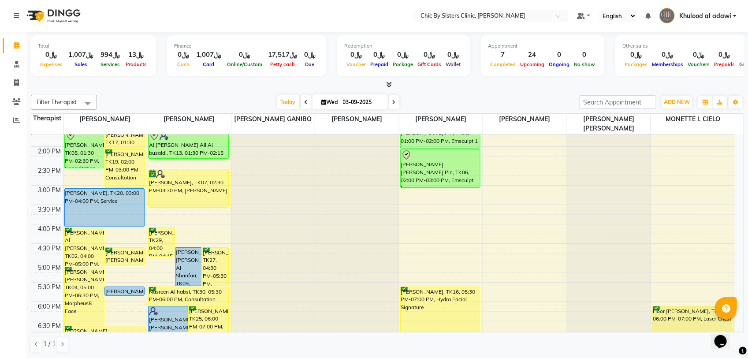
click at [413, 229] on div "8:00 AM 8:30 AM 9:00 AM 9:30 AM 10:00 AM 10:30 AM 11:00 AM 11:30 AM 12:00 PM 12…" at bounding box center [382, 224] width 703 height 620
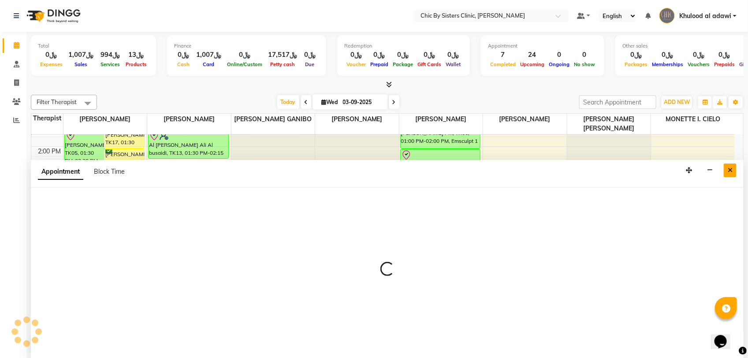
select select "49183"
select select "960"
select select "tentative"
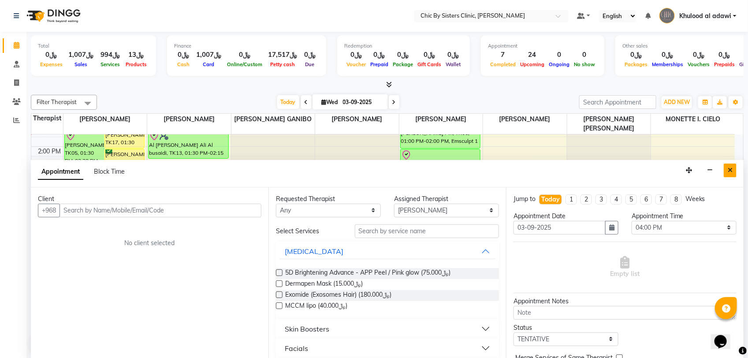
click at [727, 173] on icon "Close" at bounding box center [729, 170] width 5 height 6
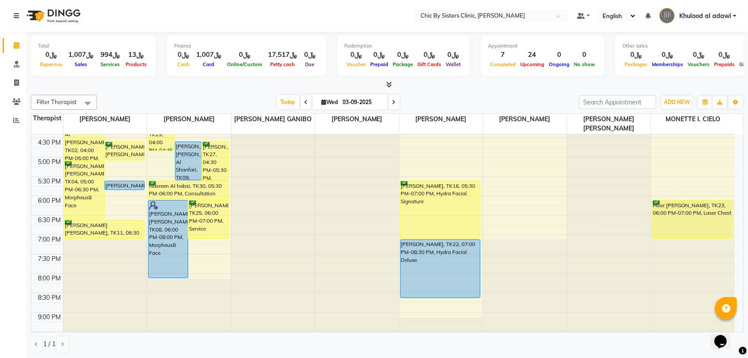
scroll to position [330, 0]
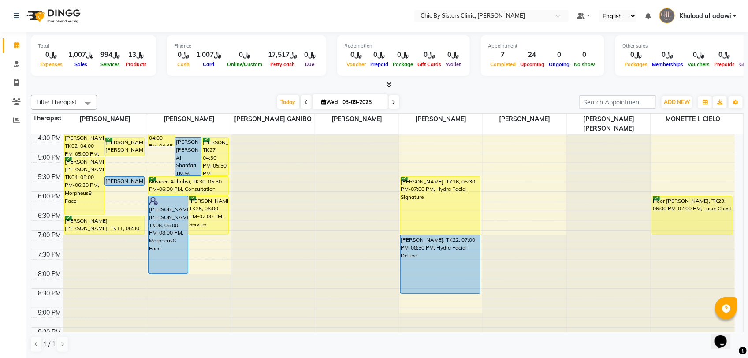
click at [392, 100] on icon at bounding box center [394, 102] width 4 height 5
type input "04-09-2025"
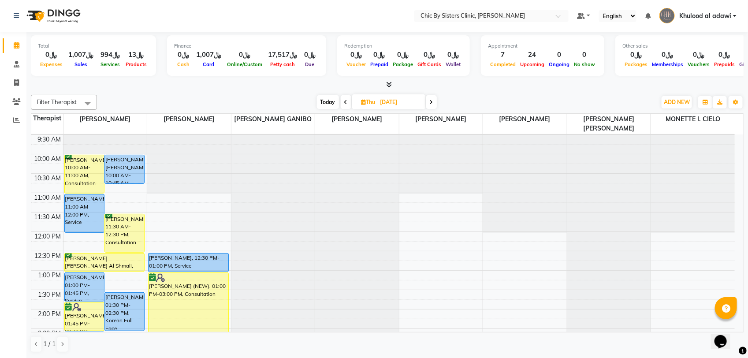
scroll to position [55, 0]
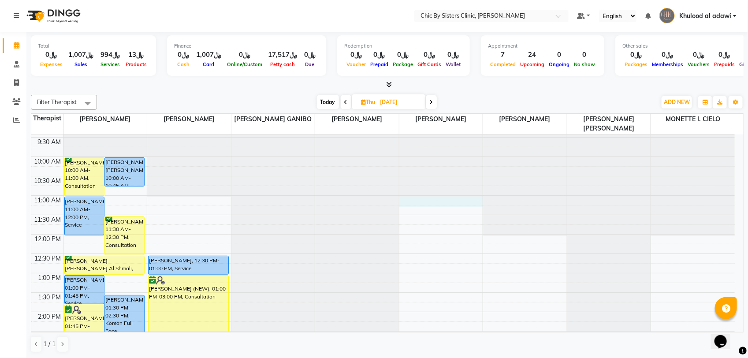
select select "49183"
select select "660"
select select "tentative"
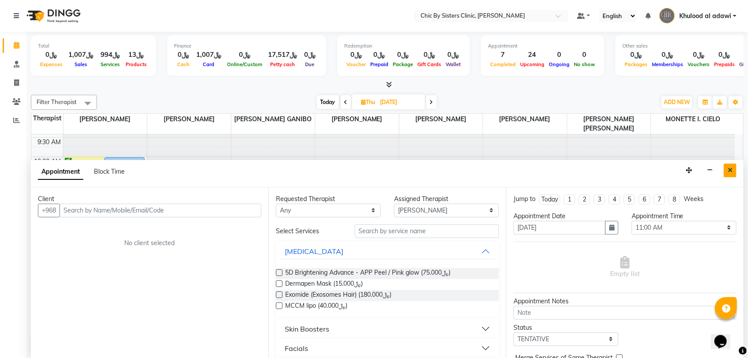
click at [727, 173] on icon "Close" at bounding box center [729, 170] width 5 height 6
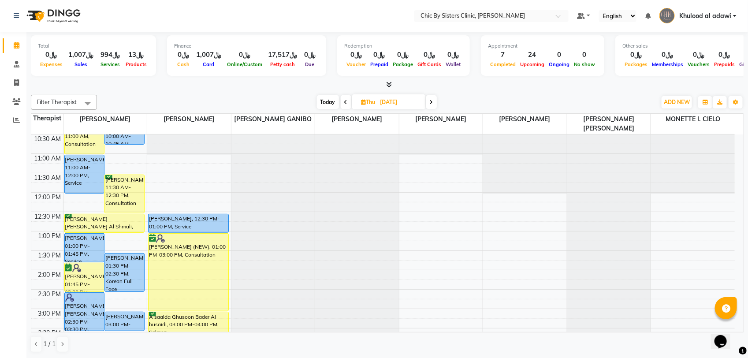
scroll to position [165, 0]
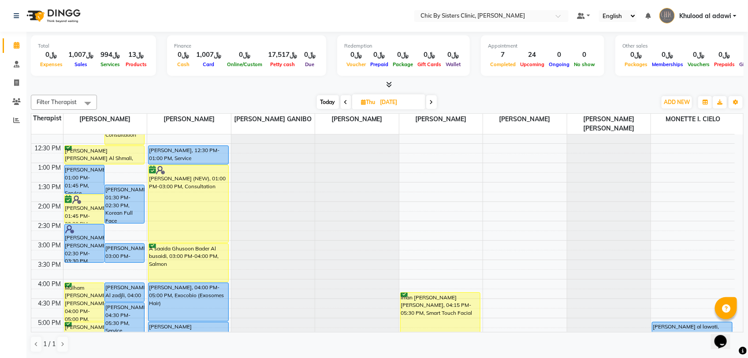
click at [333, 104] on span "Today" at bounding box center [328, 102] width 22 height 14
type input "03-09-2025"
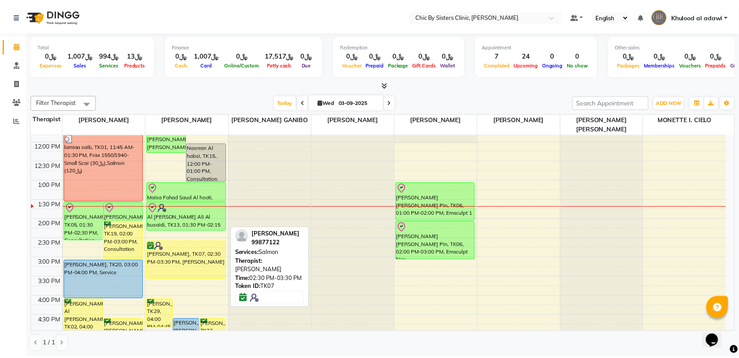
scroll to position [86, 0]
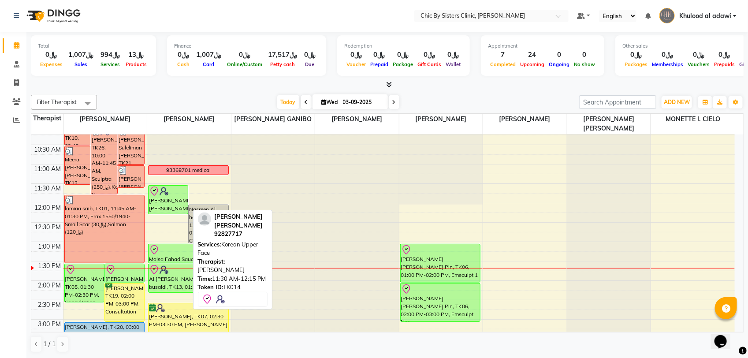
click at [177, 203] on div "[PERSON_NAME] [PERSON_NAME], TK14, 11:30 AM-12:15 PM, Korean Upper Face" at bounding box center [167, 199] width 39 height 28
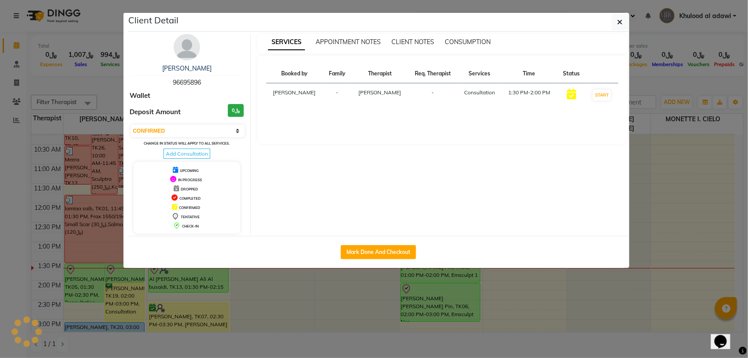
select select "8"
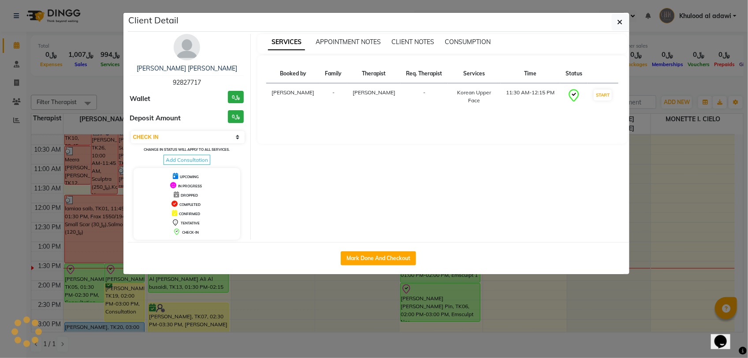
click at [402, 248] on div "Mark Done And Checkout" at bounding box center [378, 258] width 501 height 32
click at [402, 255] on button "Mark Done And Checkout" at bounding box center [377, 258] width 75 height 14
select select "service"
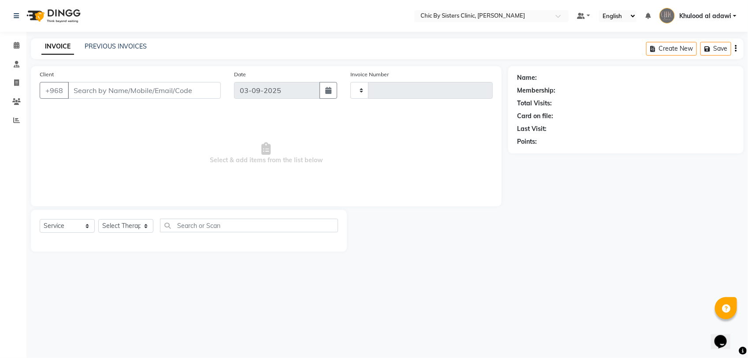
type input "2051"
select select "6348"
type input "92827717"
select select "49178"
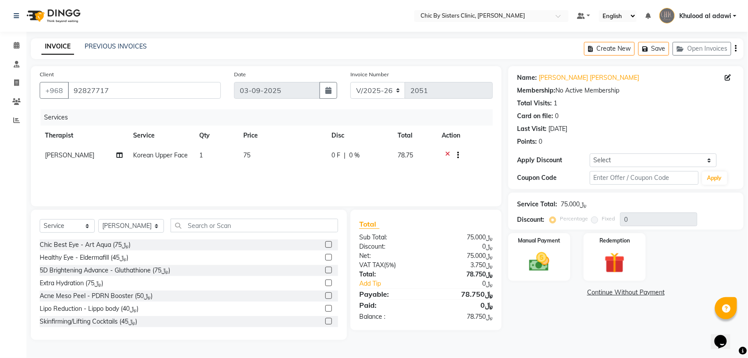
click at [450, 152] on div at bounding box center [454, 156] width 9 height 11
click at [445, 151] on icon at bounding box center [447, 156] width 5 height 11
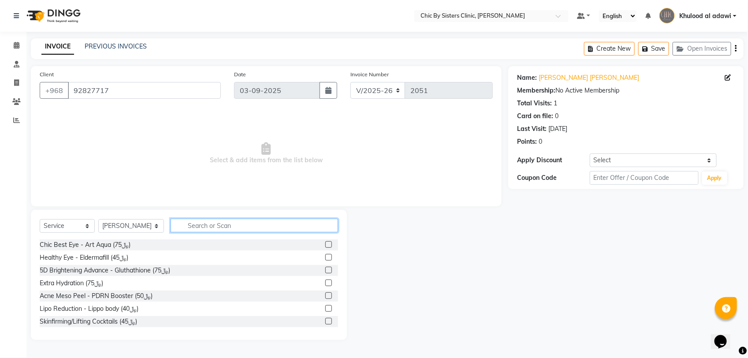
click at [237, 223] on input "text" at bounding box center [253, 225] width 167 height 14
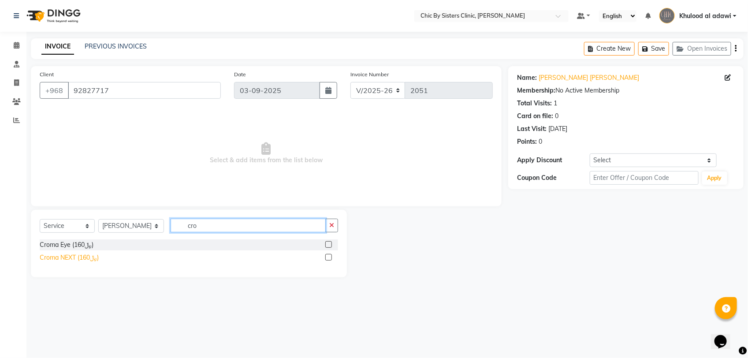
type input "cro"
click at [92, 256] on div "Croma NEXT (﷼160)" at bounding box center [69, 257] width 59 height 9
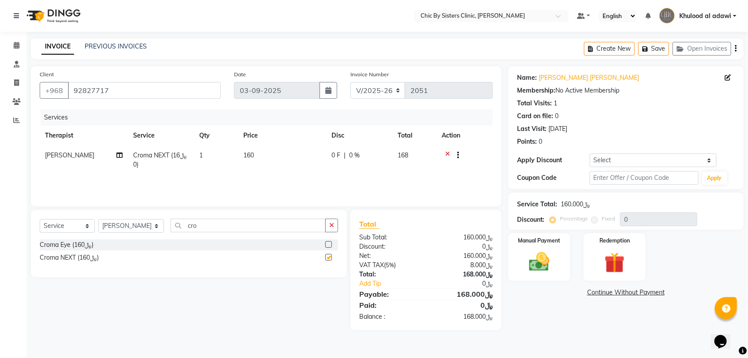
checkbox input "false"
click at [246, 223] on input "cro" at bounding box center [247, 225] width 155 height 14
type input "jal"
click at [105, 246] on div "Jalpro Super Hydro (﷼180)" at bounding box center [78, 244] width 77 height 9
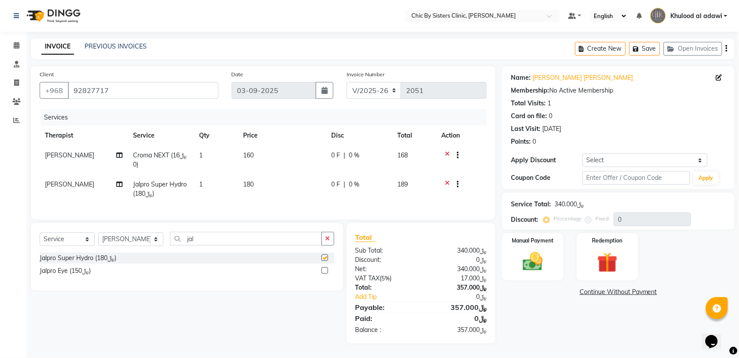
checkbox input "false"
click at [244, 245] on input "jal" at bounding box center [246, 239] width 152 height 14
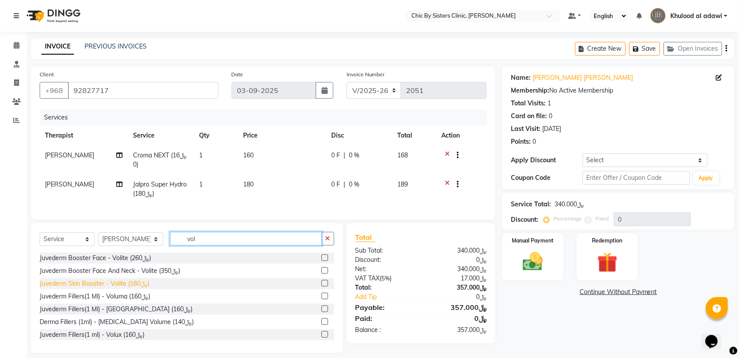
type input "vol"
click at [140, 288] on div "Juvederm Skin Booster - Volite (﷼160)" at bounding box center [95, 283] width 110 height 9
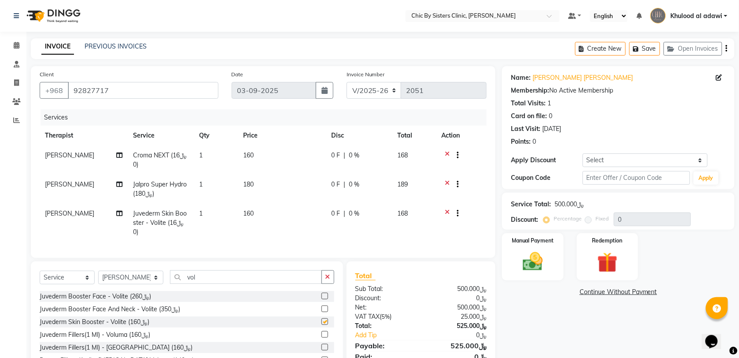
checkbox input "false"
click at [216, 281] on input "vol" at bounding box center [246, 277] width 152 height 14
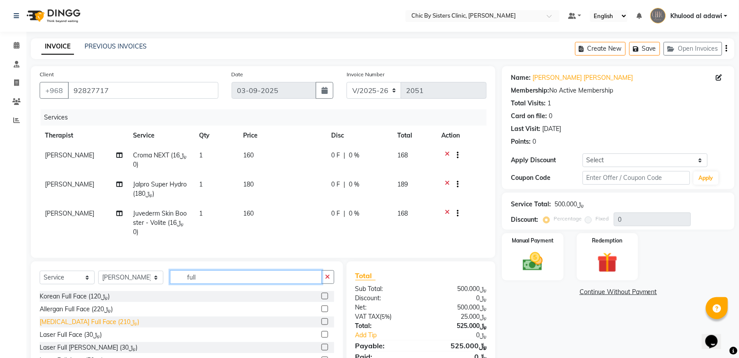
type input "full"
click at [100, 326] on div "Dysport Full Face (﷼210)" at bounding box center [90, 321] width 100 height 9
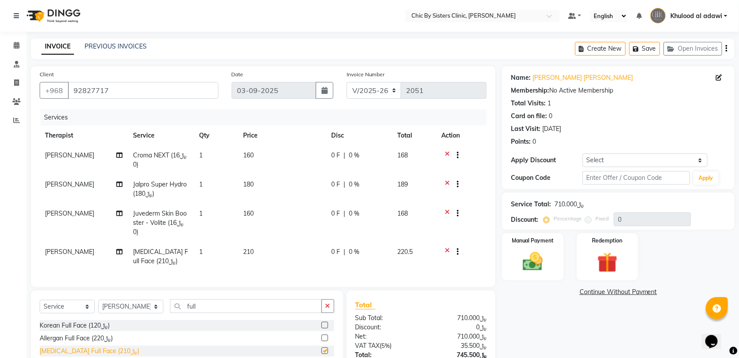
checkbox input "false"
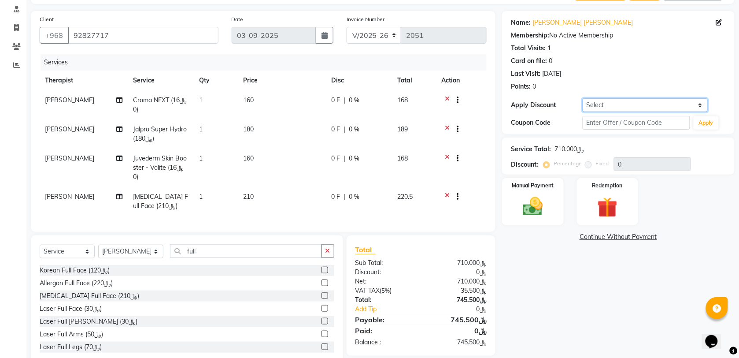
click at [662, 104] on select "Select Coupon → Forma - Full Face (Summer Offer) - Redemption Code Coupon → Ems…" at bounding box center [645, 105] width 125 height 14
select select "4: Object"
click at [583, 98] on select "Select Coupon → Forma - Full Face (Summer Offer) - Redemption Code Coupon → Ems…" at bounding box center [645, 105] width 125 height 14
type input "15"
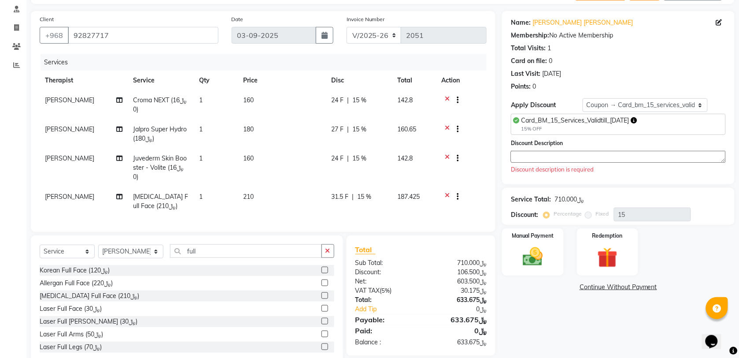
click at [595, 155] on textarea at bounding box center [618, 157] width 215 height 12
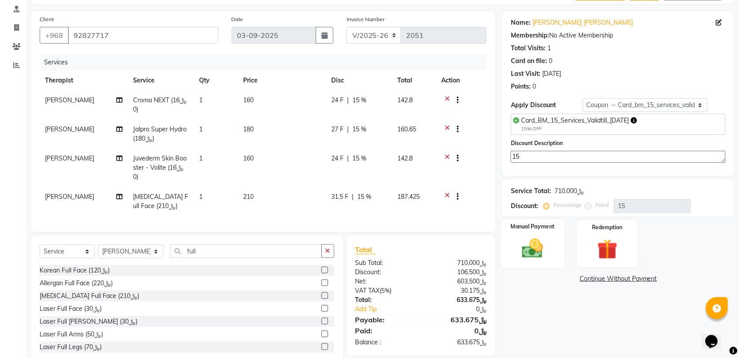
type textarea "15"
click at [535, 260] on img at bounding box center [533, 248] width 34 height 24
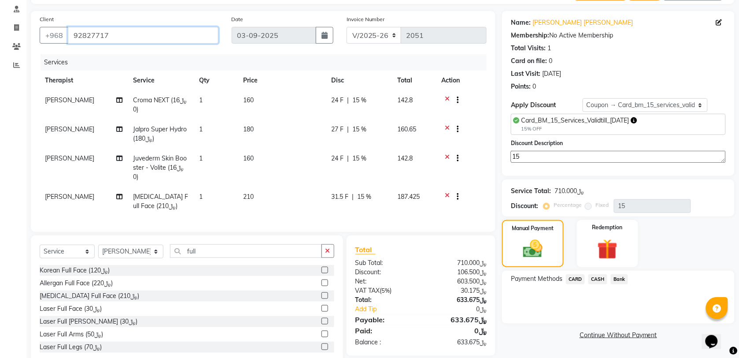
click at [92, 33] on input "92827717" at bounding box center [143, 35] width 151 height 17
click at [574, 275] on span "CARD" at bounding box center [575, 279] width 19 height 10
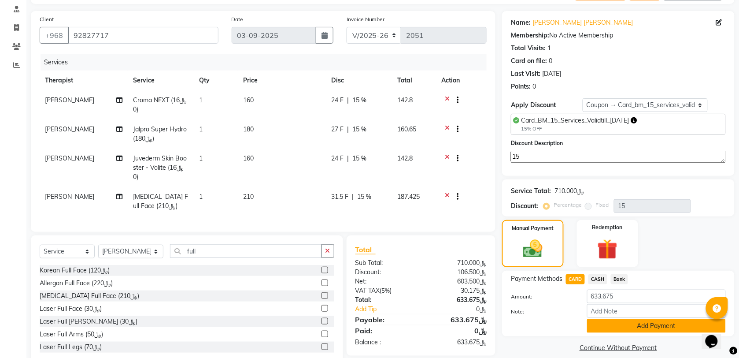
scroll to position [84, 0]
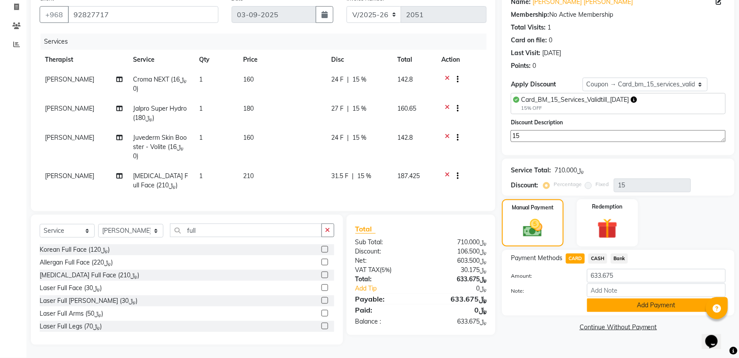
click at [661, 303] on button "Add Payment" at bounding box center [656, 305] width 139 height 14
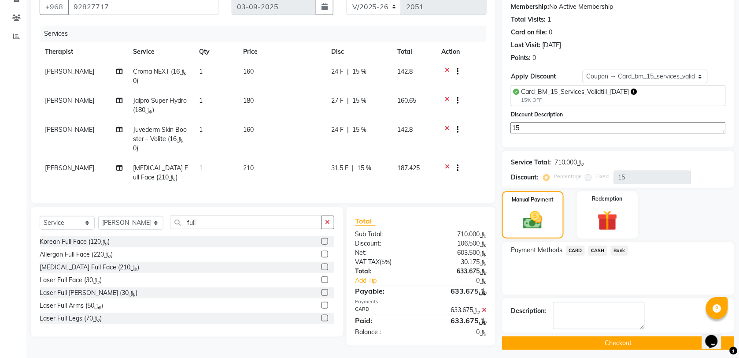
scroll to position [93, 0]
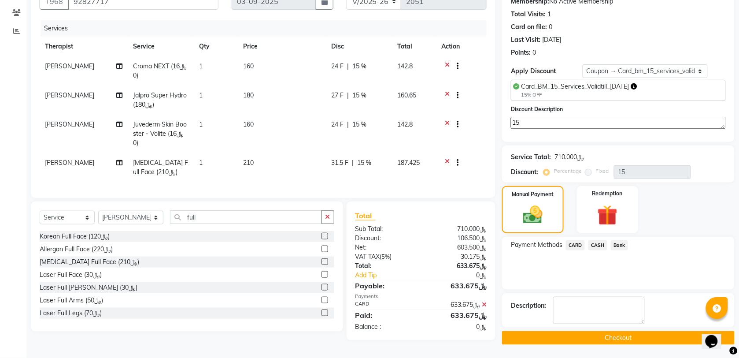
click at [535, 331] on button "Checkout" at bounding box center [618, 338] width 233 height 14
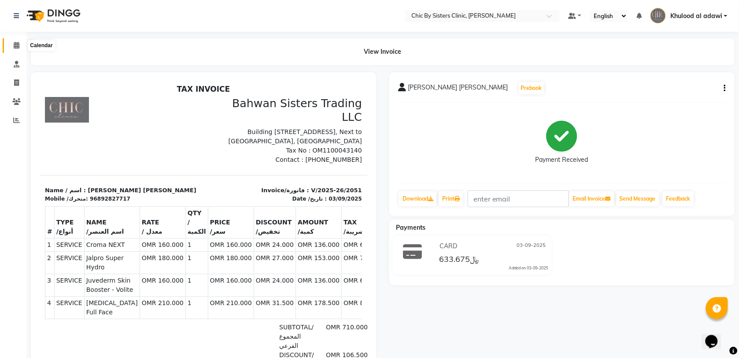
drag, startPoint x: 20, startPoint y: 49, endPoint x: 29, endPoint y: 46, distance: 9.2
click at [20, 49] on span at bounding box center [16, 46] width 15 height 10
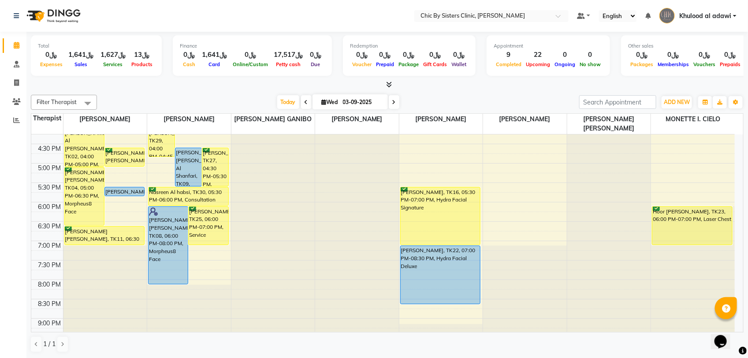
scroll to position [385, 0]
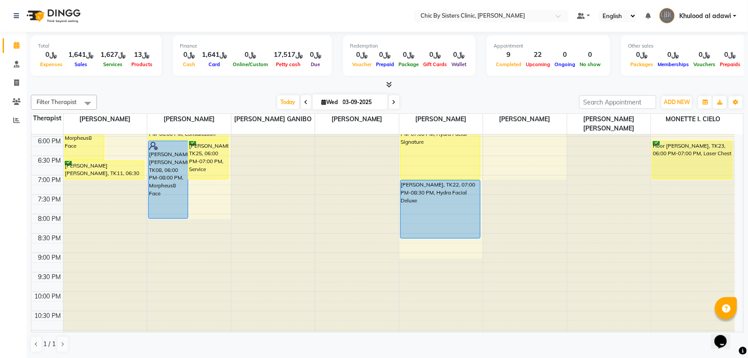
click at [395, 104] on span at bounding box center [394, 102] width 11 height 14
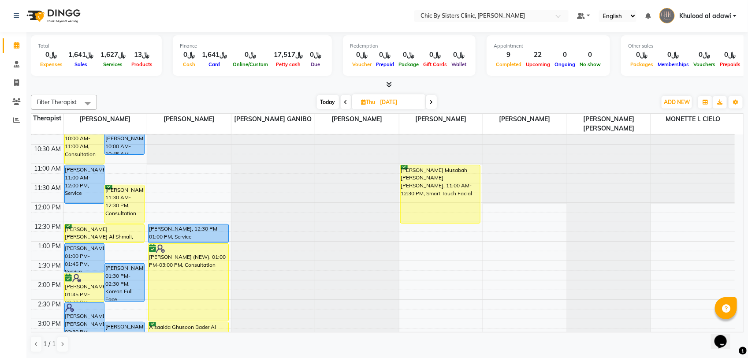
scroll to position [86, 0]
click at [322, 102] on span "Today" at bounding box center [328, 102] width 22 height 14
type input "03-09-2025"
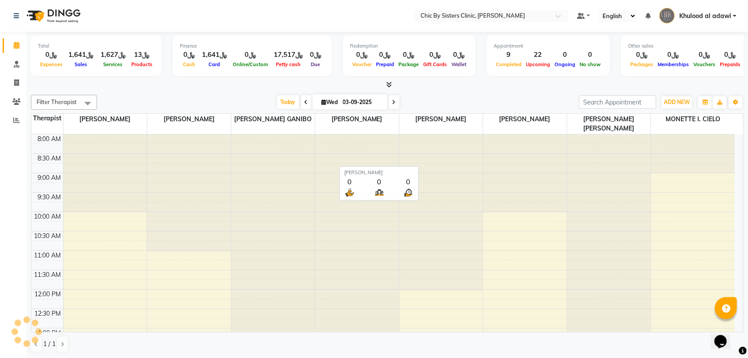
scroll to position [196, 0]
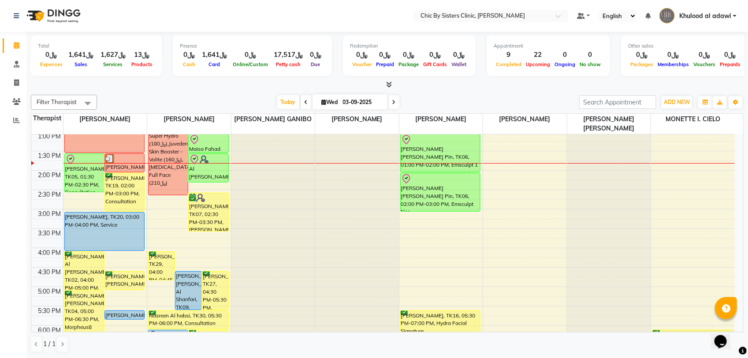
click at [707, 18] on span "Khulood al adawi" at bounding box center [705, 15] width 52 height 9
click at [703, 57] on link "Sign out" at bounding box center [691, 63] width 81 height 14
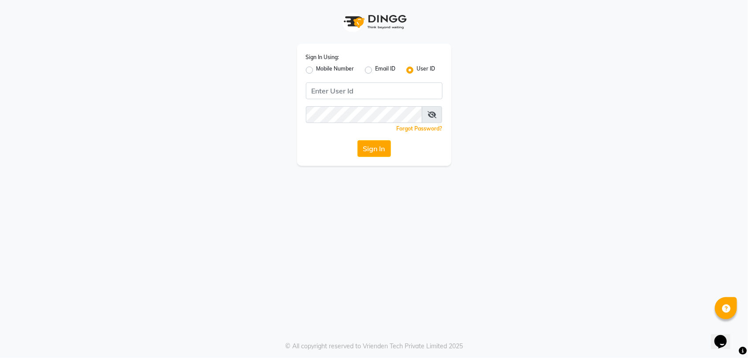
click at [316, 69] on label "Mobile Number" at bounding box center [335, 70] width 38 height 11
click at [316, 69] on input "Mobile Number" at bounding box center [319, 68] width 6 height 6
radio input "true"
radio input "false"
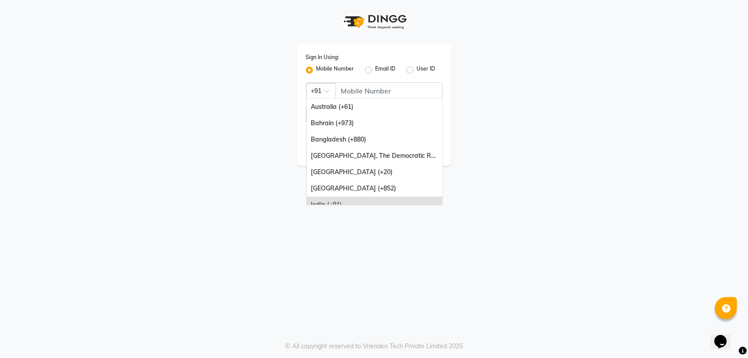
click at [329, 93] on span at bounding box center [329, 93] width 11 height 9
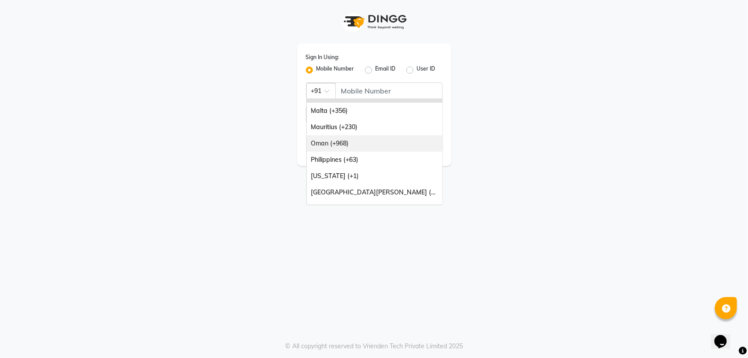
click at [347, 145] on div "Oman (+968)" at bounding box center [375, 143] width 136 height 16
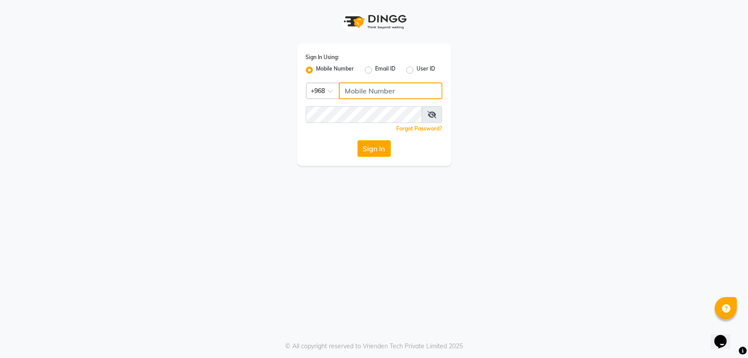
click at [373, 89] on input "Username" at bounding box center [391, 90] width 104 height 17
type input "71972226"
click at [374, 152] on button "Sign In" at bounding box center [373, 148] width 33 height 17
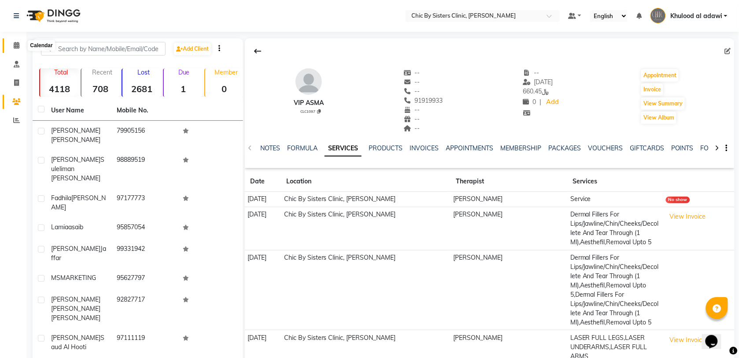
click at [10, 47] on span at bounding box center [16, 46] width 15 height 10
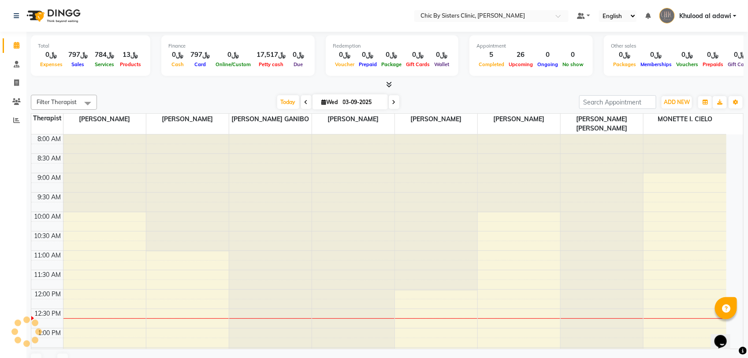
scroll to position [157, 0]
